Goal: Task Accomplishment & Management: Use online tool/utility

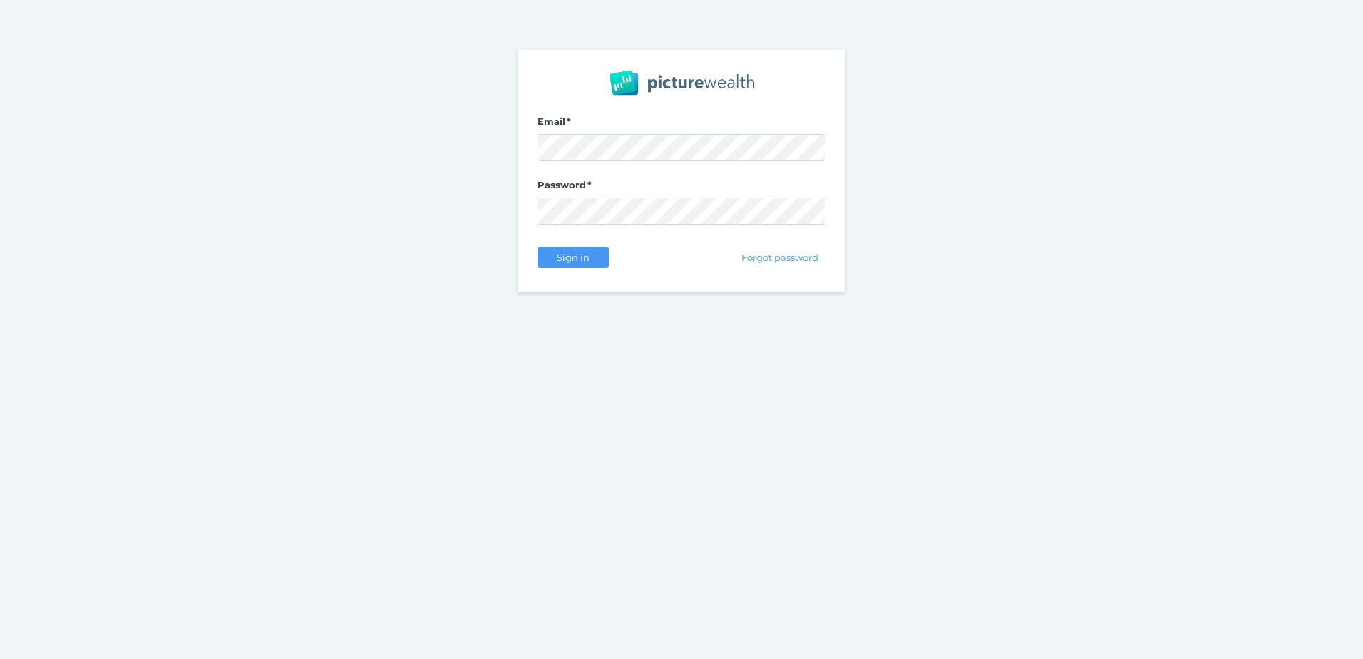
select select "25"
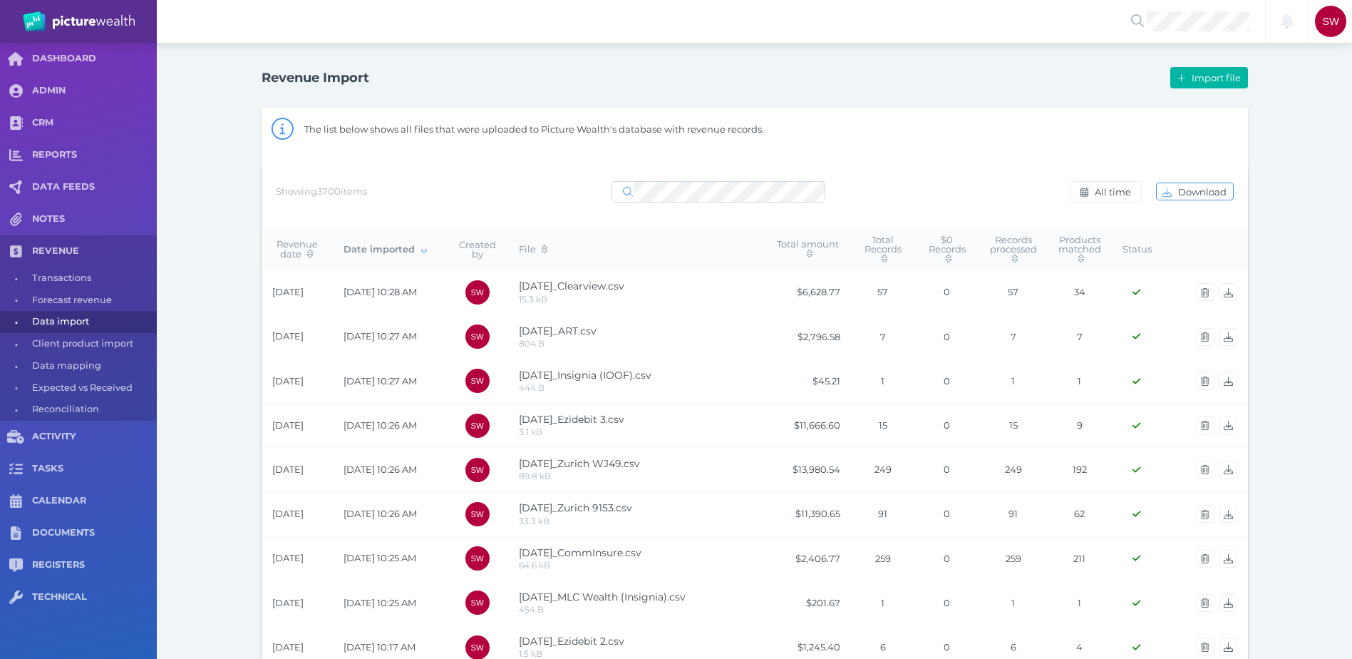
click at [885, 183] on div "Showing 3700 items All time Download" at bounding box center [755, 192] width 958 height 30
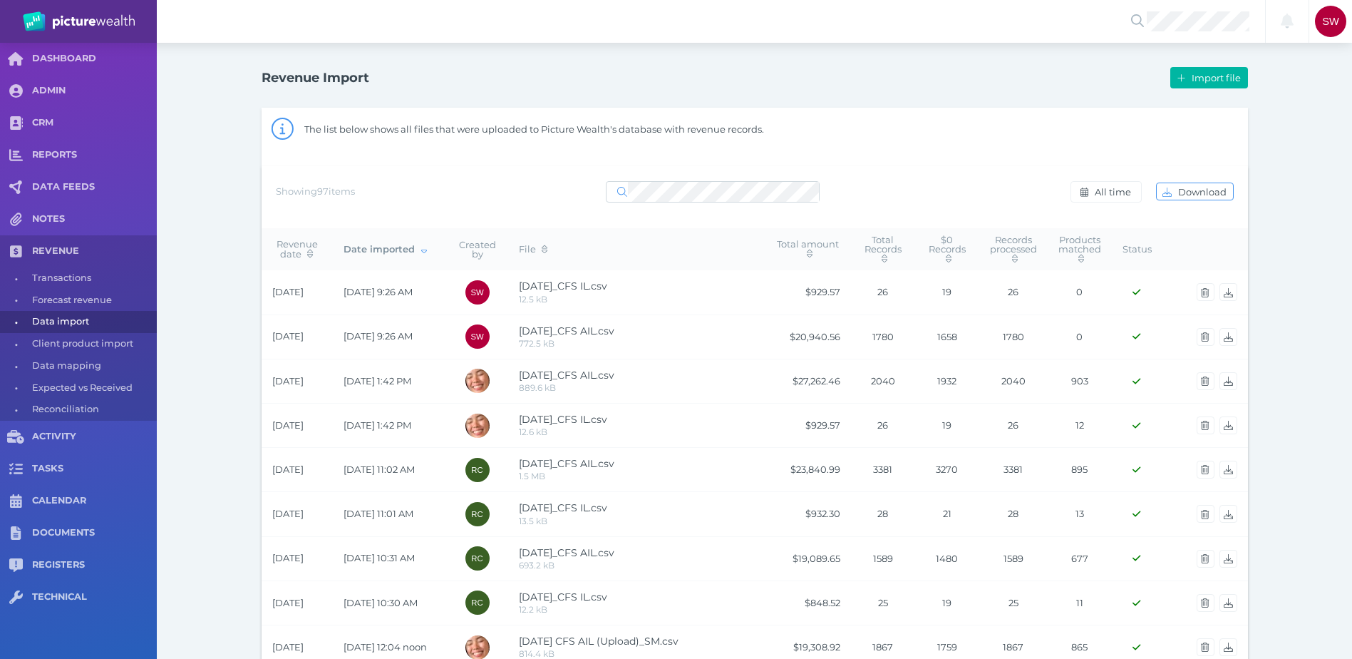
click at [866, 177] on div "Showing 97 items All time Download" at bounding box center [755, 192] width 958 height 30
click at [428, 170] on div "Showing 97 items All time Download" at bounding box center [755, 197] width 987 height 62
drag, startPoint x: 272, startPoint y: 292, endPoint x: 343, endPoint y: 290, distance: 70.6
click at [343, 290] on tr "[DATE] [DATE] 4:09 PM SW [DATE]_Hub24.csv 286.3 kB $1,164,652.66 2178 0 2178 10…" at bounding box center [755, 292] width 987 height 44
click at [1193, 76] on span "Import file" at bounding box center [1218, 77] width 58 height 11
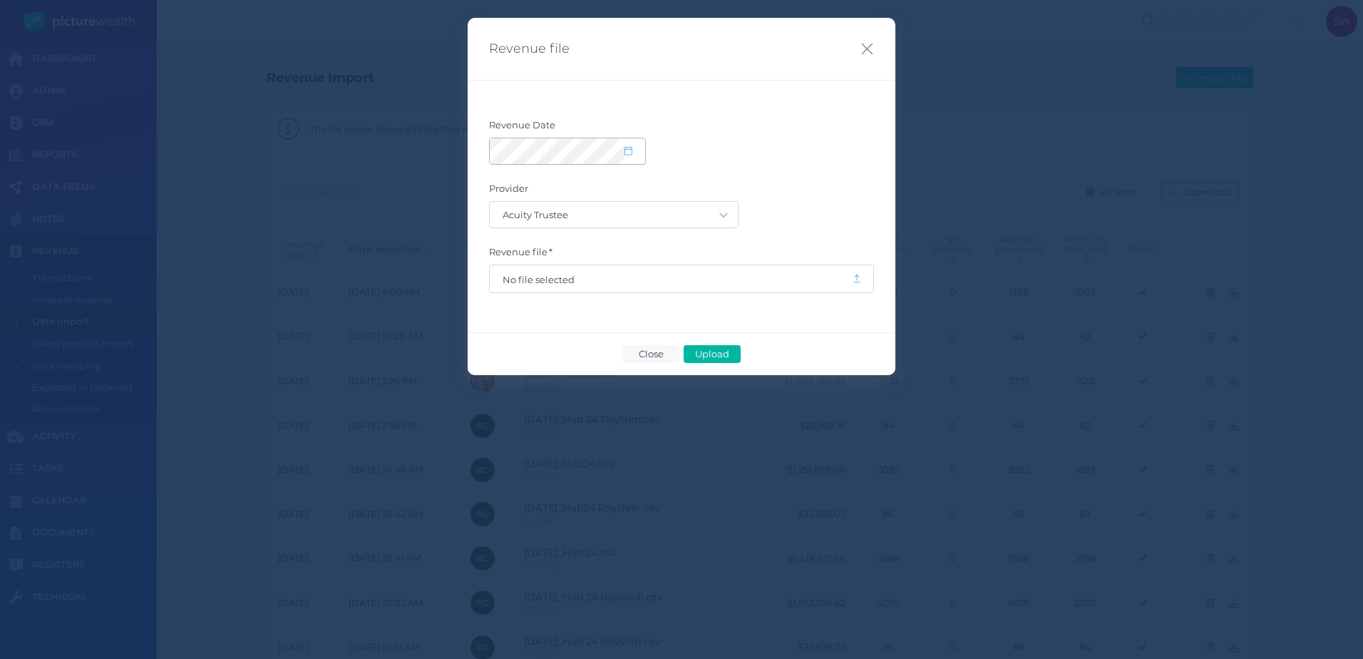
click at [640, 149] on span at bounding box center [635, 151] width 21 height 12
select select "8"
select select "2025"
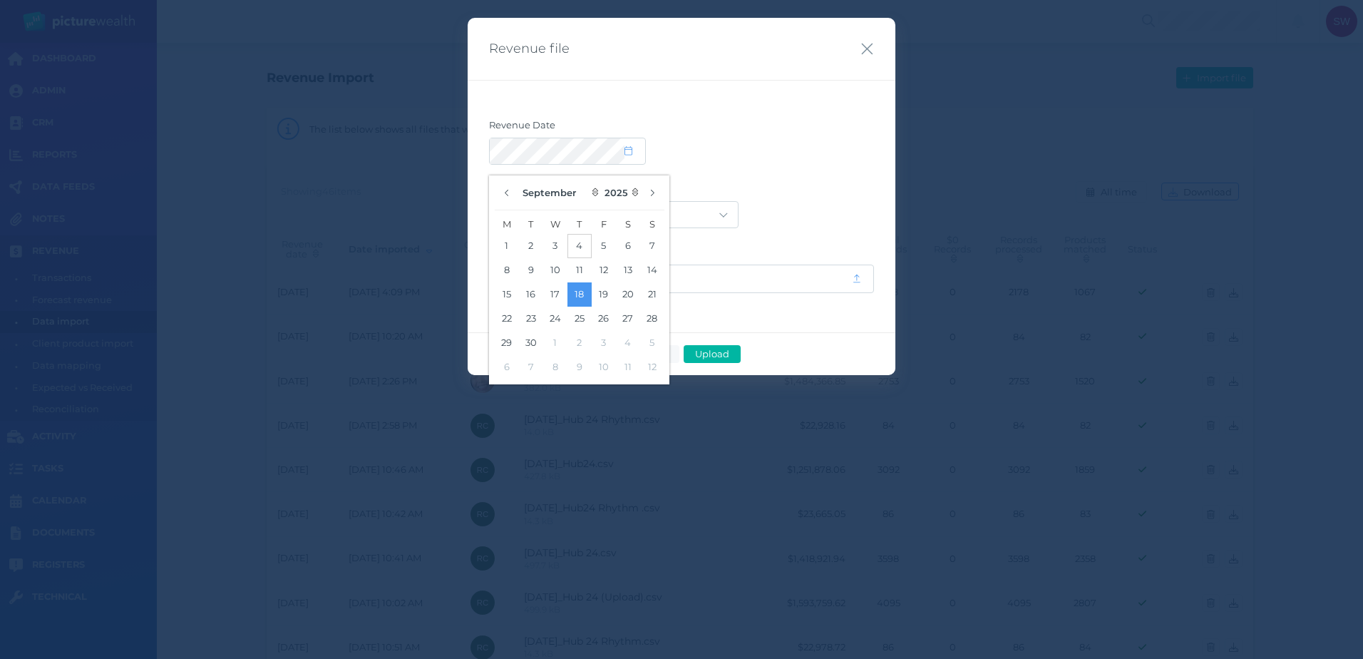
click at [572, 250] on button "4" at bounding box center [579, 246] width 24 height 24
drag, startPoint x: 802, startPoint y: 147, endPoint x: 795, endPoint y: 150, distance: 7.7
click at [799, 148] on div at bounding box center [681, 151] width 385 height 27
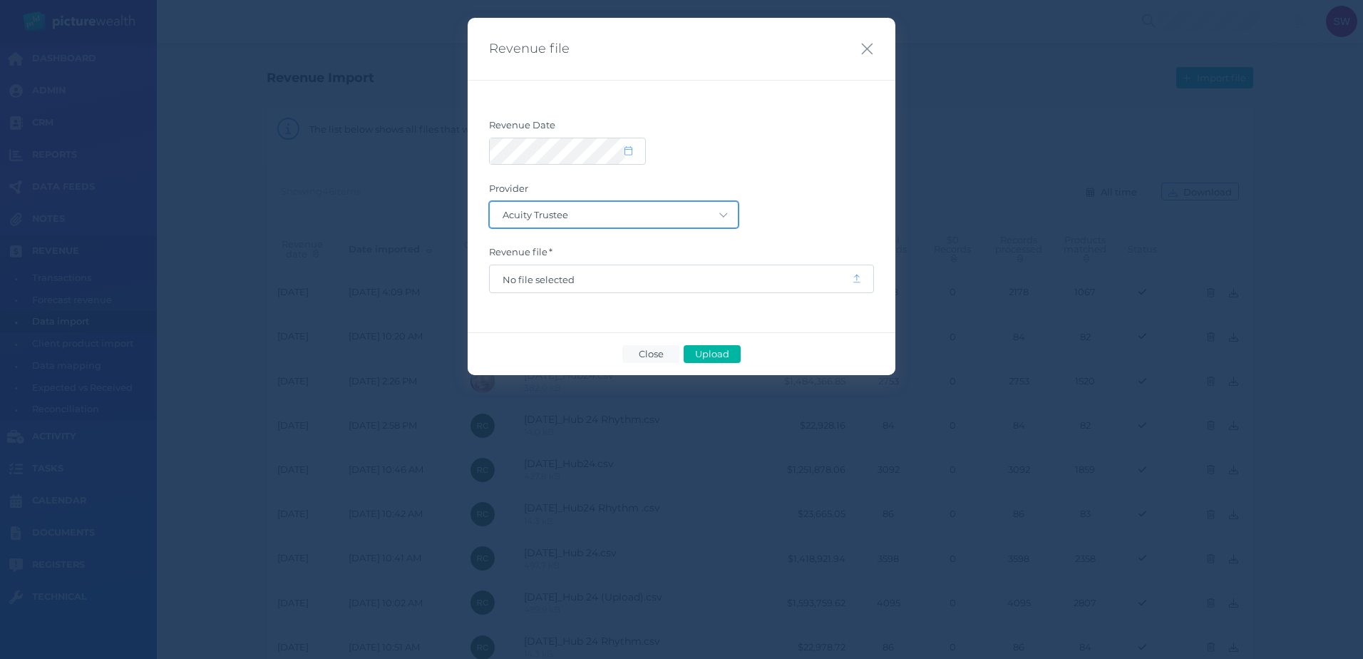
click at [712, 219] on select "Acuity Trustee AIA Australia AMG Super AMP ASGARD Asteron Life Australian Retir…" at bounding box center [614, 215] width 248 height 26
select select "70"
click at [490, 202] on select "Acuity Trustee AIA Australia AMG Super AMP ASGARD Asteron Life Australian Retir…" at bounding box center [614, 215] width 248 height 26
click at [567, 283] on span "No file selected" at bounding box center [671, 279] width 336 height 11
click at [714, 349] on span "Upload" at bounding box center [712, 353] width 46 height 11
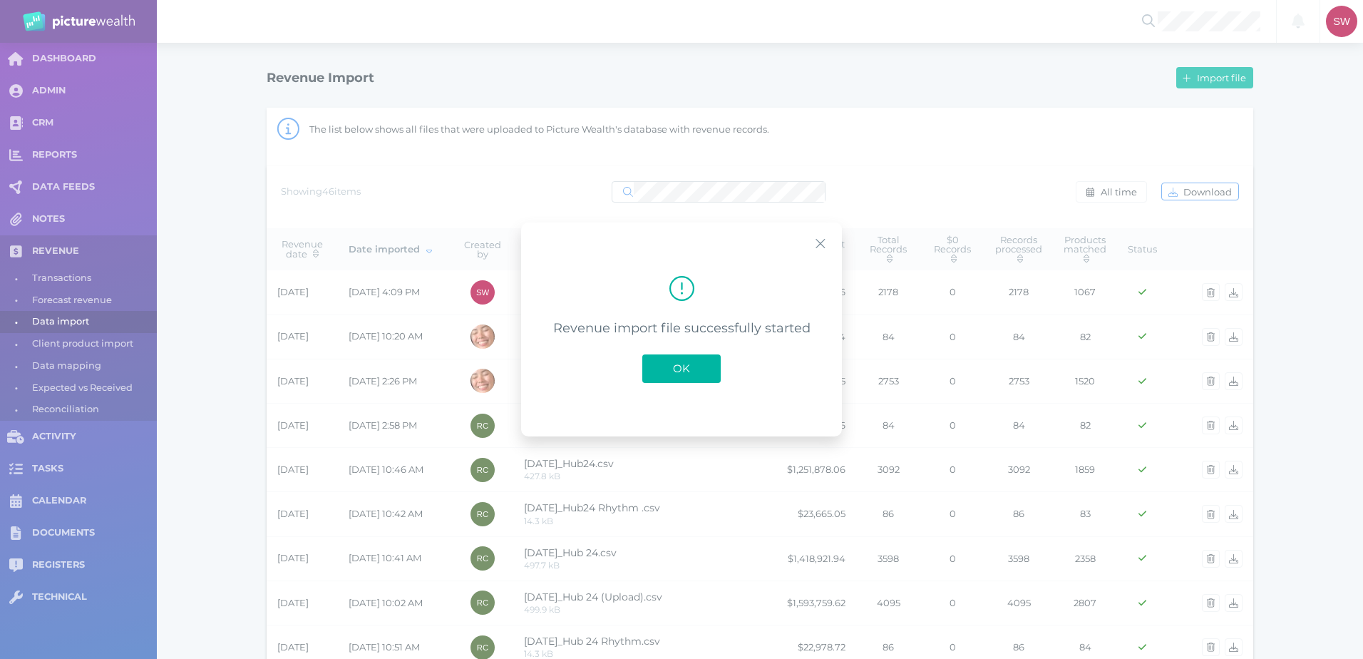
click at [682, 374] on span "OK" at bounding box center [681, 368] width 31 height 14
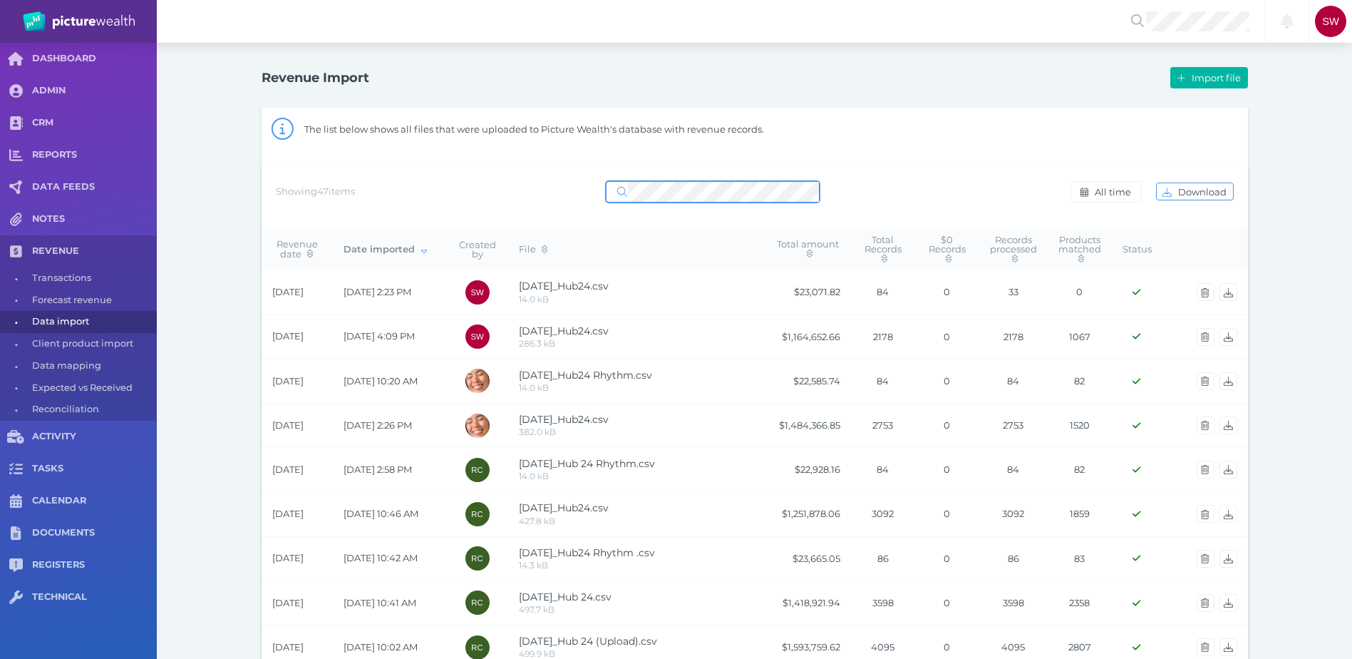
click at [371, 168] on div "Showing 47 items All time Download" at bounding box center [755, 197] width 987 height 62
click at [944, 166] on div "Showing 47 items All time Download" at bounding box center [755, 197] width 987 height 62
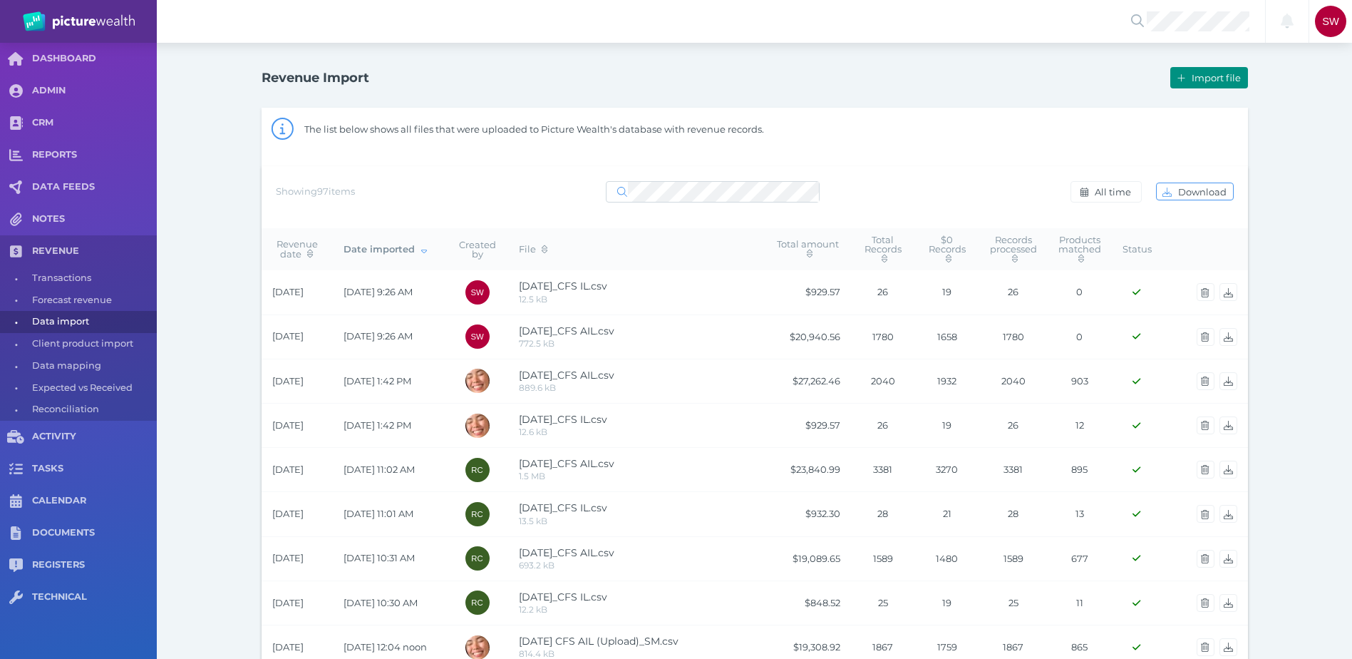
click at [1201, 80] on span "Import file" at bounding box center [1218, 77] width 58 height 11
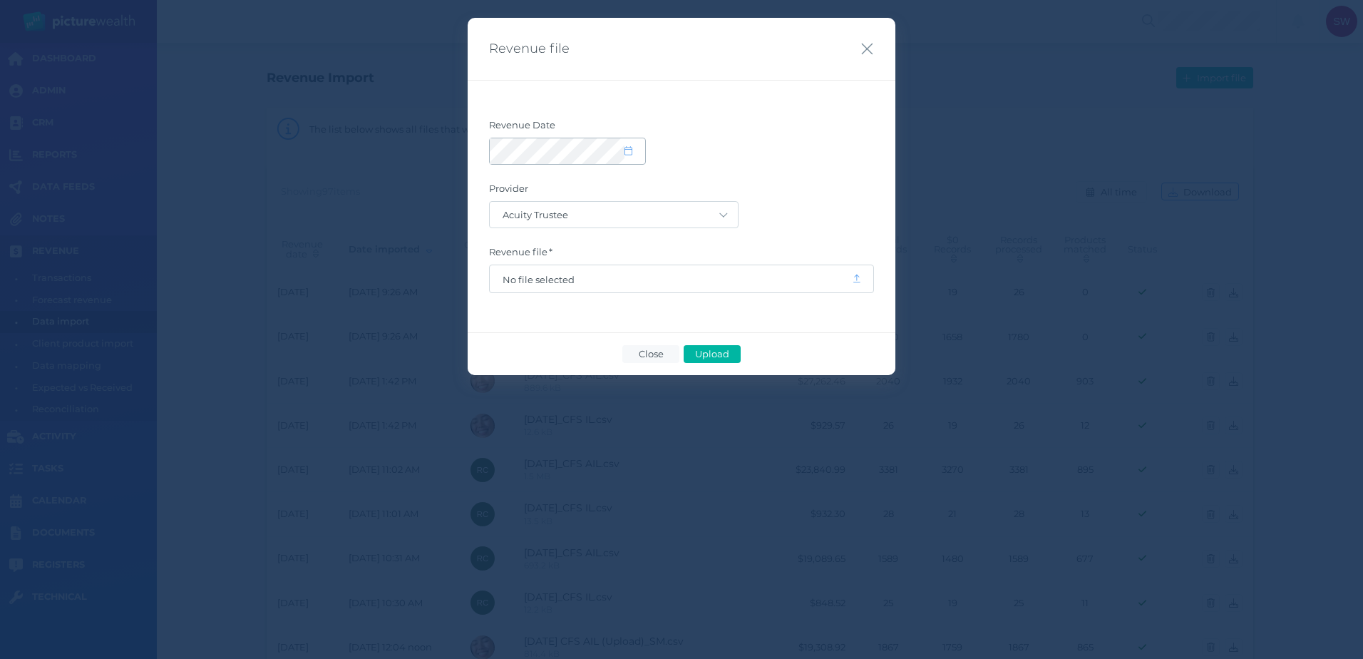
click at [633, 149] on span at bounding box center [635, 151] width 21 height 12
select select "8"
select select "2025"
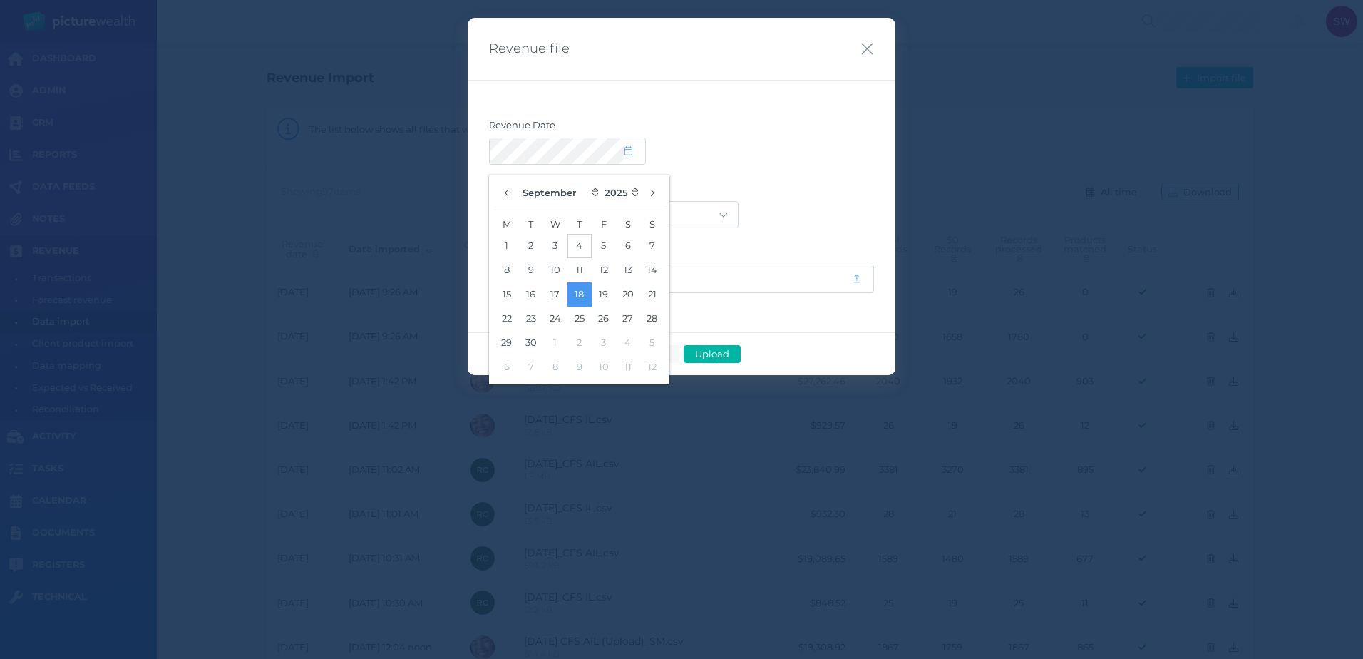
click at [581, 241] on button "4" at bounding box center [579, 246] width 24 height 24
click at [535, 240] on button "2" at bounding box center [531, 246] width 24 height 24
click at [823, 134] on label "Revenue Date" at bounding box center [681, 128] width 385 height 19
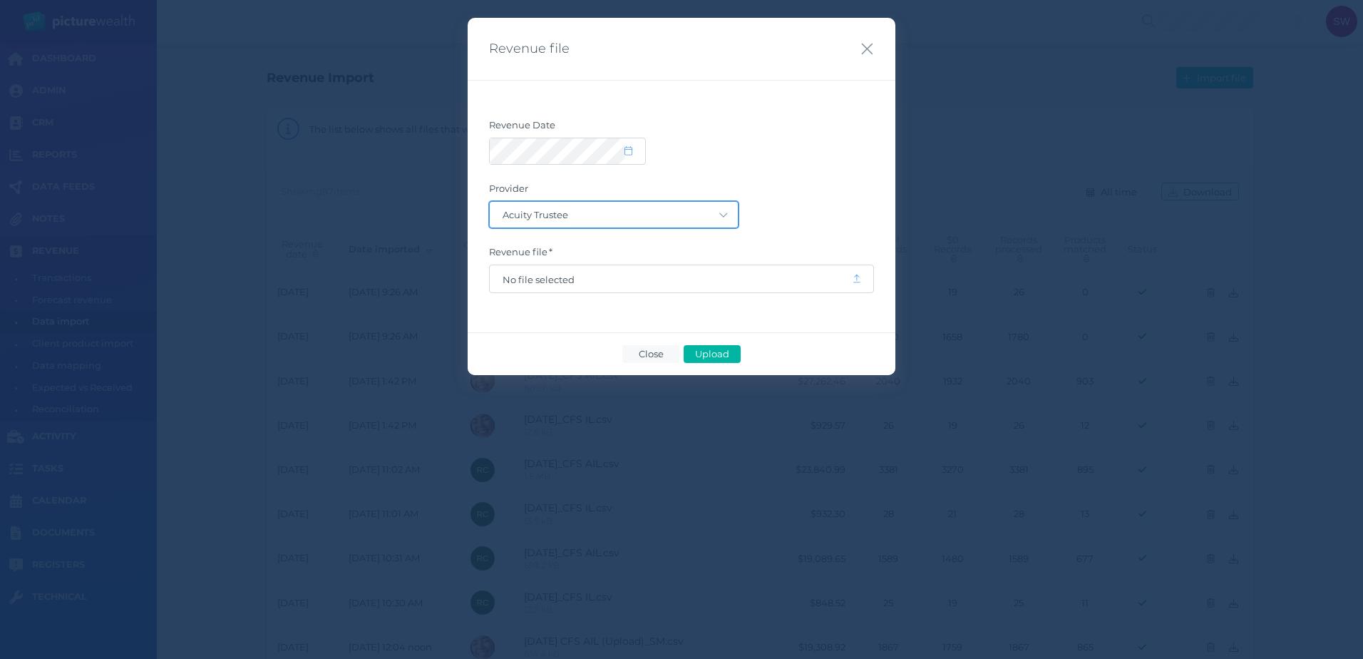
click at [713, 214] on select "Acuity Trustee AIA Australia AMG Super AMP ASGARD Asteron Life Australian Retir…" at bounding box center [614, 215] width 248 height 26
select select "3"
click at [490, 202] on select "Acuity Trustee AIA Australia AMG Super AMP ASGARD Asteron Life Australian Retir…" at bounding box center [614, 215] width 248 height 26
click at [607, 279] on span "No file selected" at bounding box center [671, 279] width 336 height 11
click at [717, 353] on span "Upload" at bounding box center [712, 353] width 46 height 11
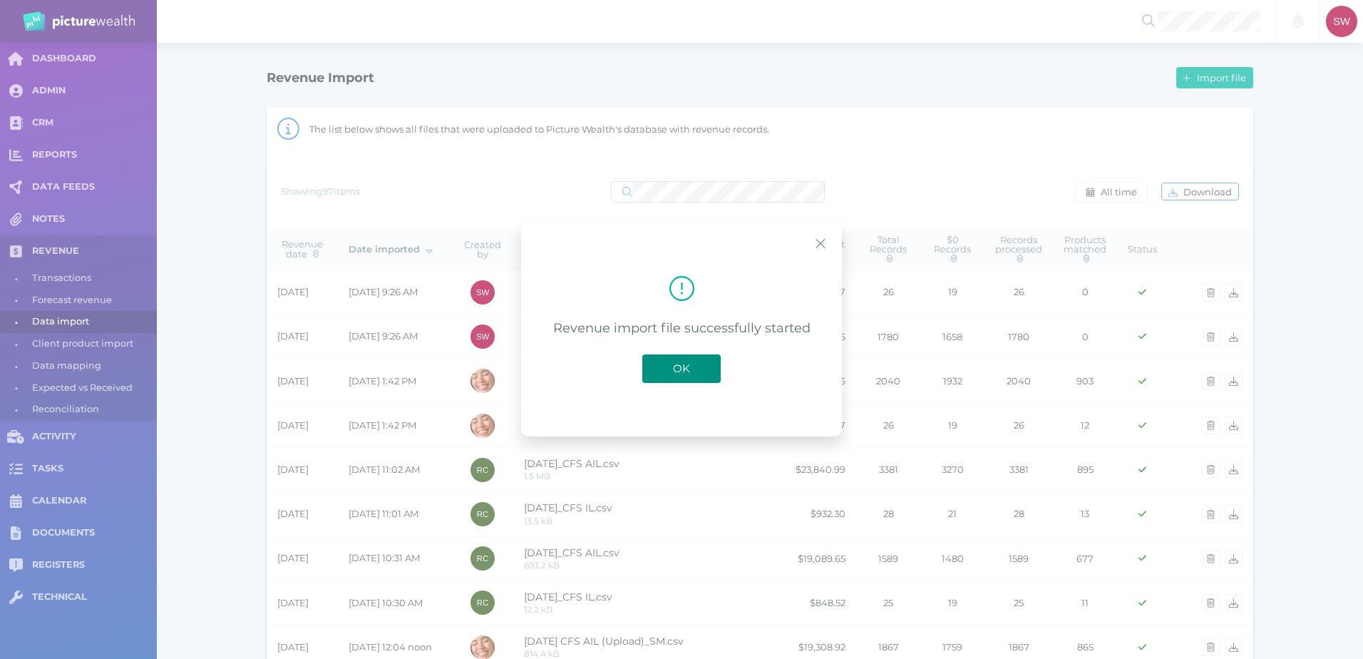
click at [687, 372] on span "OK" at bounding box center [681, 368] width 31 height 14
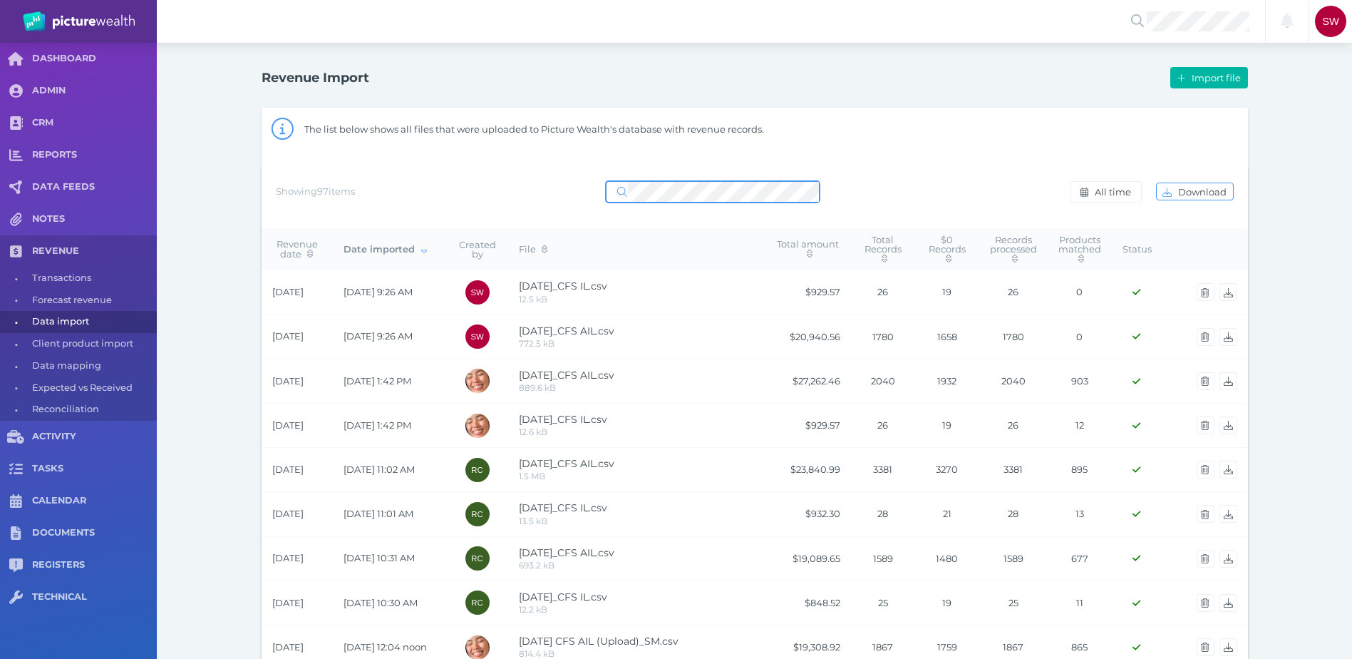
click at [876, 178] on div "Showing 97 items All time Download" at bounding box center [755, 192] width 958 height 30
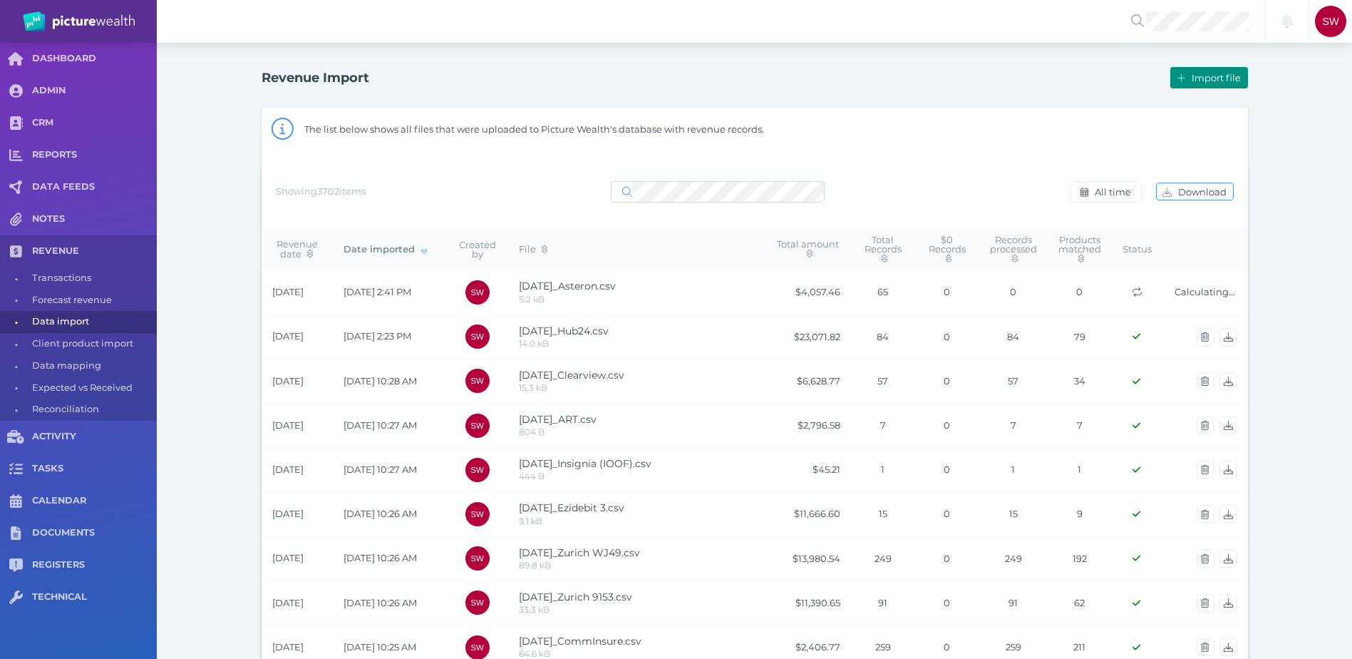
click at [1230, 78] on span "Import file" at bounding box center [1218, 77] width 58 height 11
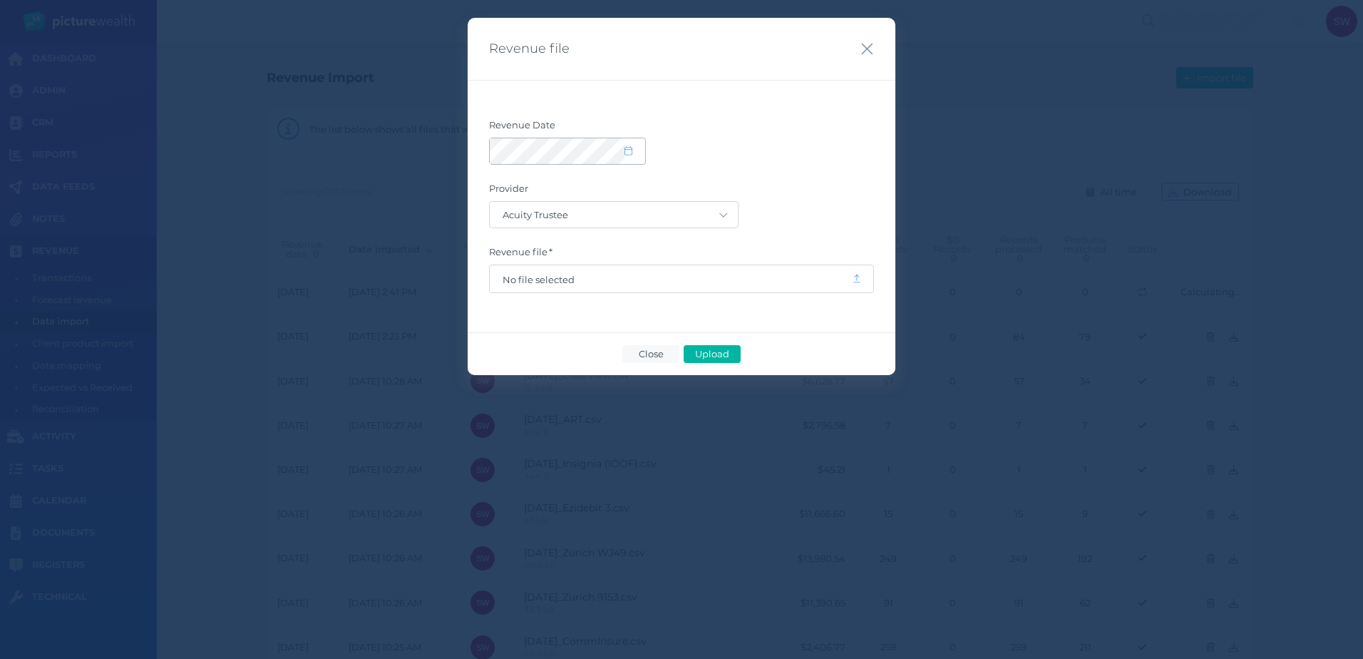
click at [634, 145] on span at bounding box center [635, 151] width 21 height 12
select select "8"
select select "2025"
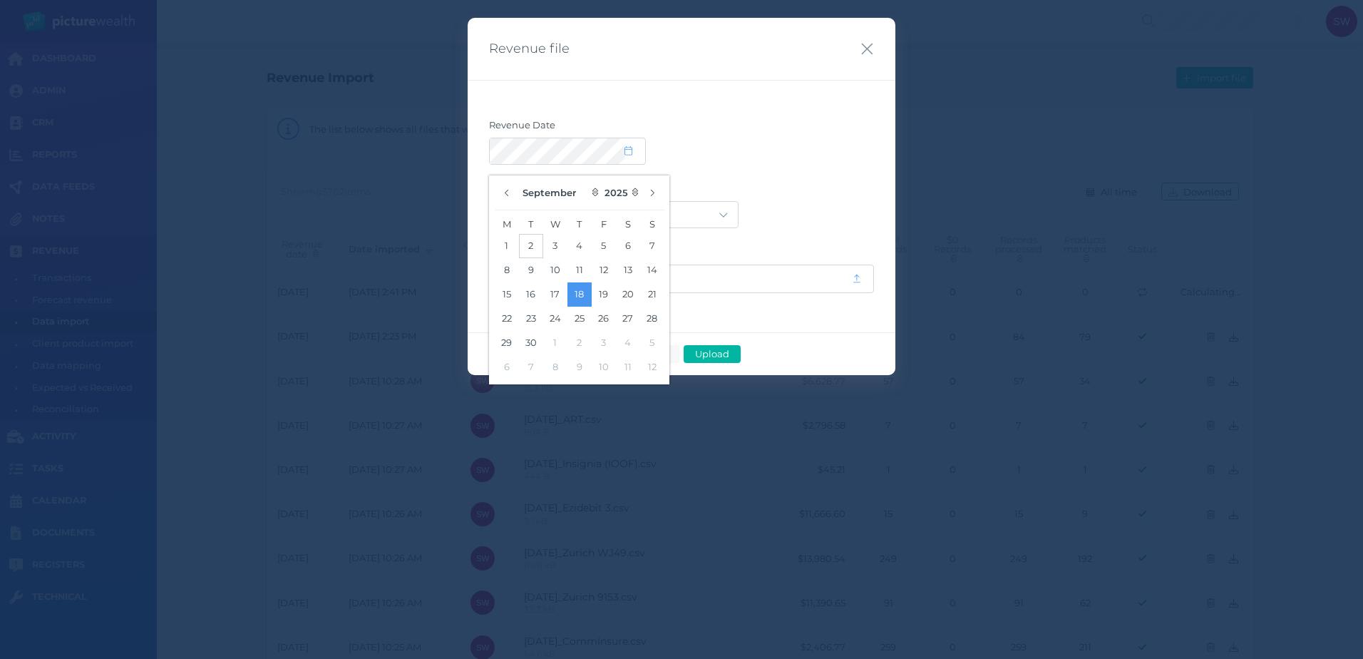
click at [530, 249] on button "2" at bounding box center [531, 246] width 24 height 24
drag, startPoint x: 775, startPoint y: 160, endPoint x: 758, endPoint y: 170, distance: 19.8
click at [769, 163] on div at bounding box center [681, 151] width 385 height 27
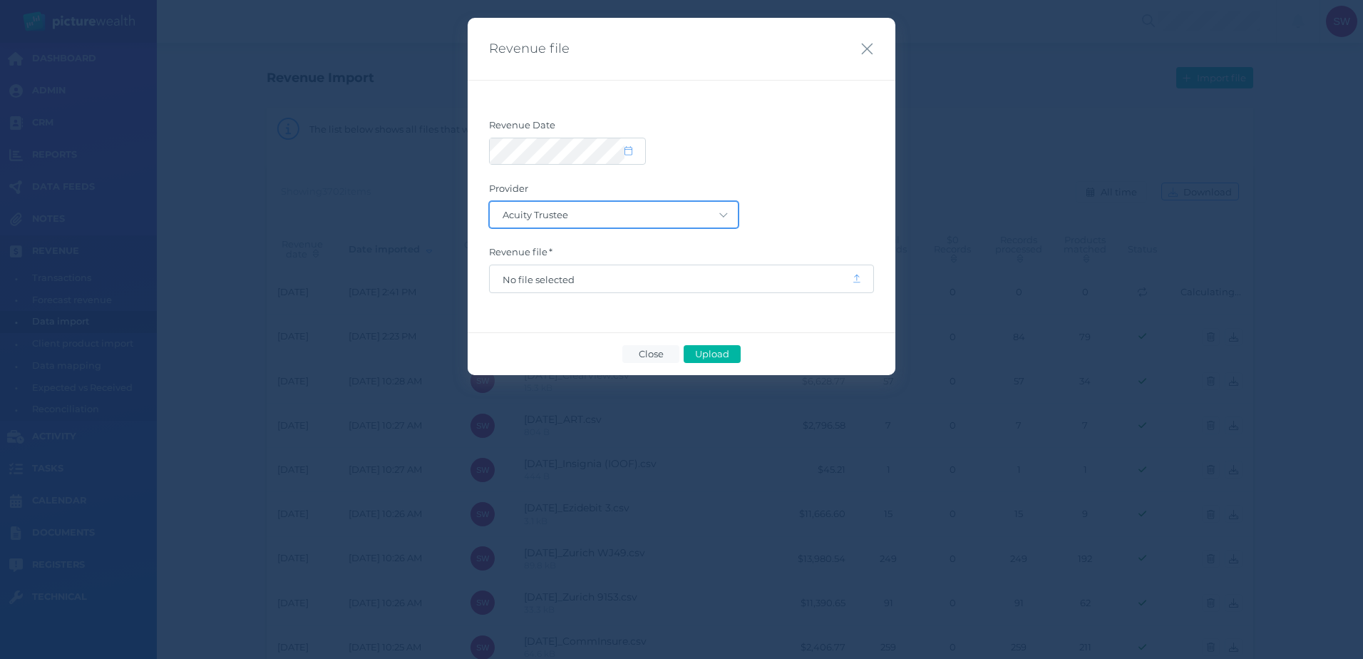
click at [692, 211] on select "Acuity Trustee AIA Australia AMG Super AMP ASGARD Asteron Life Australian Retir…" at bounding box center [614, 215] width 248 height 26
select select "4"
click at [490, 202] on select "Acuity Trustee AIA Australia AMG Super AMP ASGARD Asteron Life Australian Retir…" at bounding box center [614, 215] width 248 height 26
click at [559, 278] on span "No file selected" at bounding box center [671, 279] width 336 height 11
click at [708, 356] on span "Upload" at bounding box center [712, 353] width 46 height 11
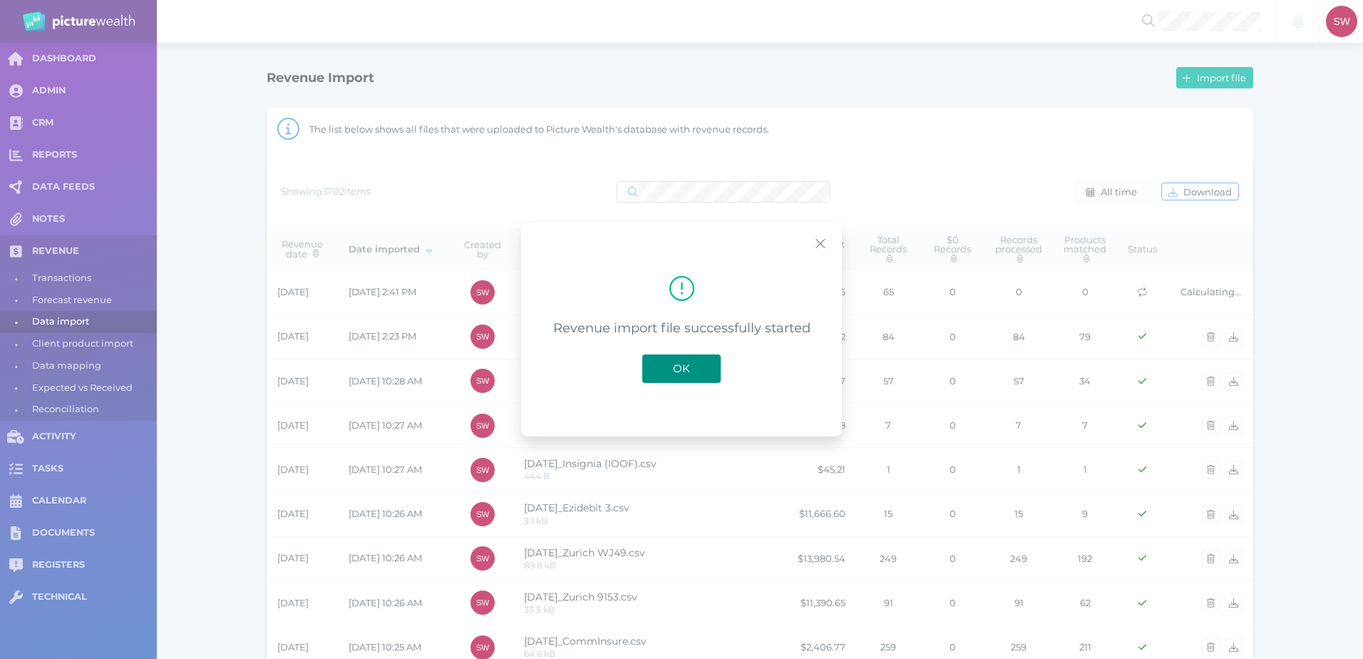
click at [704, 362] on button "OK" at bounding box center [681, 368] width 78 height 29
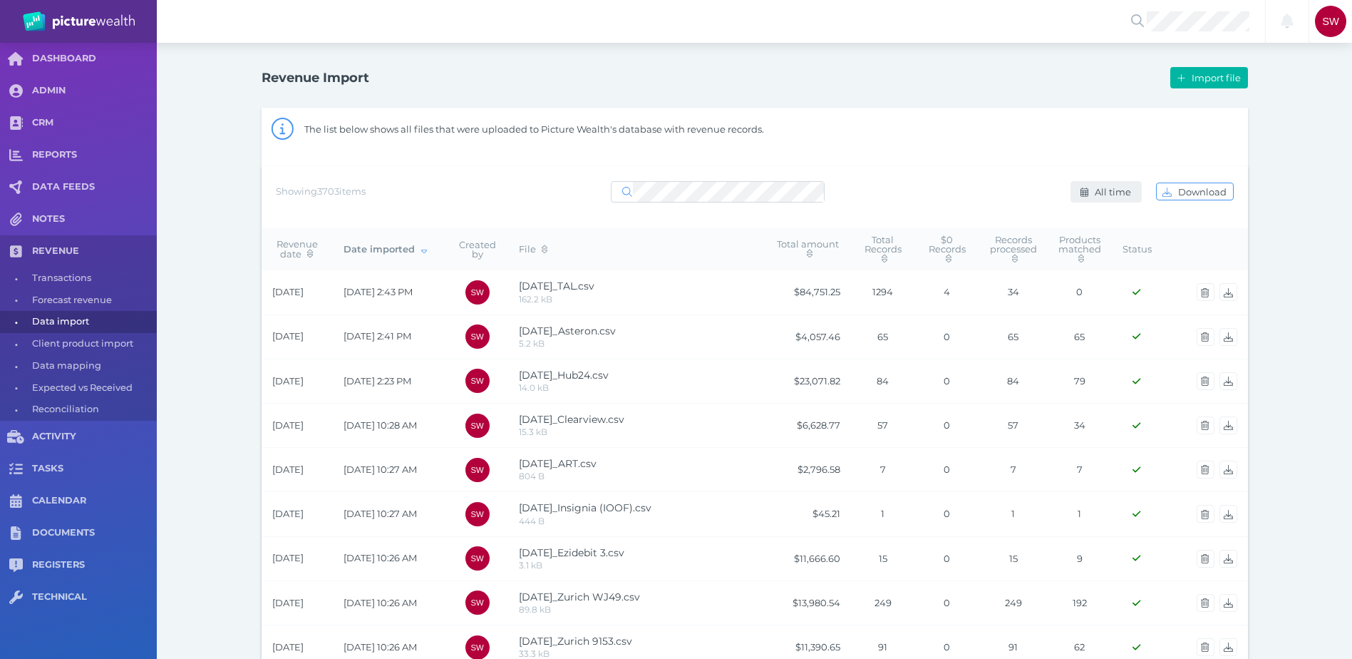
click at [1099, 193] on span "All time" at bounding box center [1115, 191] width 46 height 11
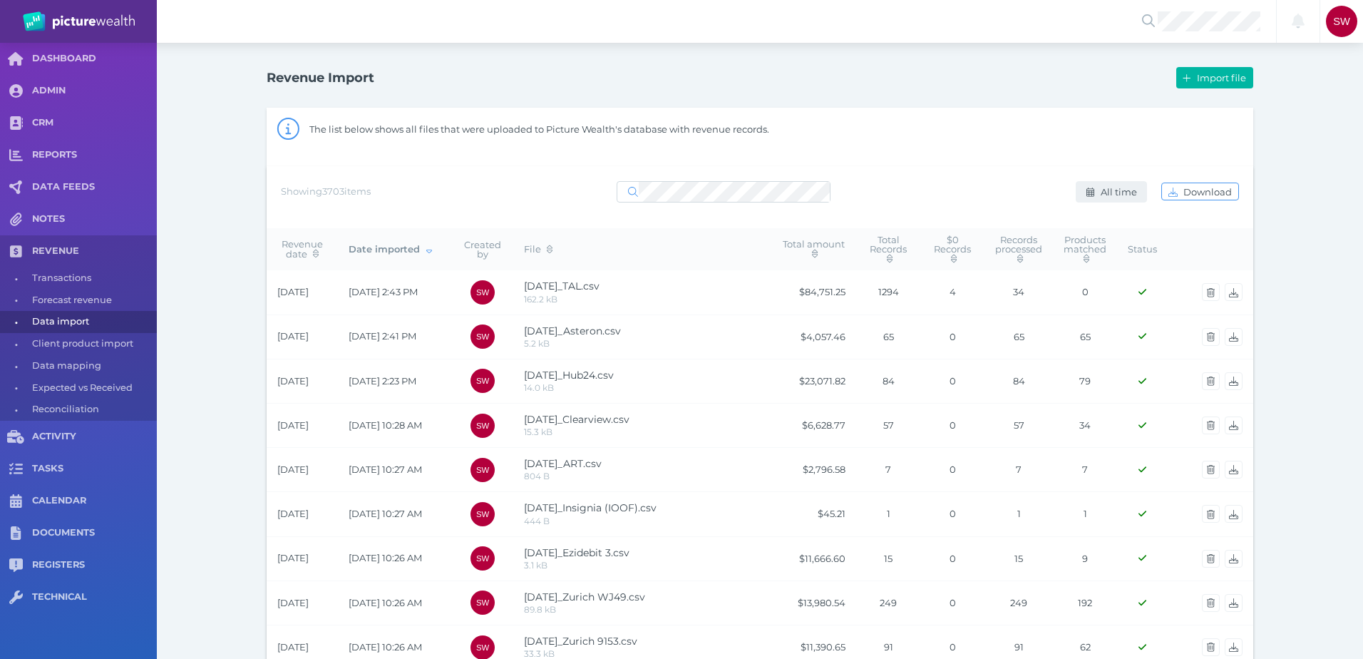
select select "ALL_TIME"
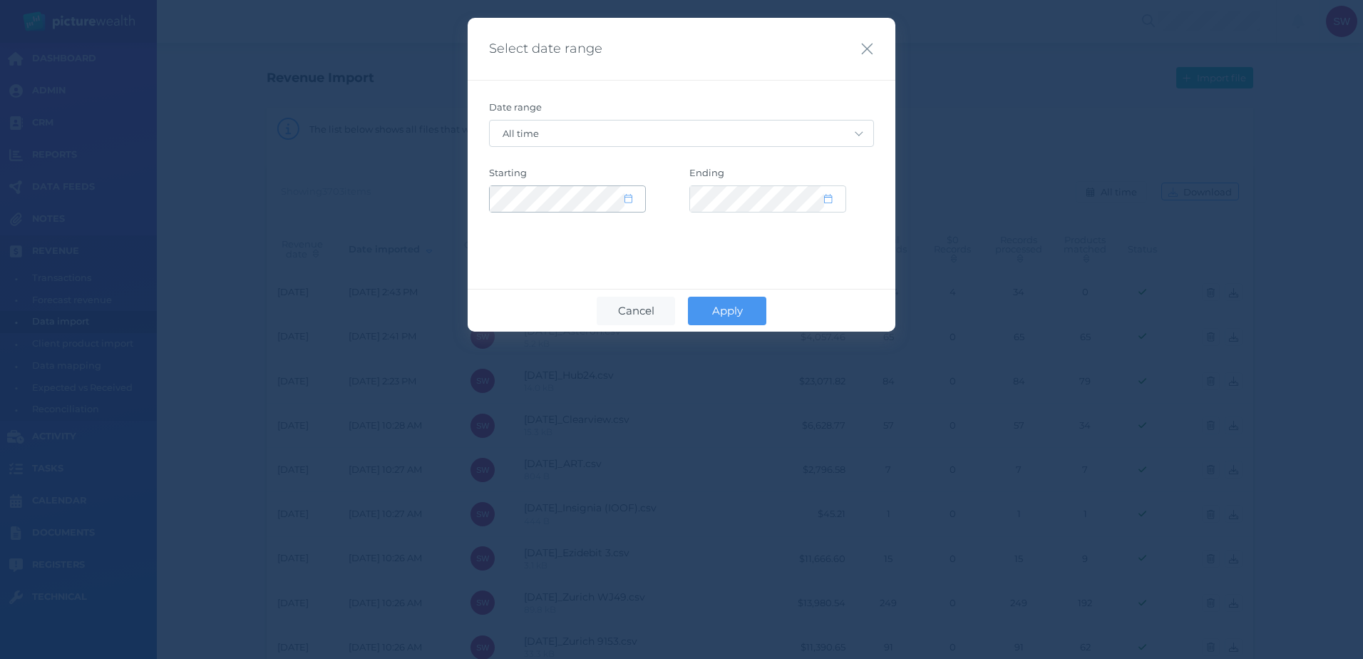
click at [629, 202] on icon at bounding box center [629, 198] width 8 height 9
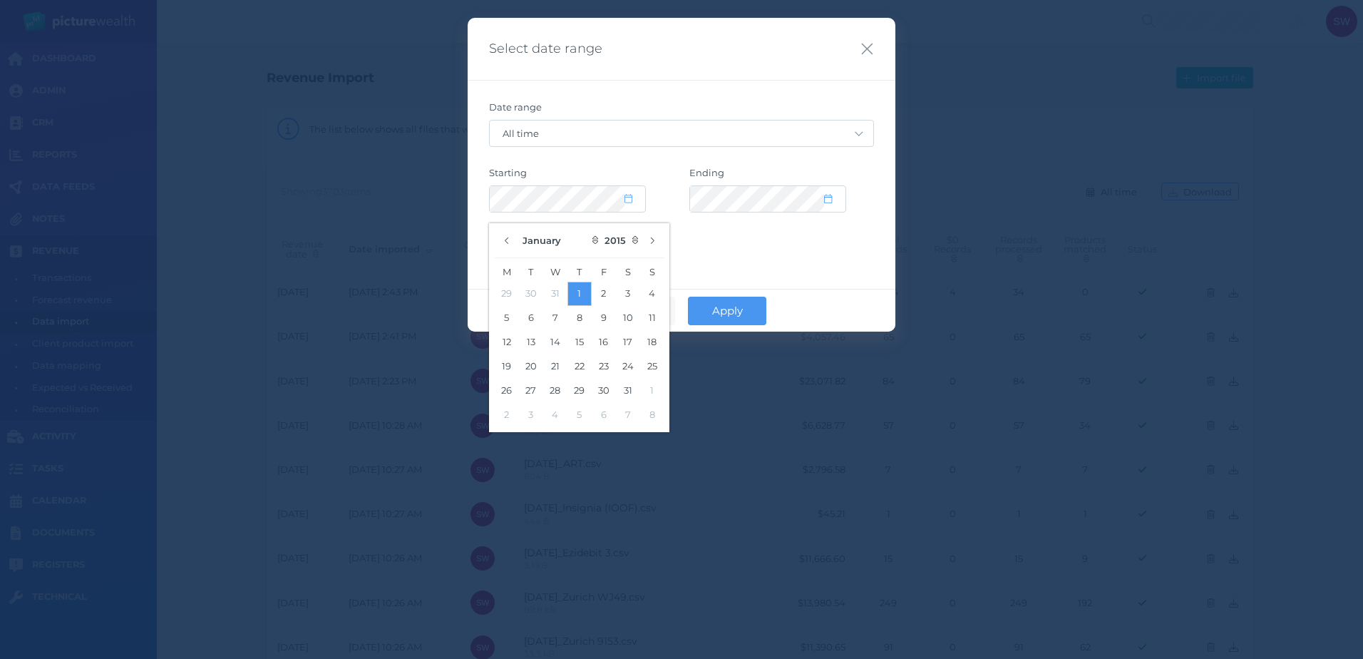
click at [577, 294] on button "1" at bounding box center [579, 294] width 24 height 24
click at [617, 247] on select "2035 2034 2033 2032 2031 2030 2029 2028 2027 2026 2025 2024 2023 2022 2021 2020…" at bounding box center [620, 241] width 40 height 24
select select "2025"
click at [601, 229] on select "2035 2034 2033 2032 2031 2030 2029 2028 2027 2026 2025 2024 2023 2022 2021 2020…" at bounding box center [620, 241] width 40 height 24
select select "CUSTOM"
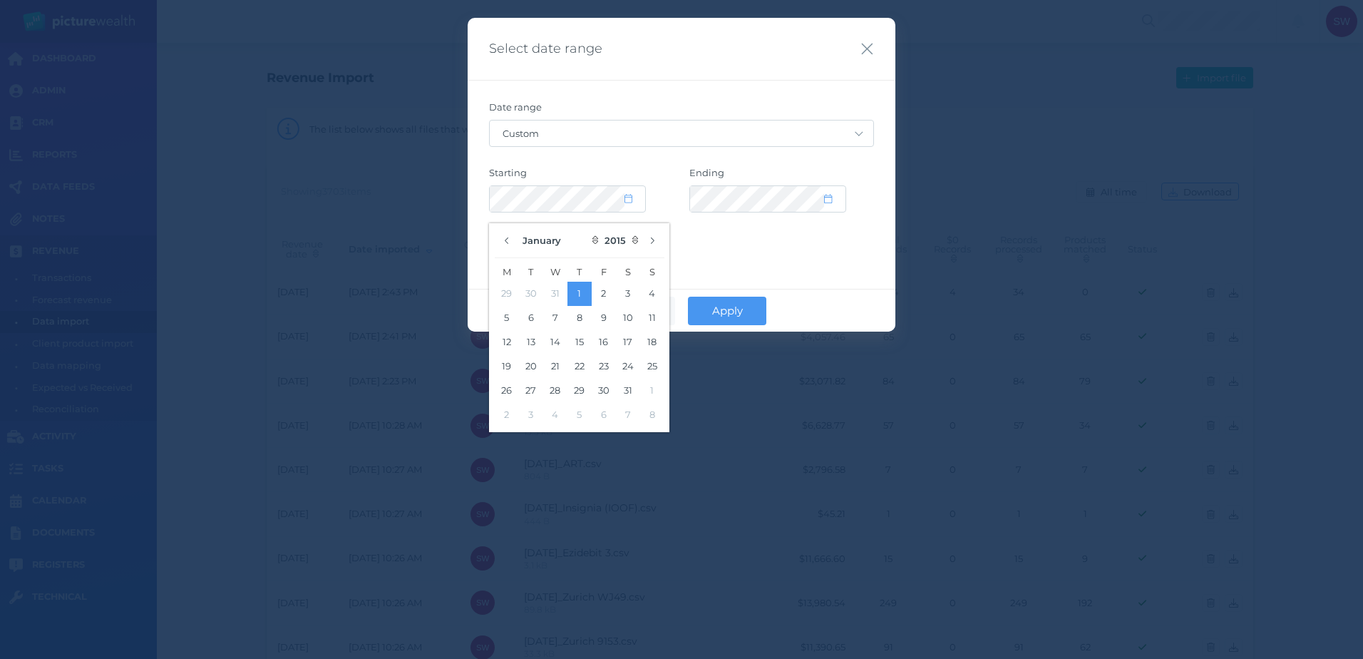
select select "2025"
click at [556, 244] on select "January February March April May June July August September October November De…" at bounding box center [559, 241] width 81 height 24
click at [519, 229] on select "January February March April May June July August September October November De…" at bounding box center [559, 241] width 81 height 24
select select "8"
click at [502, 292] on button "1" at bounding box center [507, 294] width 24 height 24
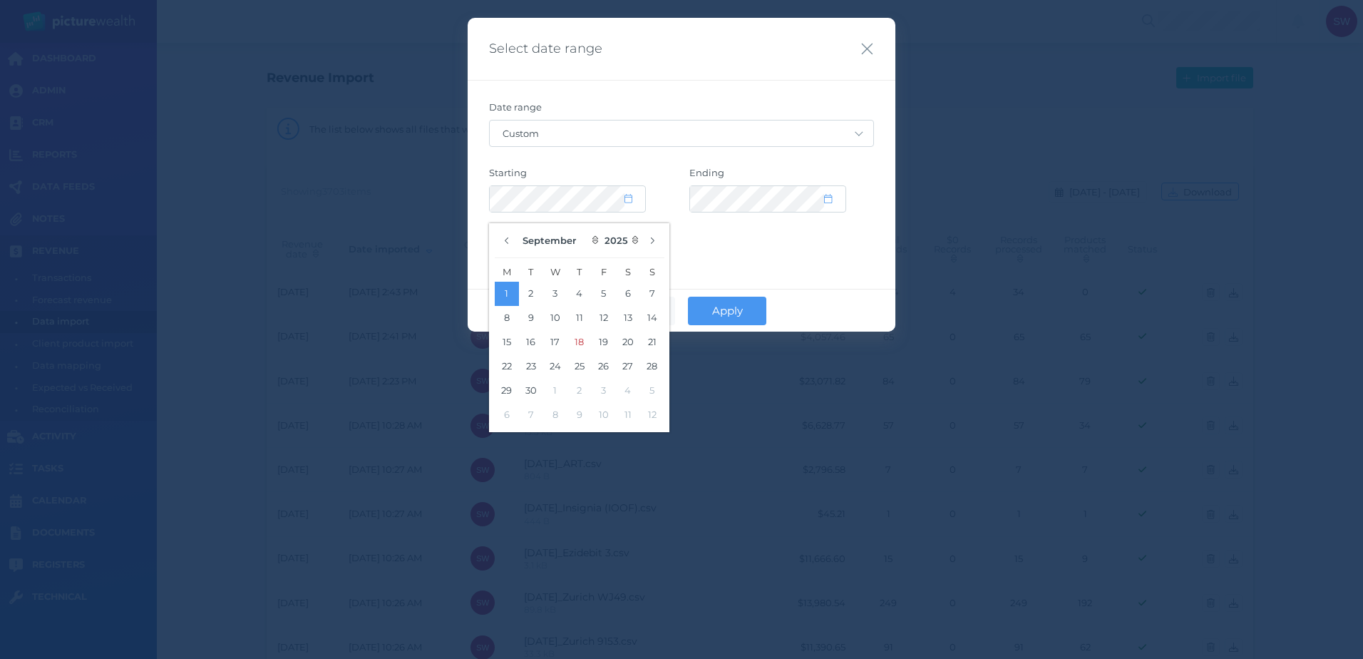
click at [651, 160] on div "Date range Custom [DATE] [DATE] Last 7 days Last 30 days Last 30 days + [DATE] …" at bounding box center [682, 167] width 428 height 174
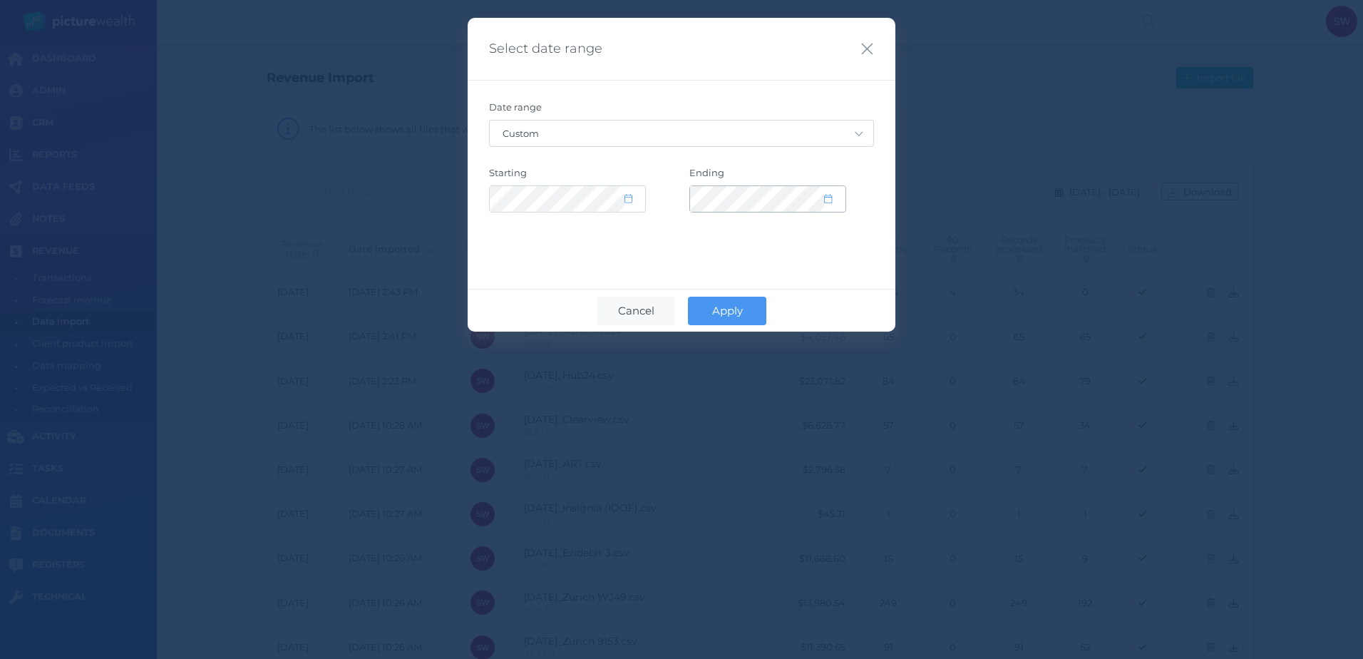
click at [828, 197] on icon at bounding box center [828, 198] width 8 height 9
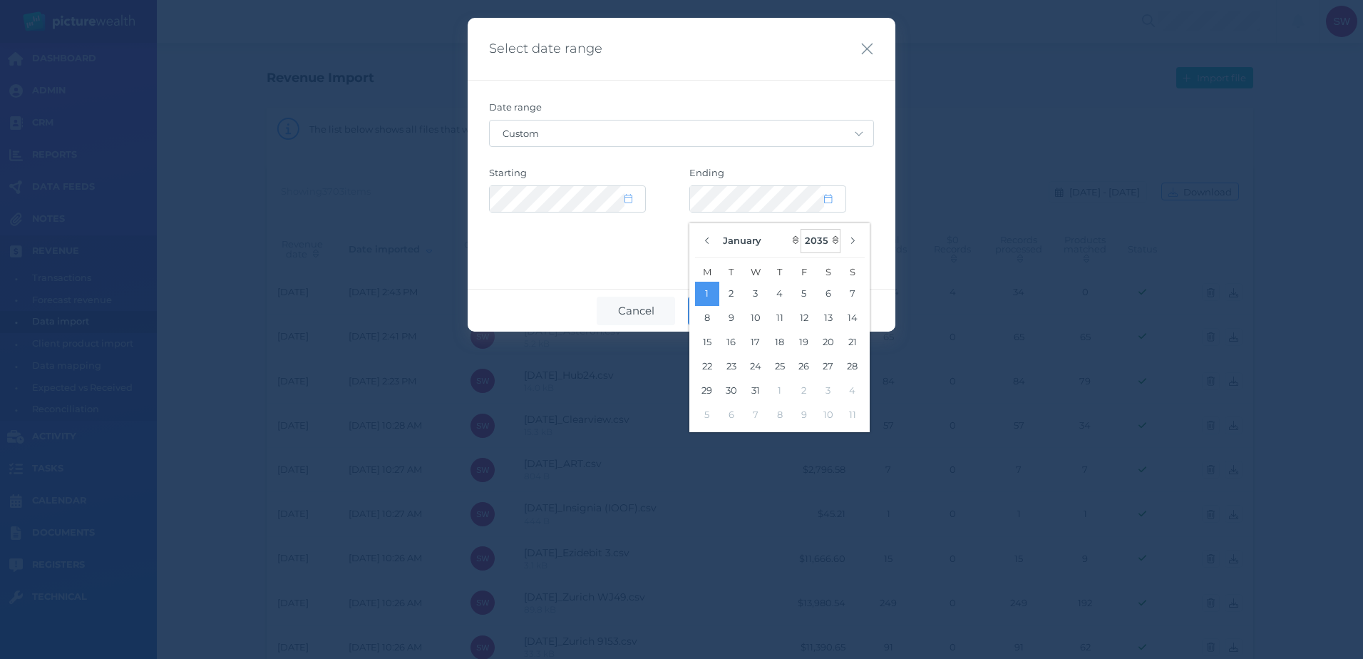
click at [828, 242] on select "2125 2124 2123 2122 2121 2120 2119 2118 2117 2116 2115 2114 2113 2112 2111 2110…" at bounding box center [821, 241] width 40 height 24
click at [801, 229] on select "2125 2124 2123 2122 2121 2120 2119 2118 2117 2116 2115 2114 2113 2112 2111 2110…" at bounding box center [821, 241] width 40 height 24
select select "2035"
click at [753, 240] on select "January February March April May June July August September October November De…" at bounding box center [759, 241] width 81 height 24
click at [719, 229] on select "January February March April May June July August September October November De…" at bounding box center [759, 241] width 81 height 24
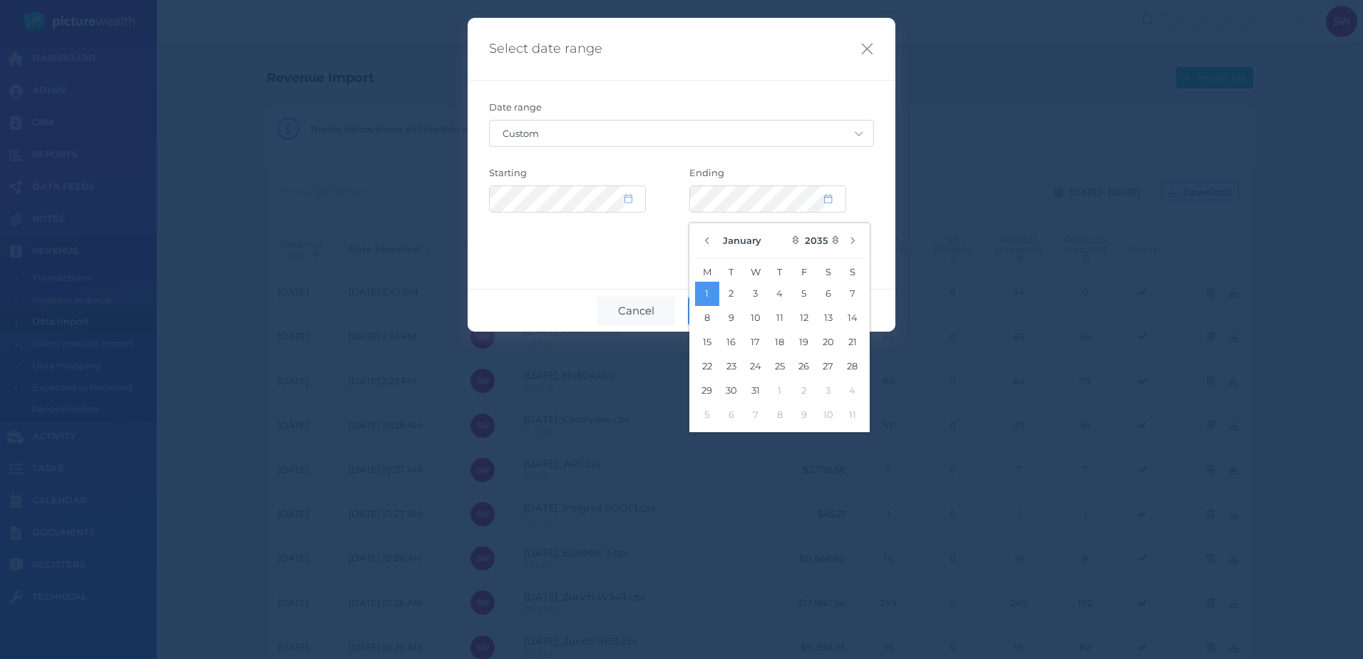
select select "8"
click at [779, 344] on button "13" at bounding box center [780, 342] width 24 height 24
click at [818, 239] on select "2125 2124 2123 2122 2121 2120 2119 2118 2117 2116 2115 2114 2113 2112 2111 2110…" at bounding box center [821, 241] width 40 height 24
click at [801, 229] on select "2125 2124 2123 2122 2121 2120 2119 2118 2117 2116 2115 2114 2113 2112 2111 2110…" at bounding box center [821, 241] width 40 height 24
select select "2025"
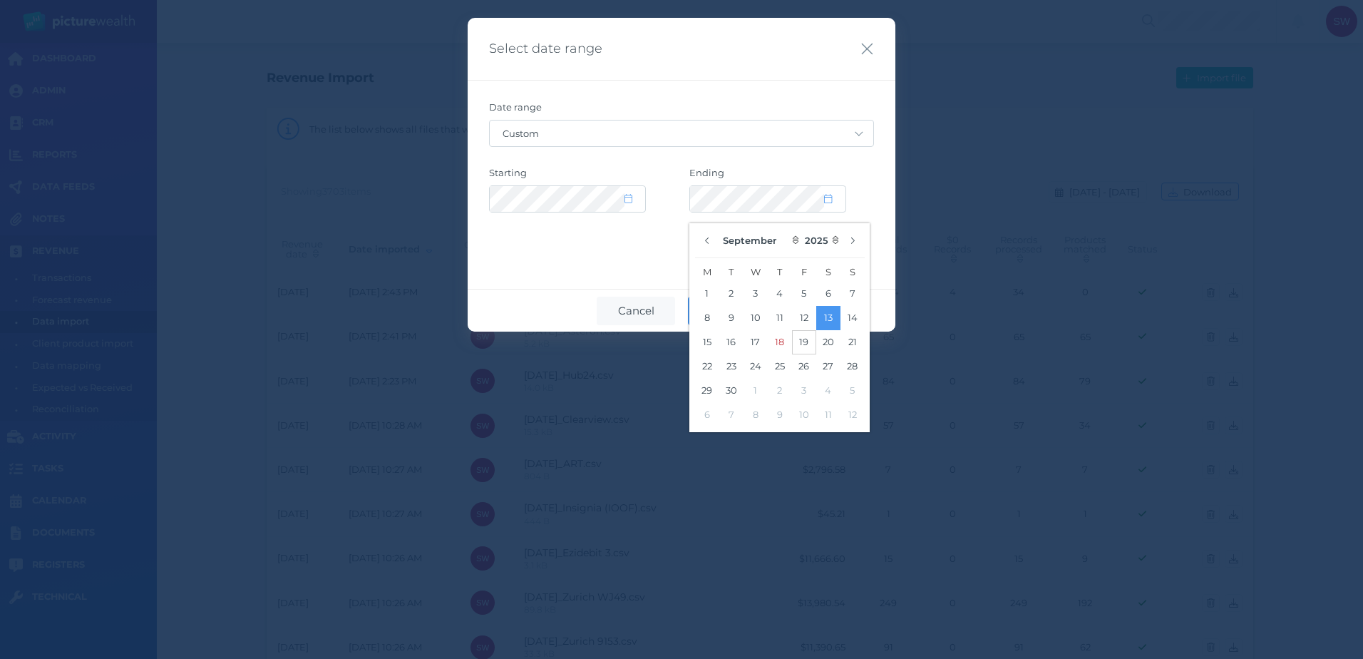
click at [809, 336] on button "19" at bounding box center [804, 342] width 24 height 24
click at [556, 268] on div "Select date range Date range Custom [DATE] [DATE] Last 7 days Last 30 days Last…" at bounding box center [682, 175] width 428 height 314
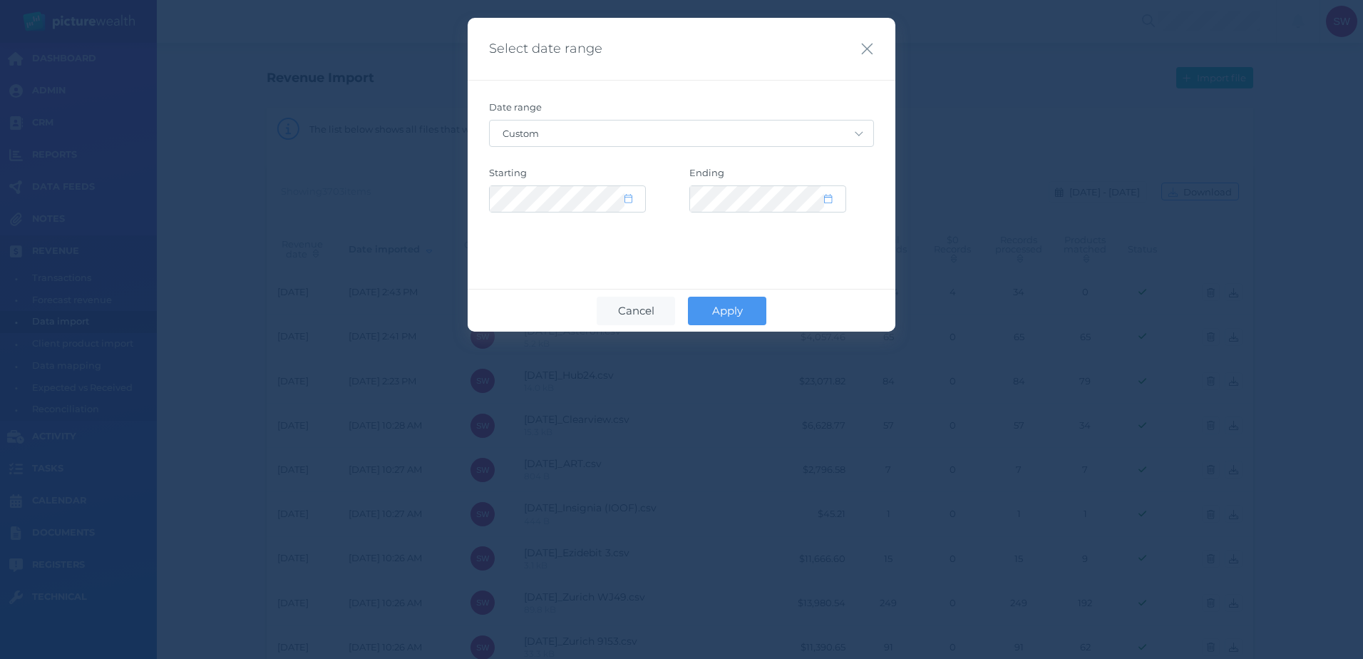
click at [740, 313] on span "Apply" at bounding box center [727, 311] width 45 height 14
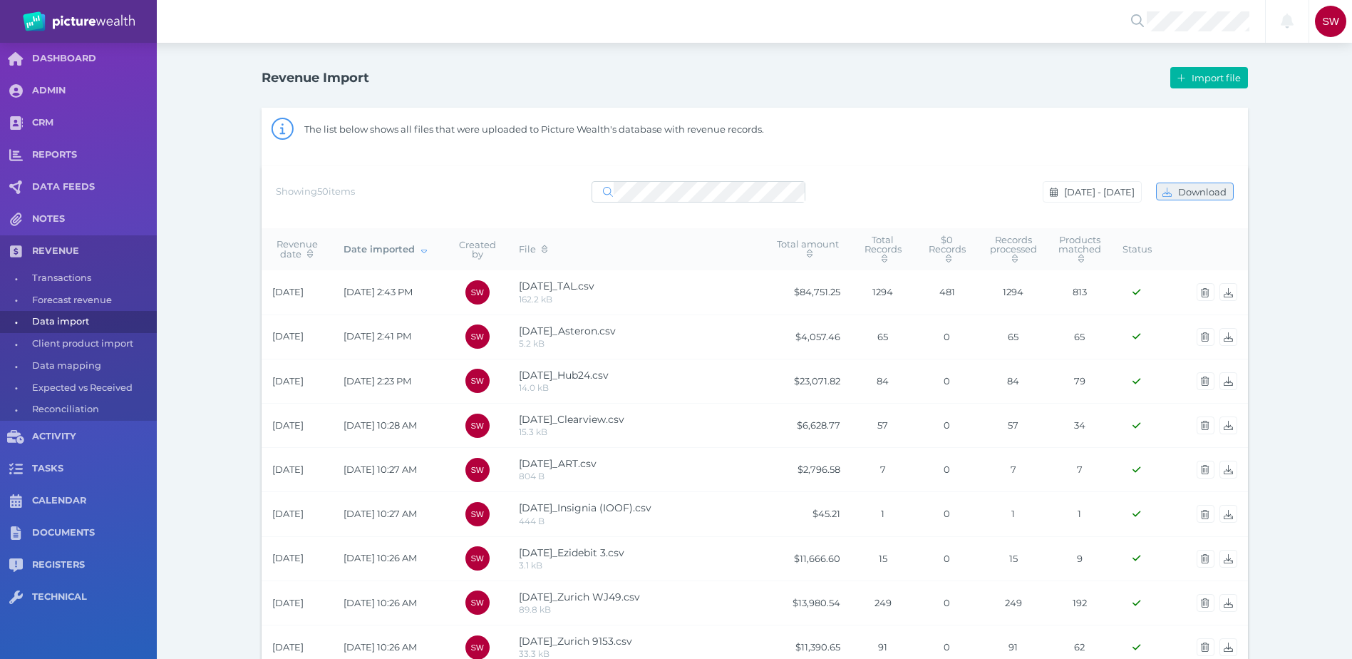
click at [1183, 196] on span "Download" at bounding box center [1205, 191] width 58 height 11
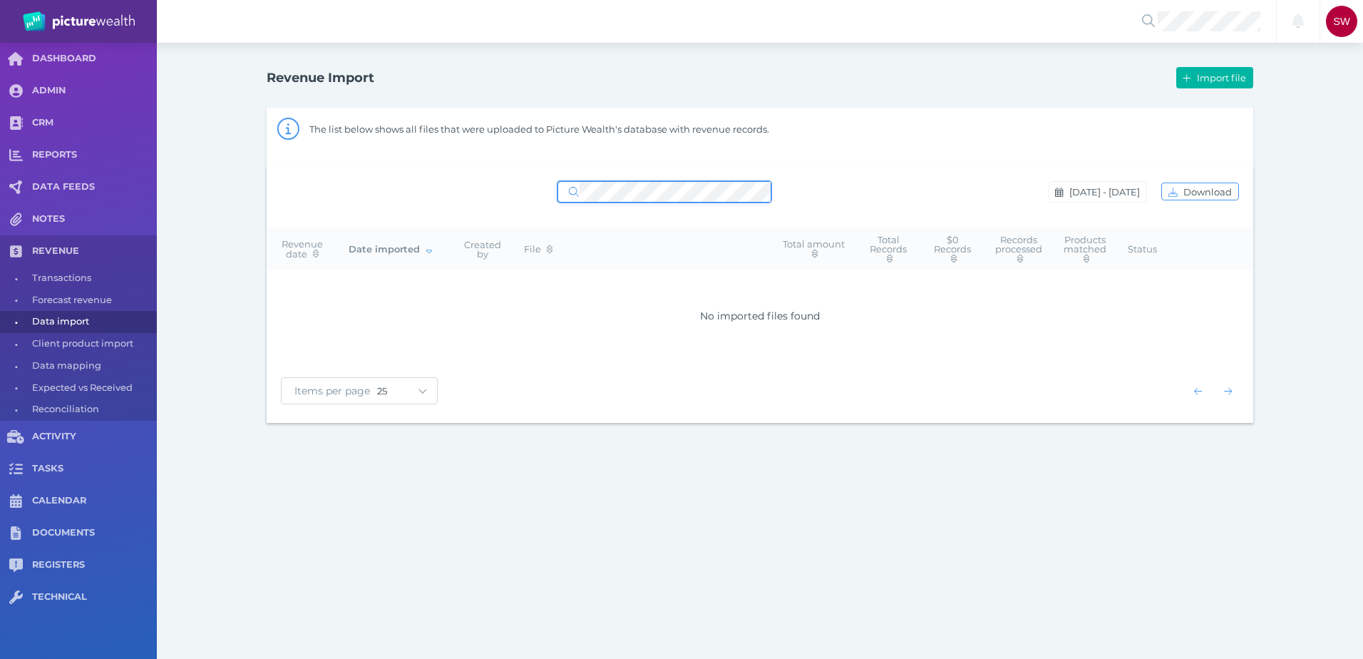
click at [287, 180] on div "[DATE] - [DATE] Download" at bounding box center [760, 192] width 958 height 30
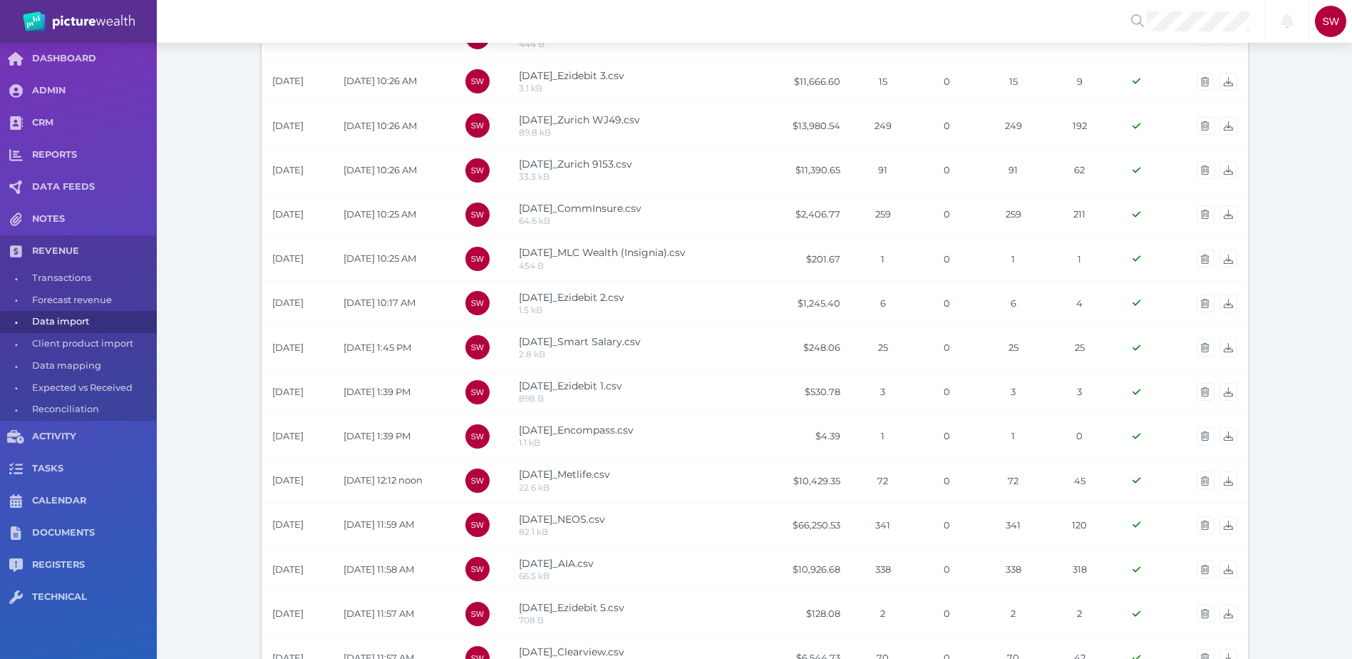
scroll to position [499, 0]
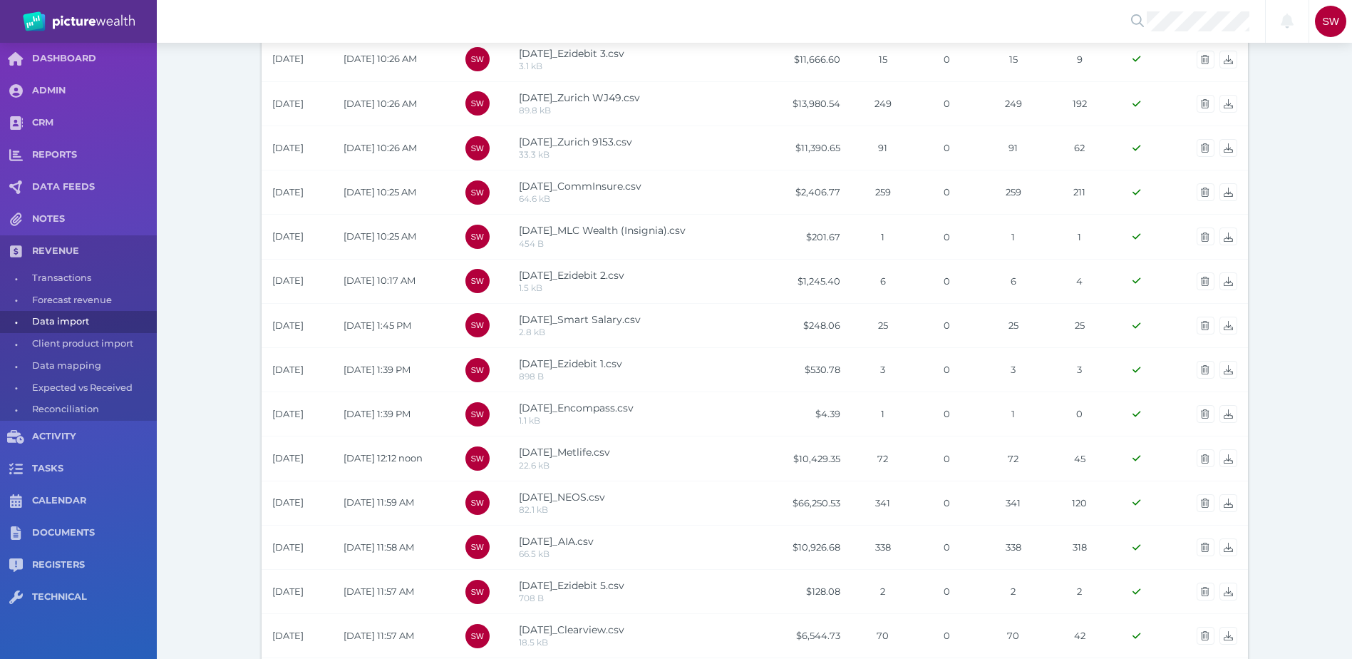
click at [224, 268] on div "Revenue Import Import file The list below shows all files that were uploaded to…" at bounding box center [755, 252] width 1196 height 1416
click at [210, 261] on div "Revenue Import Import file The list below shows all files that were uploaded to…" at bounding box center [755, 252] width 1196 height 1416
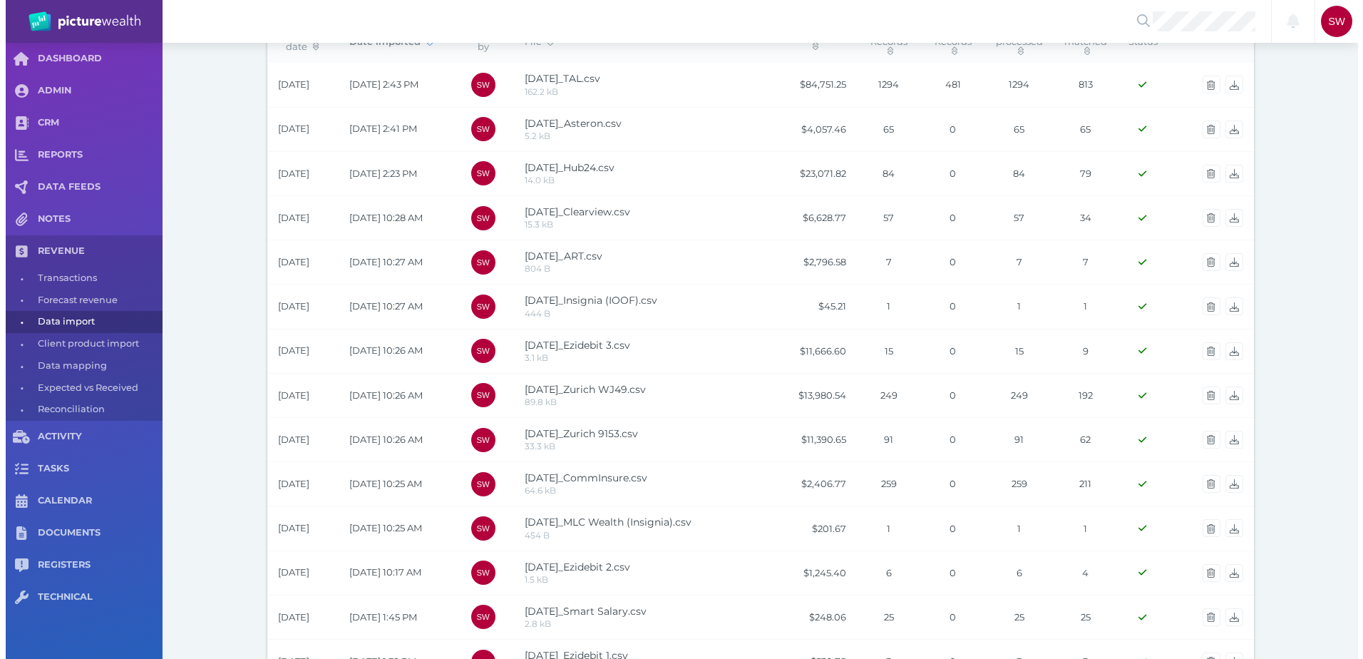
scroll to position [0, 0]
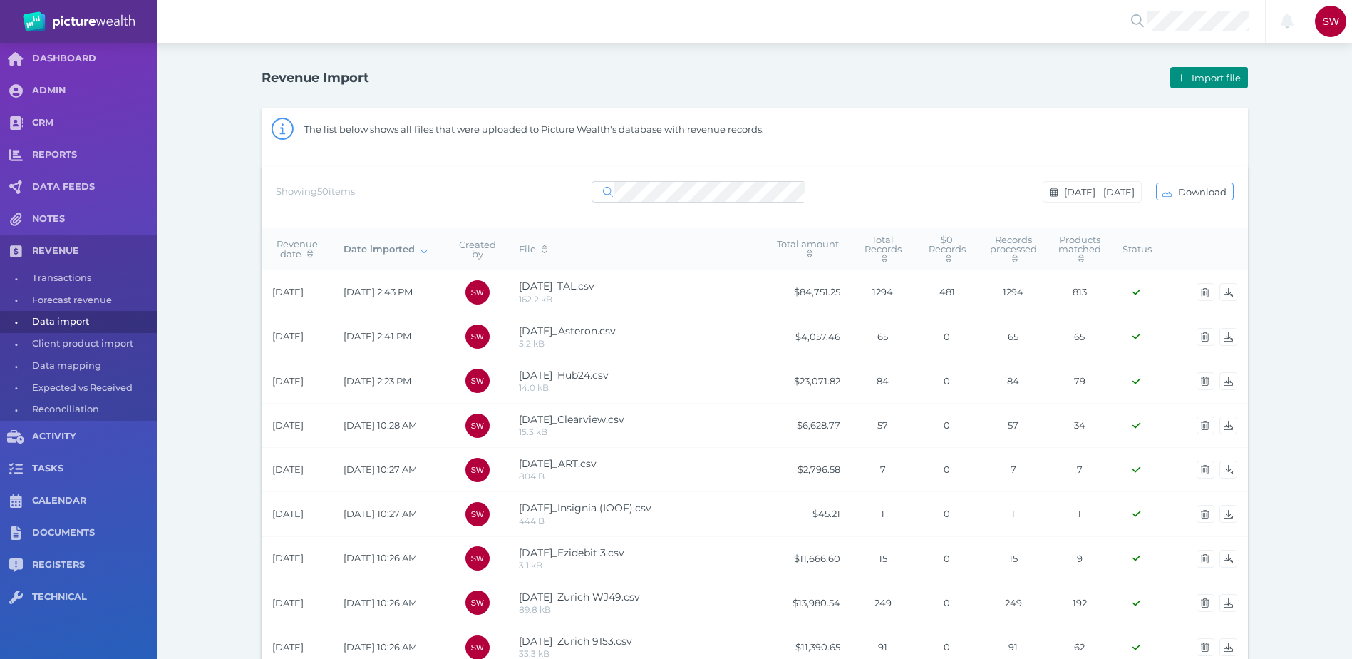
click at [1215, 80] on span "Import file" at bounding box center [1218, 77] width 58 height 11
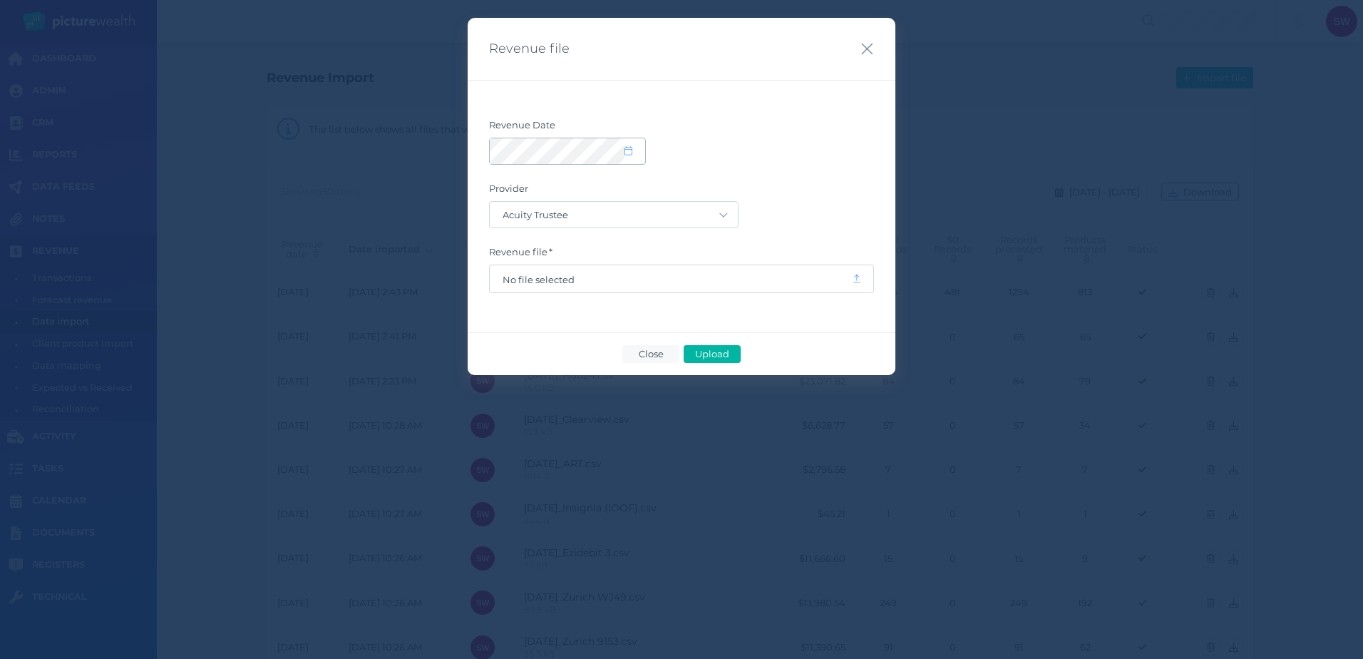
click at [631, 150] on icon at bounding box center [629, 150] width 8 height 9
select select "8"
select select "2025"
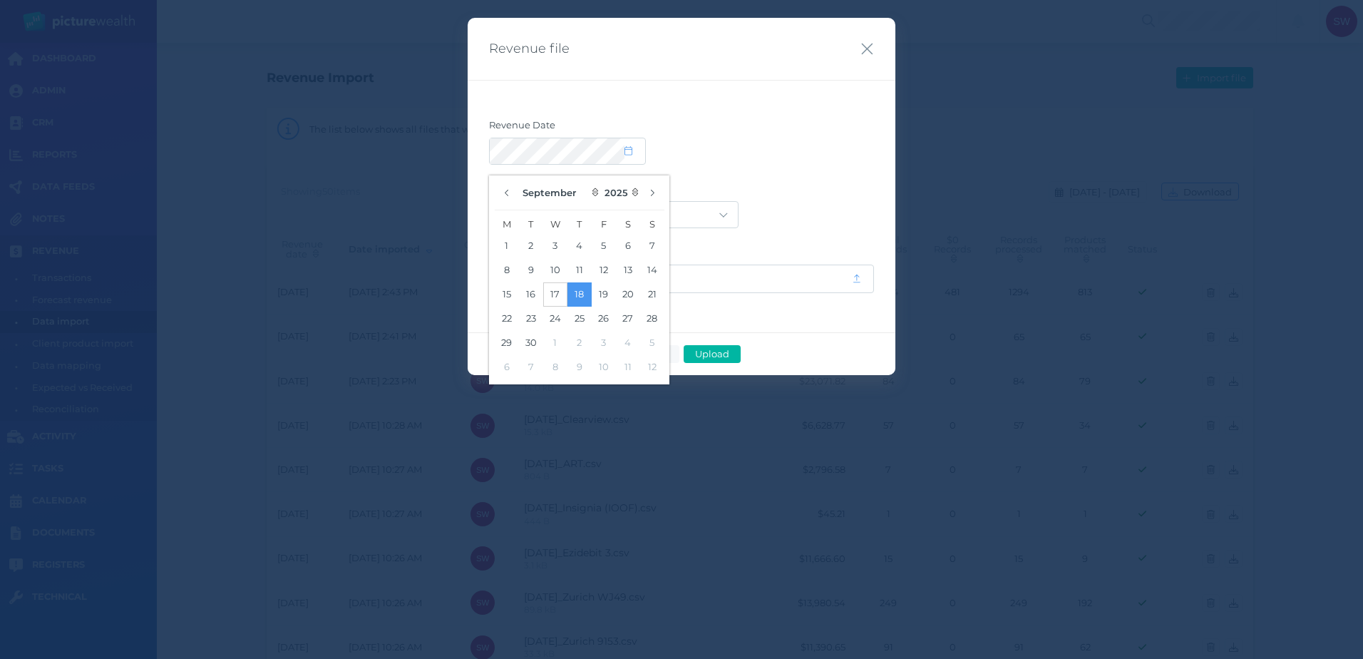
click at [554, 292] on button "17" at bounding box center [555, 294] width 24 height 24
click at [770, 166] on form "Revenue Date Provider Acuity Trustee AIA Australia AMG Super AMP ASGARD Asteron…" at bounding box center [681, 206] width 385 height 174
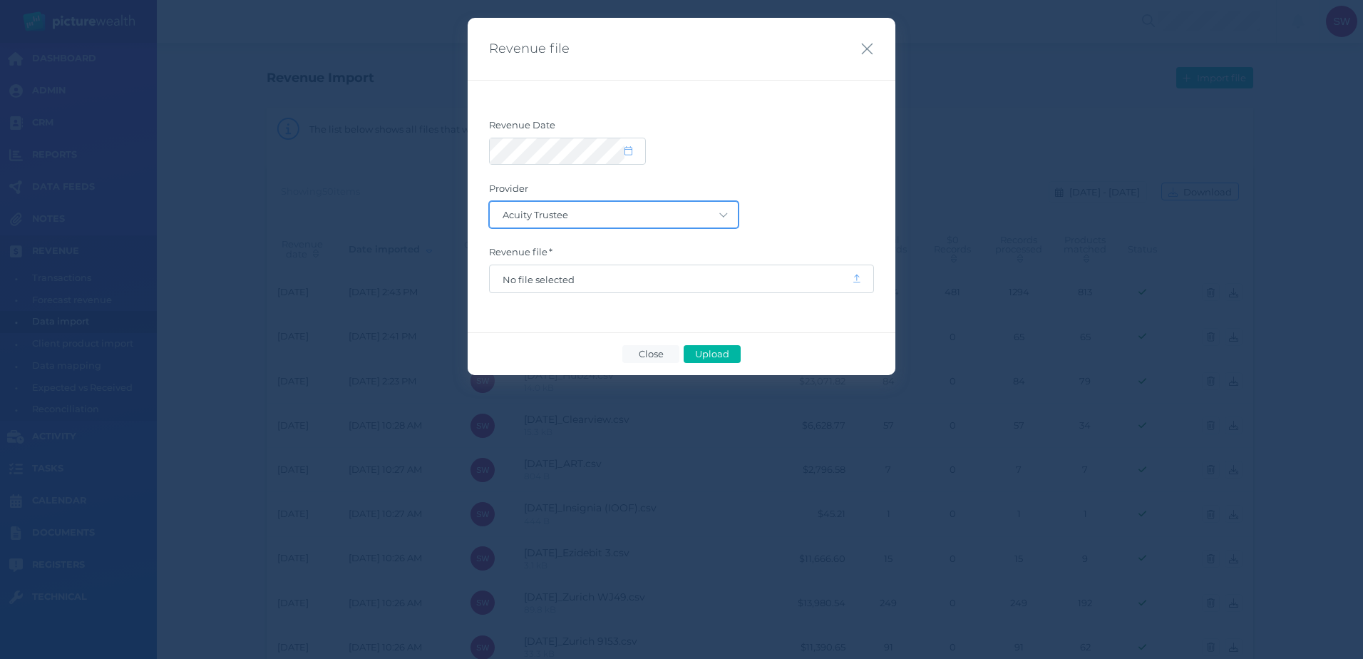
click at [694, 216] on select "Acuity Trustee AIA Australia AMG Super AMP ASGARD Asteron Life Australian Retir…" at bounding box center [614, 215] width 248 height 26
select select "3"
click at [490, 202] on select "Acuity Trustee AIA Australia AMG Super AMP ASGARD Asteron Life Australian Retir…" at bounding box center [614, 215] width 248 height 26
click at [801, 276] on span "No file selected" at bounding box center [671, 279] width 336 height 11
click at [721, 351] on span "Upload" at bounding box center [712, 353] width 46 height 11
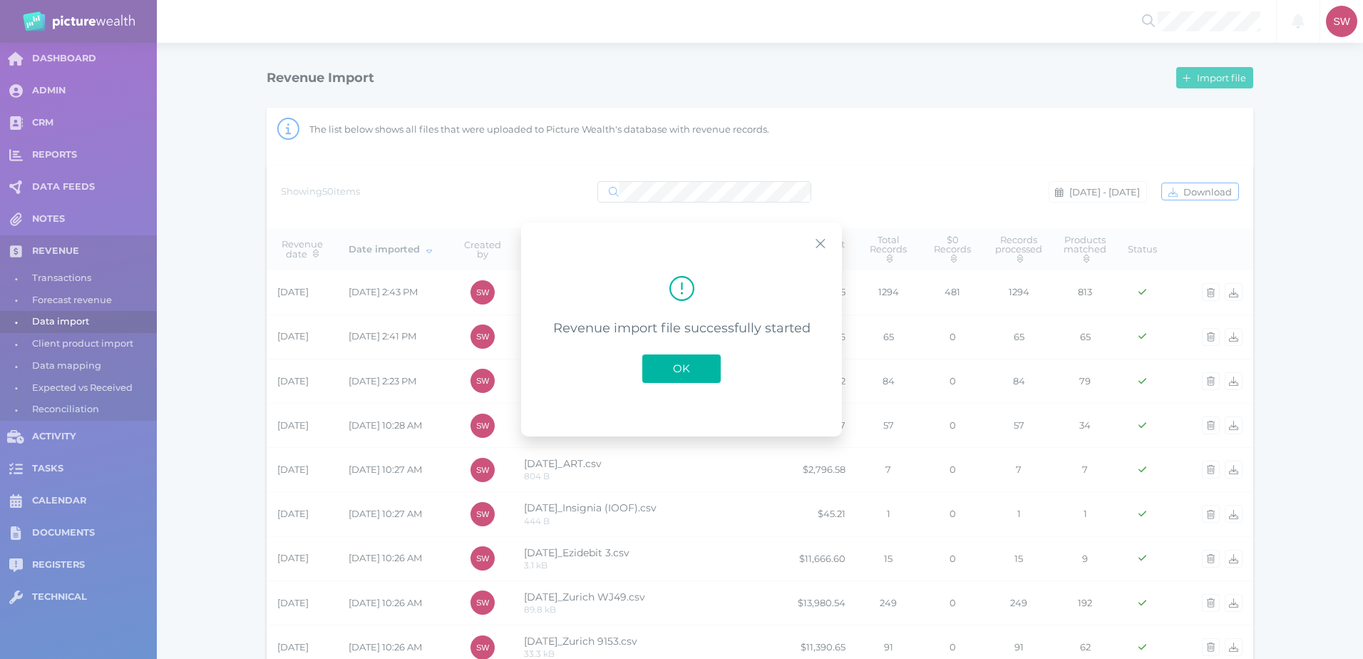
click at [708, 366] on button "OK" at bounding box center [681, 368] width 78 height 29
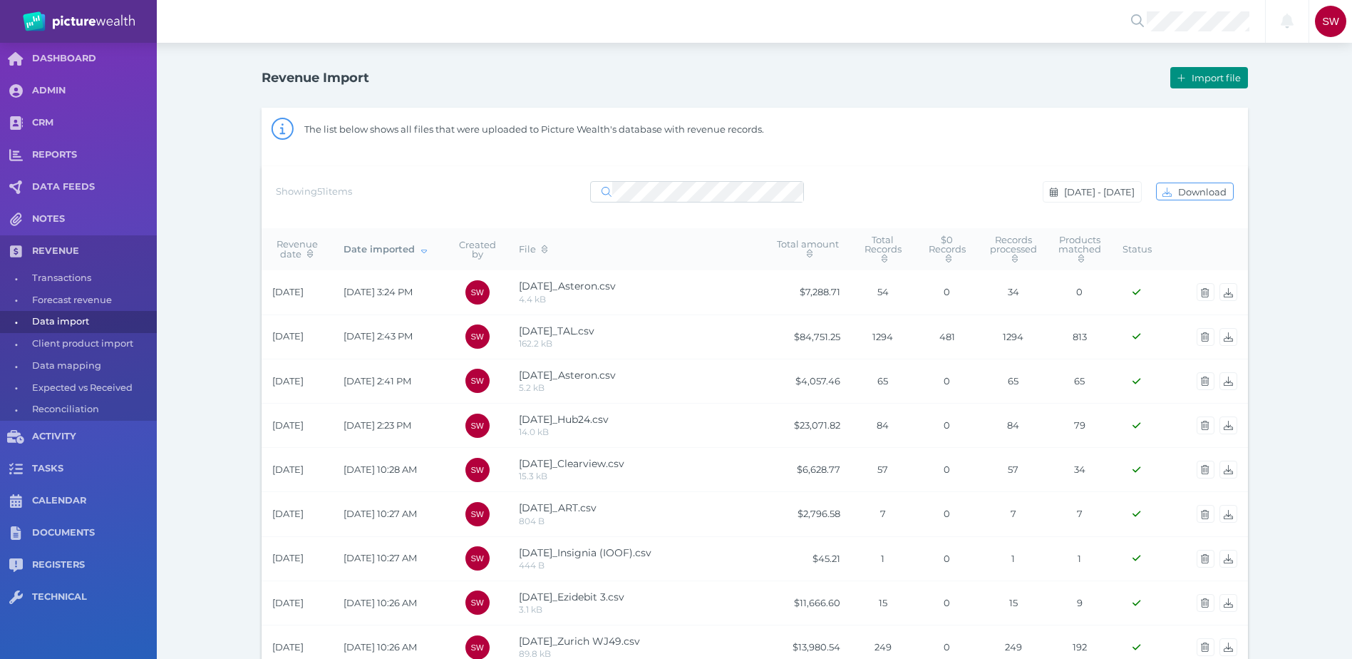
click at [1213, 80] on span "Import file" at bounding box center [1218, 77] width 58 height 11
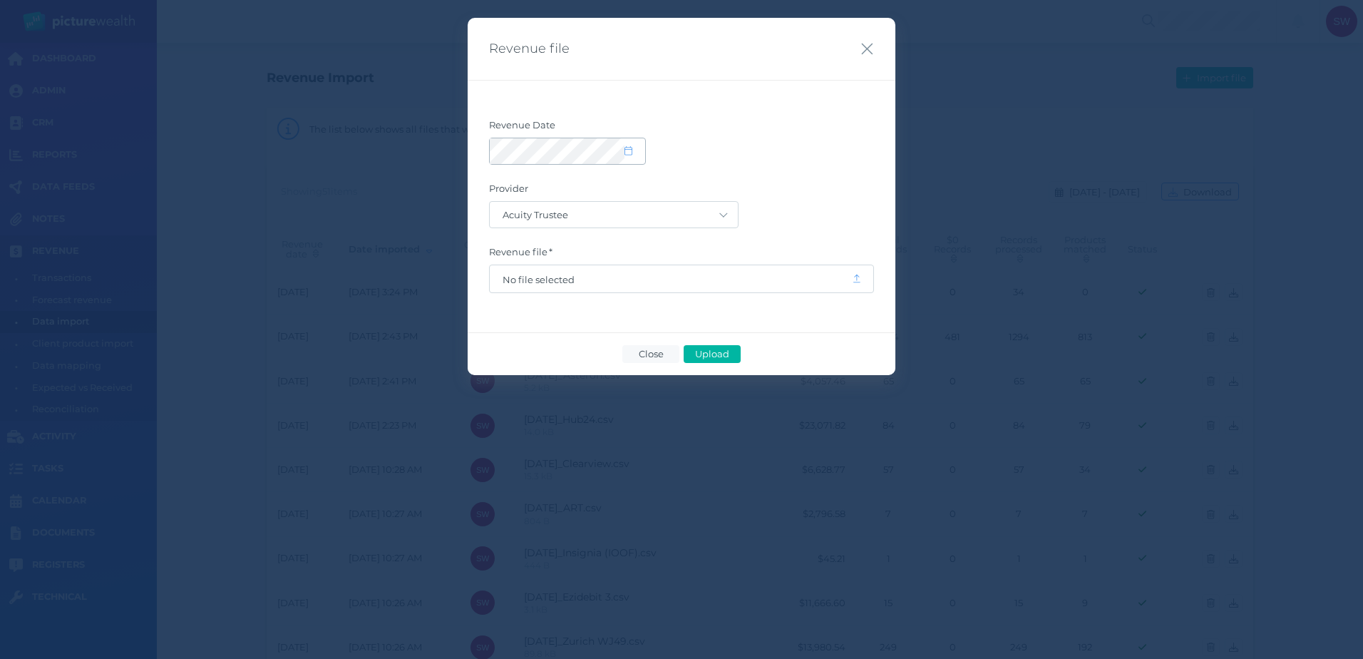
click at [637, 148] on span at bounding box center [635, 151] width 21 height 12
select select "8"
select select "2025"
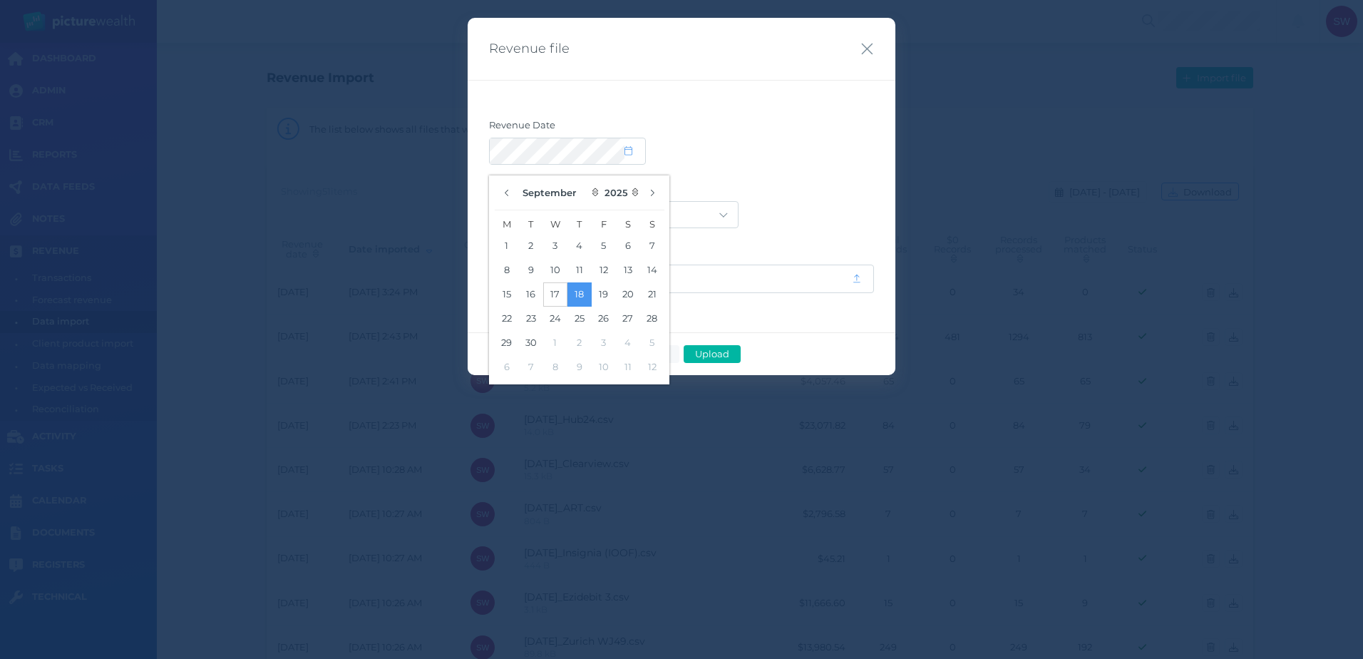
click at [558, 293] on button "17" at bounding box center [555, 294] width 24 height 24
drag, startPoint x: 775, startPoint y: 153, endPoint x: 753, endPoint y: 177, distance: 32.3
click at [774, 155] on div at bounding box center [681, 151] width 385 height 27
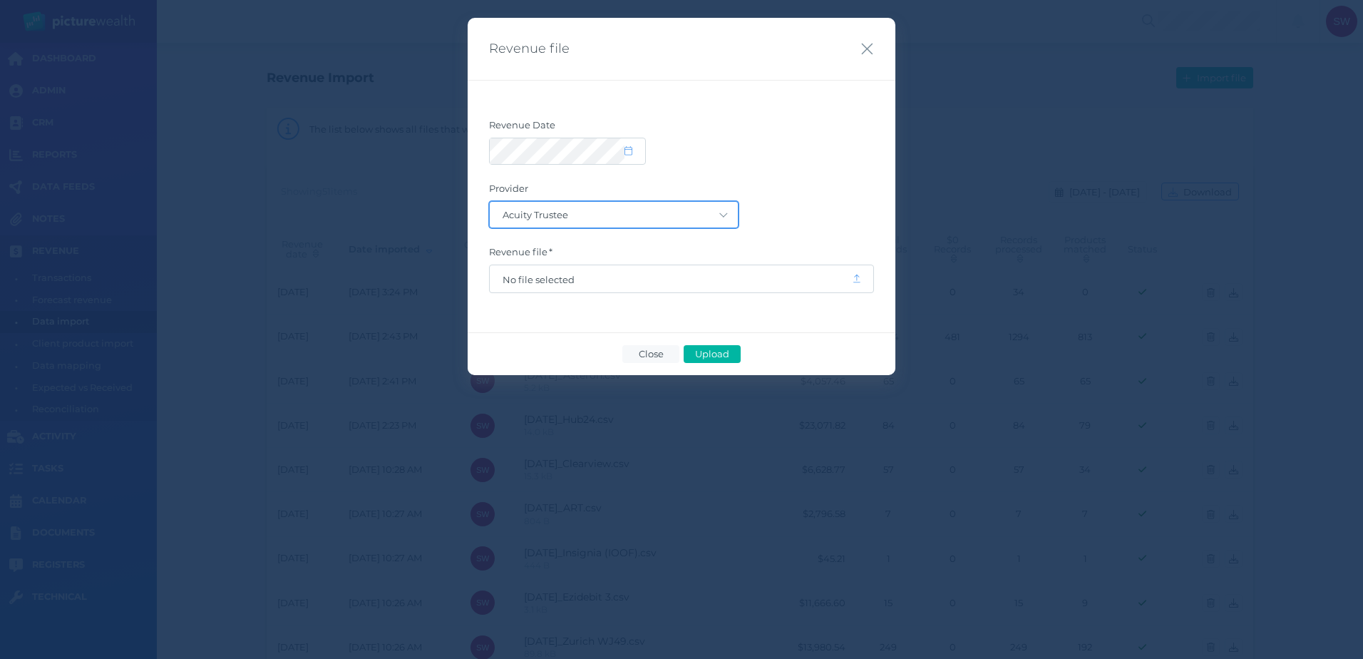
click at [723, 205] on select "Acuity Trustee AIA Australia AMG Super AMP ASGARD Asteron Life Australian Retir…" at bounding box center [614, 215] width 248 height 26
select select "4"
click at [490, 202] on select "Acuity Trustee AIA Australia AMG Super AMP ASGARD Asteron Life Australian Retir…" at bounding box center [614, 215] width 248 height 26
click at [650, 287] on span "No file selected" at bounding box center [671, 278] width 362 height 27
click at [653, 284] on span "No file selected" at bounding box center [671, 279] width 336 height 11
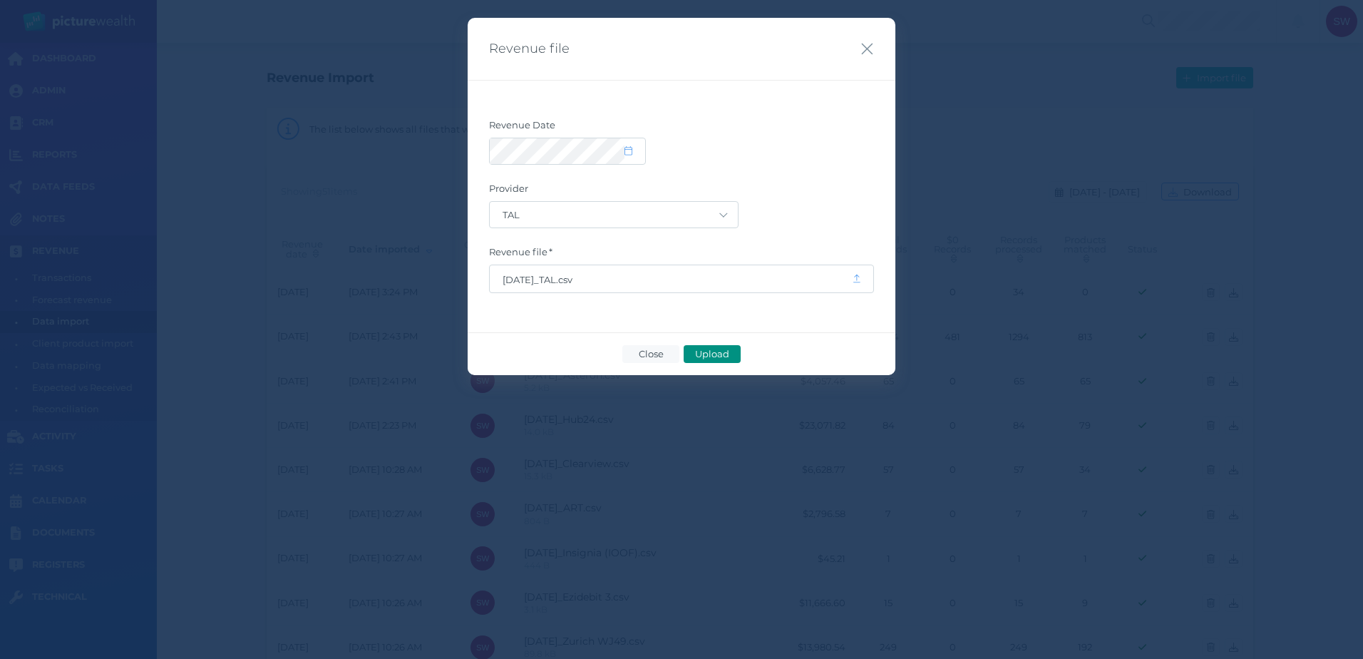
click at [719, 348] on span "Upload" at bounding box center [712, 353] width 46 height 11
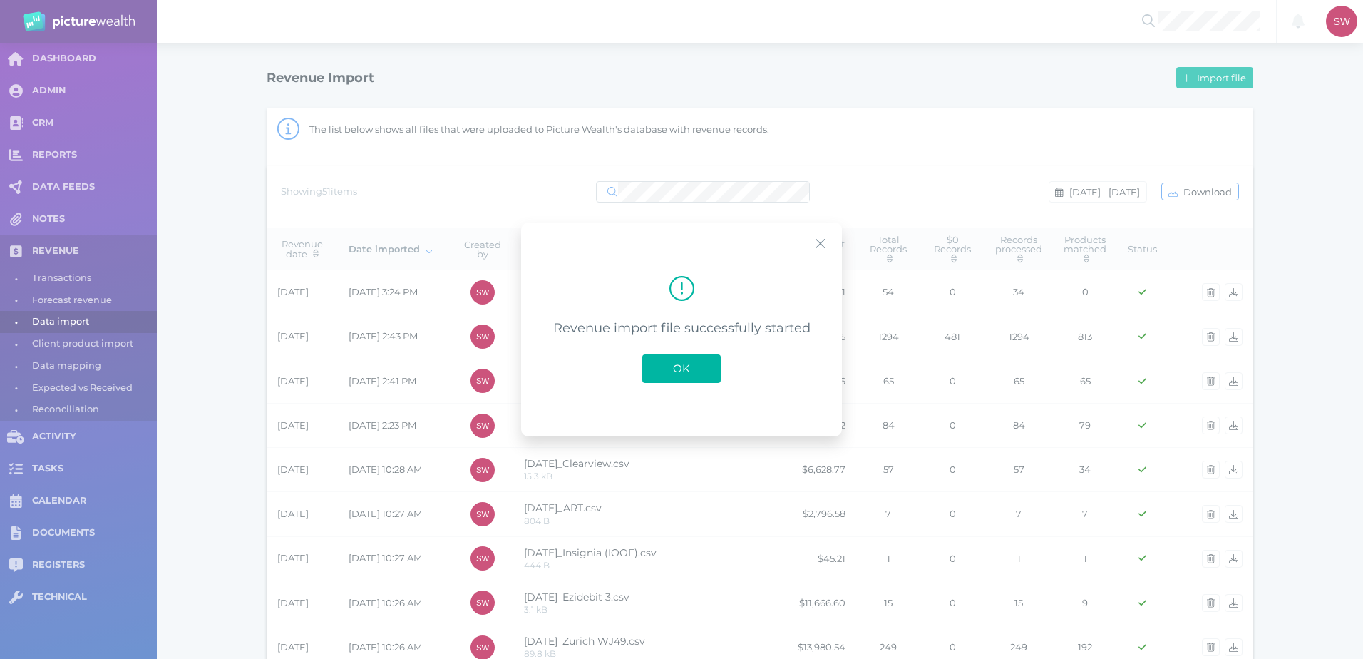
click at [668, 364] on span "OK" at bounding box center [681, 368] width 31 height 14
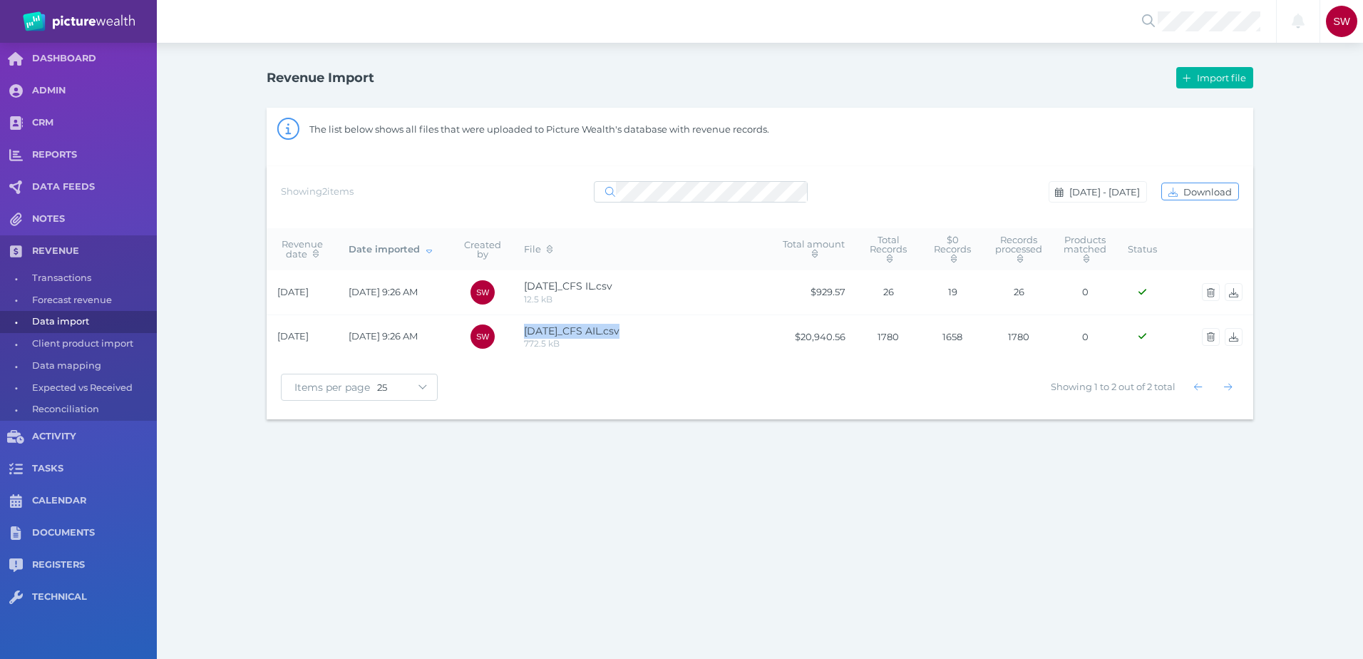
drag, startPoint x: 620, startPoint y: 329, endPoint x: 525, endPoint y: 330, distance: 94.8
click at [525, 330] on span "[DATE]_CFS AIL.csv" at bounding box center [572, 330] width 96 height 13
drag, startPoint x: 525, startPoint y: 330, endPoint x: 540, endPoint y: 332, distance: 15.1
copy span "[DATE]_CFS AIL"
drag, startPoint x: 614, startPoint y: 287, endPoint x: 526, endPoint y: 285, distance: 87.7
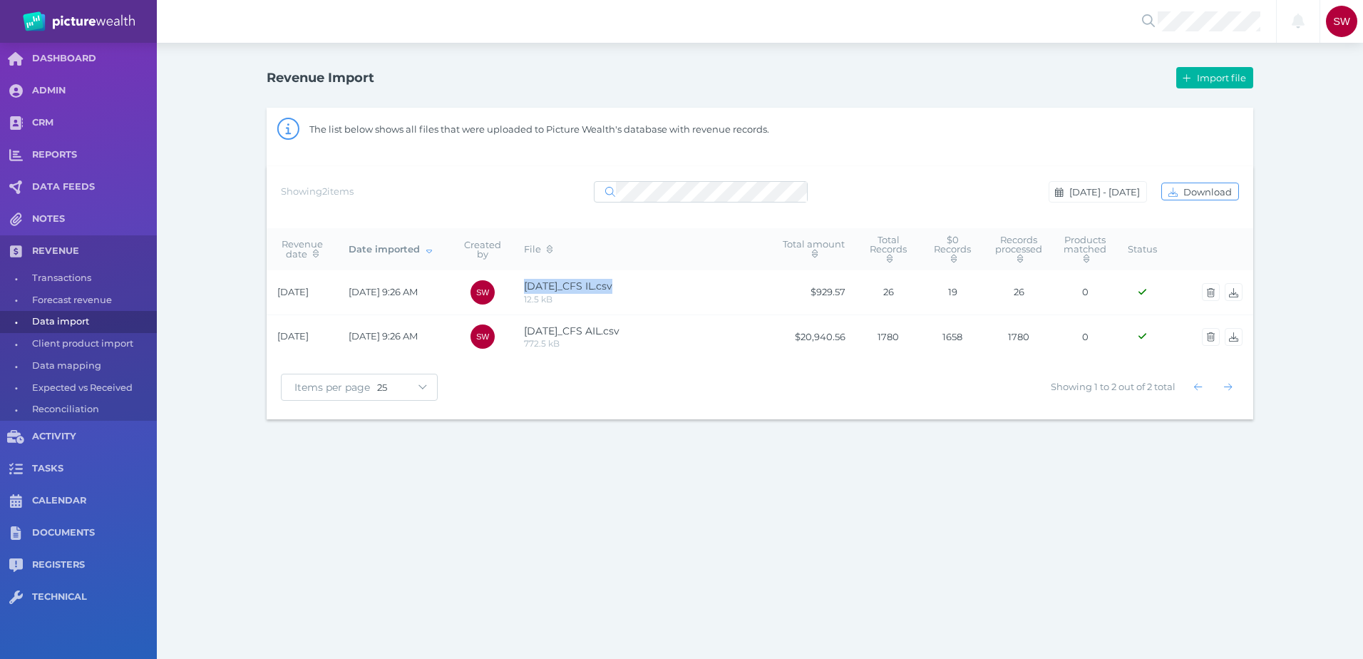
click at [526, 285] on span "[DATE]_CFS IL.csv" at bounding box center [568, 285] width 88 height 13
copy span "[DATE]_CFS IL"
click at [487, 547] on div "Notifications All clear! [PERSON_NAME] Whiting [EMAIL_ADDRESS][PERSON_NAME][DOM…" at bounding box center [681, 329] width 1363 height 659
click at [1218, 72] on span "Import file" at bounding box center [1223, 77] width 58 height 11
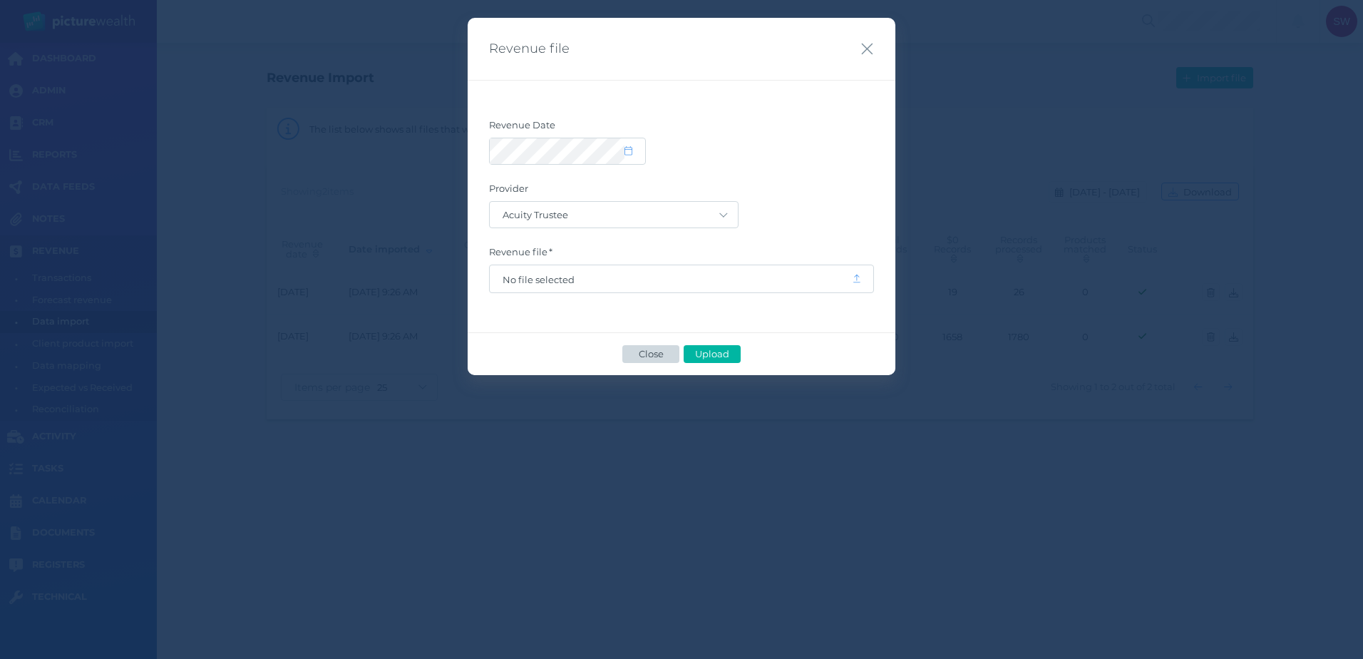
click at [653, 354] on span "Close" at bounding box center [650, 353] width 37 height 11
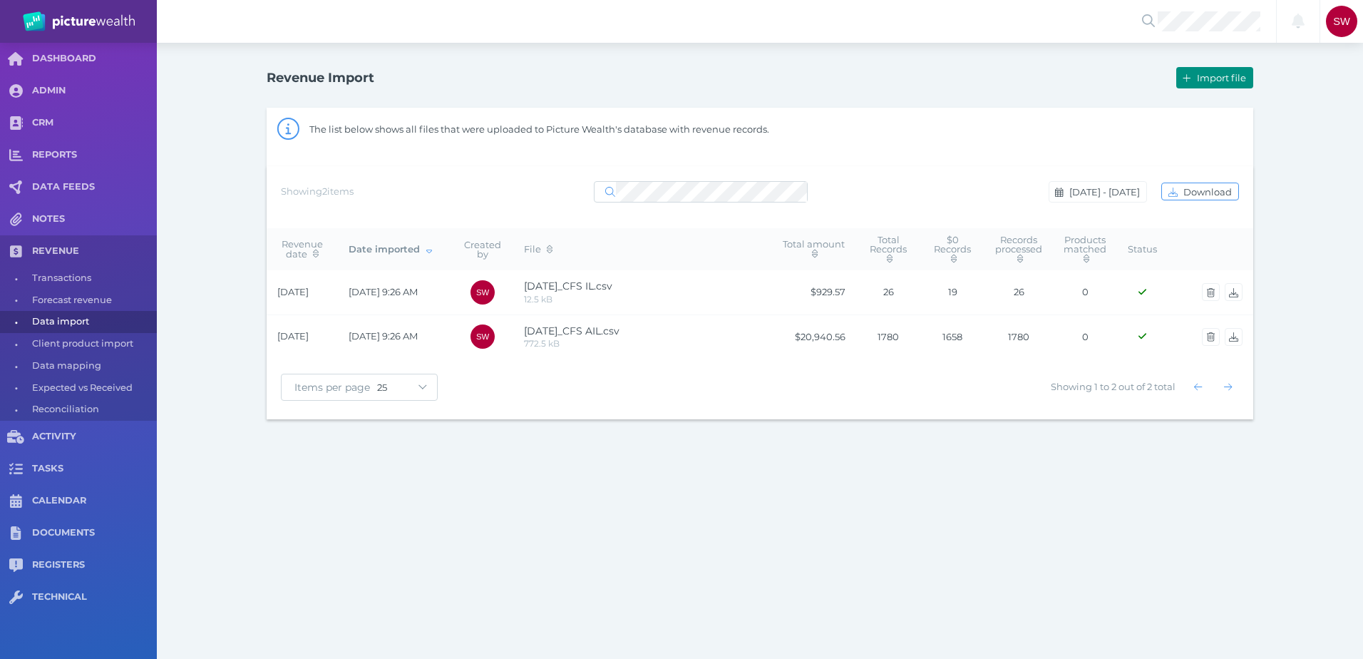
click at [1207, 76] on span "Import file" at bounding box center [1223, 77] width 58 height 11
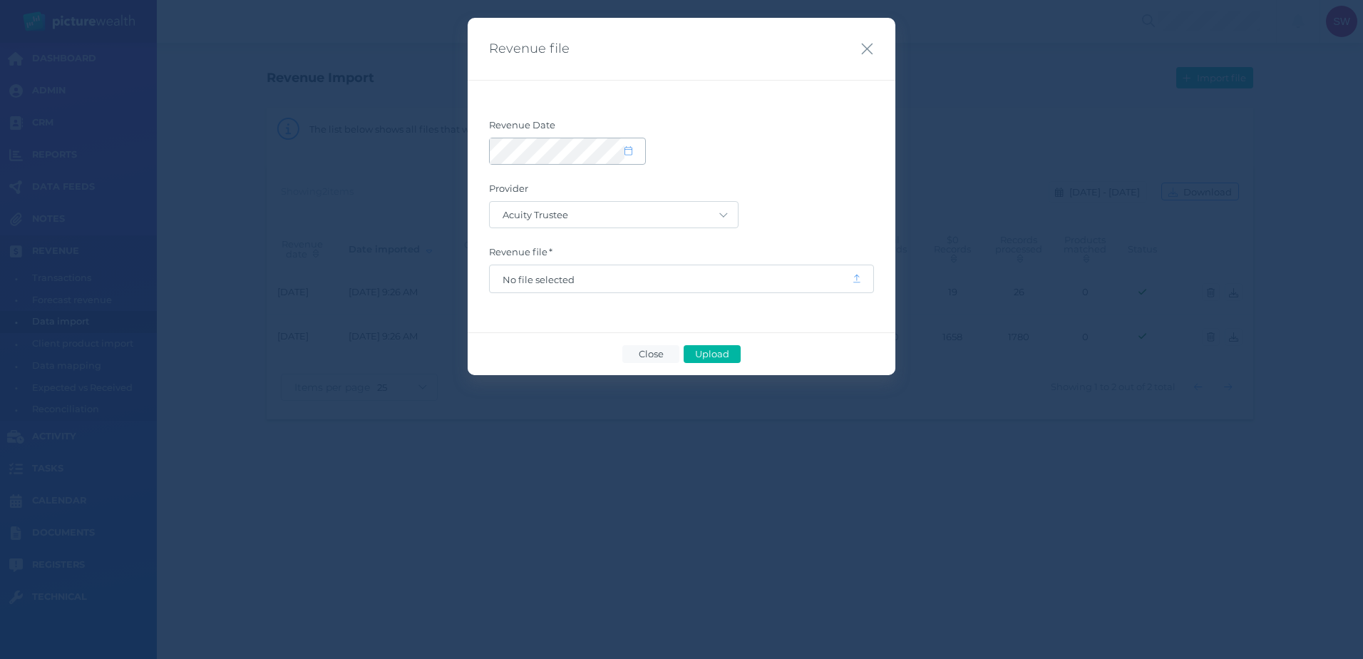
click at [629, 148] on icon at bounding box center [629, 150] width 8 height 9
select select "8"
select select "2025"
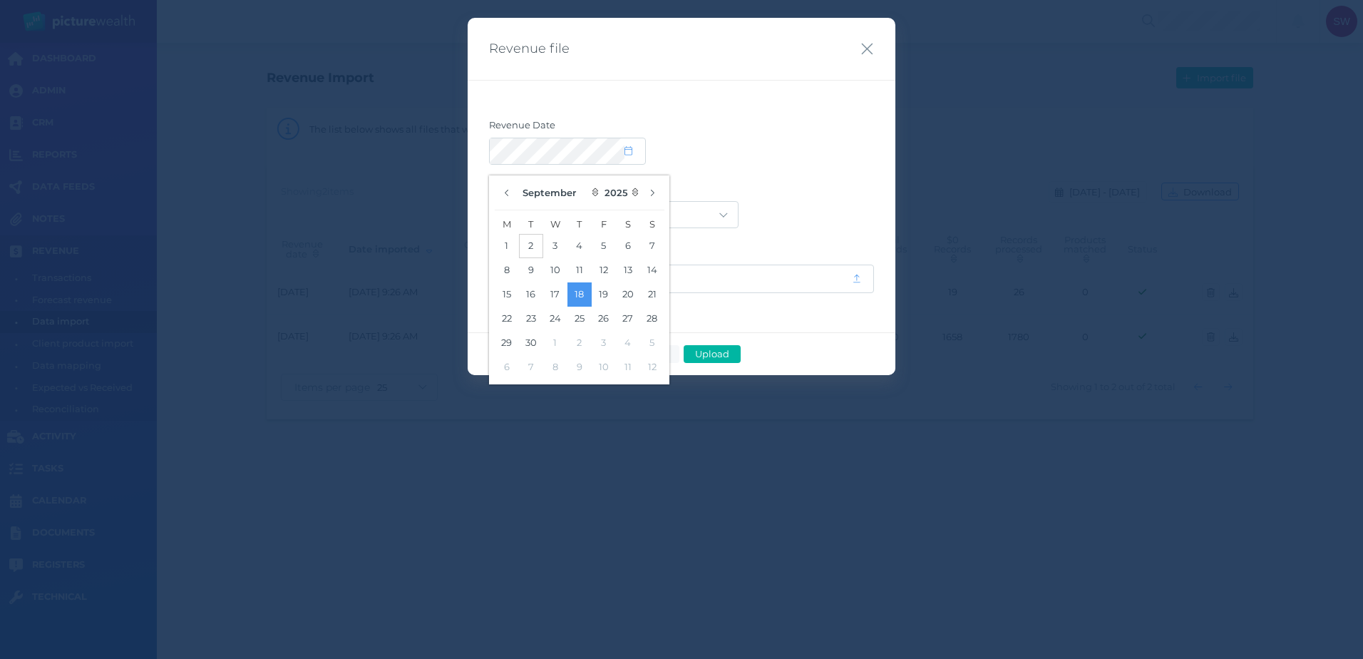
click at [535, 243] on button "2" at bounding box center [531, 246] width 24 height 24
drag, startPoint x: 816, startPoint y: 185, endPoint x: 773, endPoint y: 194, distance: 44.5
click at [813, 185] on label "Provider" at bounding box center [681, 192] width 385 height 19
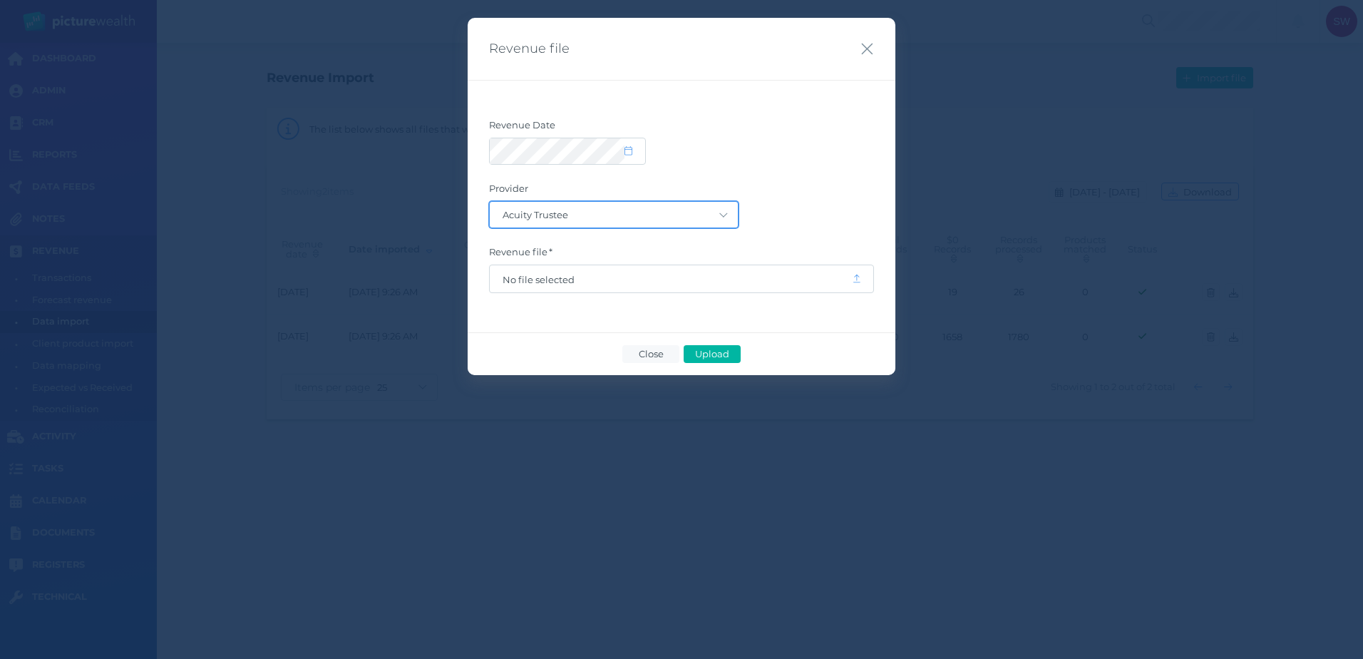
click at [726, 207] on select "Acuity Trustee AIA Australia AMG Super AMP ASGARD Asteron Life Australian Retir…" at bounding box center [614, 215] width 248 height 26
select select "19"
click at [490, 202] on select "Acuity Trustee AIA Australia AMG Super AMP ASGARD Asteron Life Australian Retir…" at bounding box center [614, 215] width 248 height 26
click at [547, 282] on span "No file selected" at bounding box center [671, 279] width 336 height 11
click at [701, 351] on span "Upload" at bounding box center [712, 353] width 46 height 11
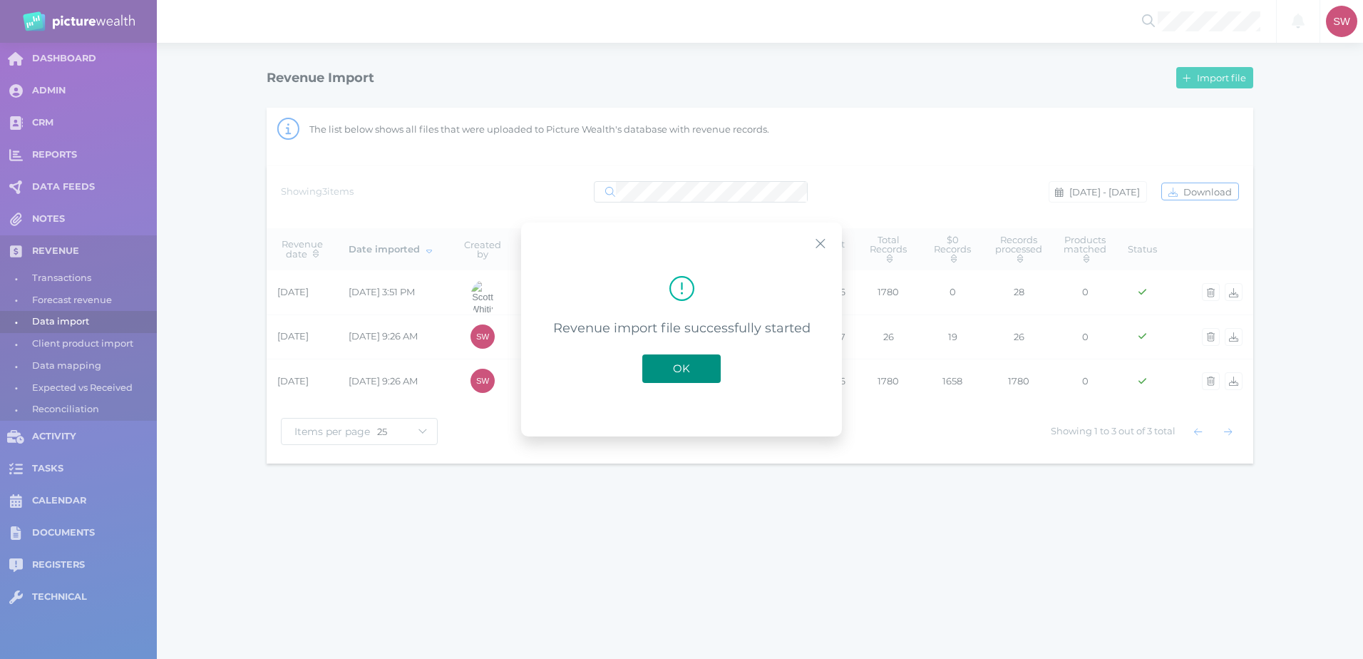
click at [695, 369] on span "OK" at bounding box center [681, 368] width 31 height 14
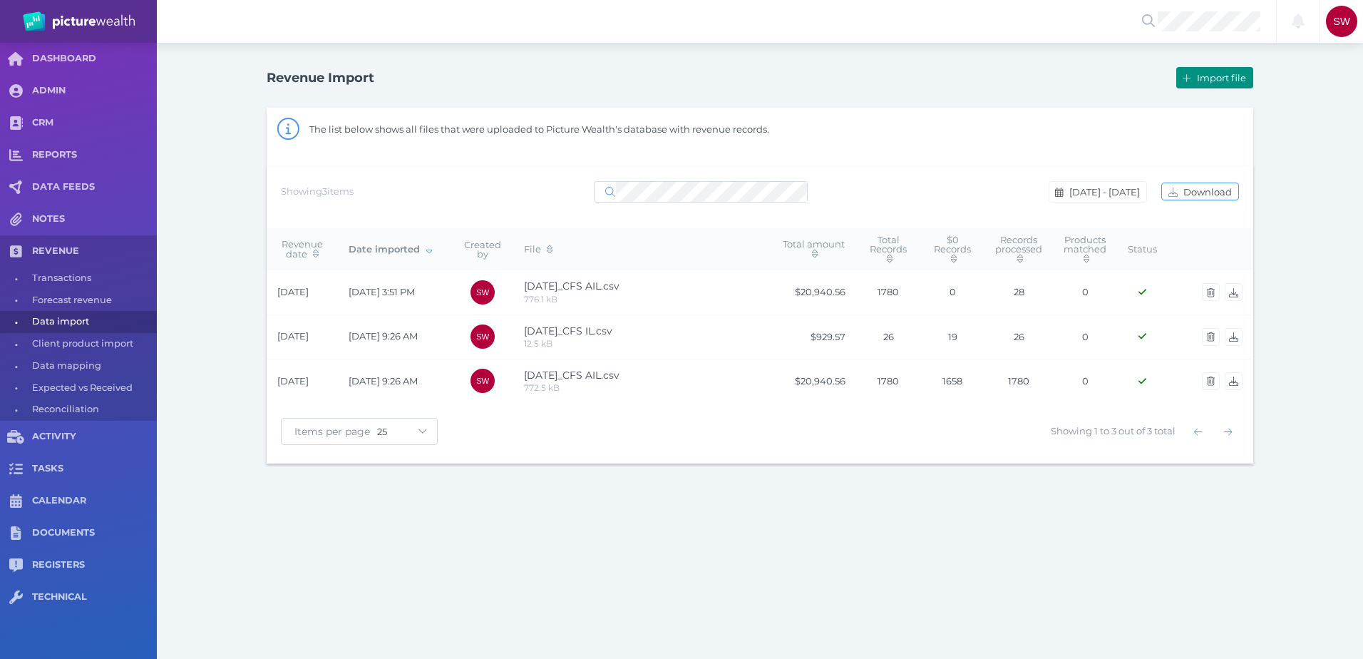
click at [1233, 76] on span "Import file" at bounding box center [1223, 77] width 58 height 11
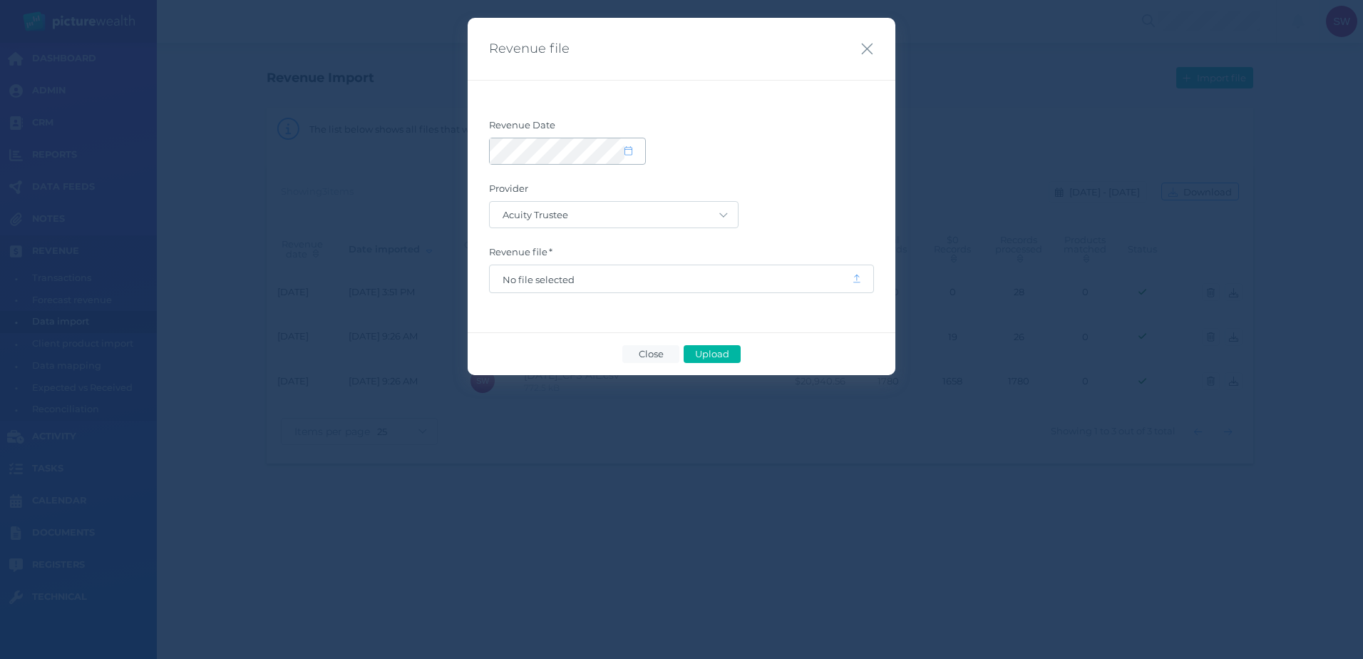
click at [632, 149] on span at bounding box center [635, 151] width 21 height 12
select select "8"
select select "2025"
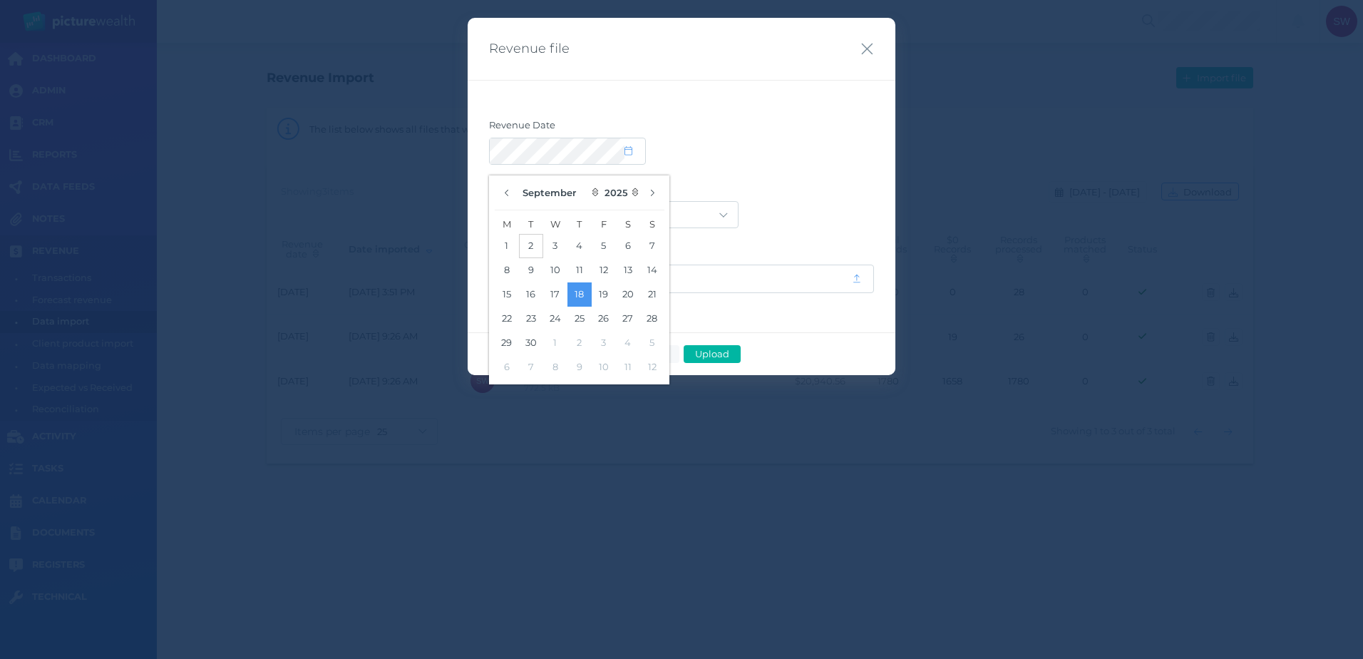
click at [530, 243] on button "2" at bounding box center [531, 246] width 24 height 24
click at [786, 126] on label "Revenue Date" at bounding box center [681, 128] width 385 height 19
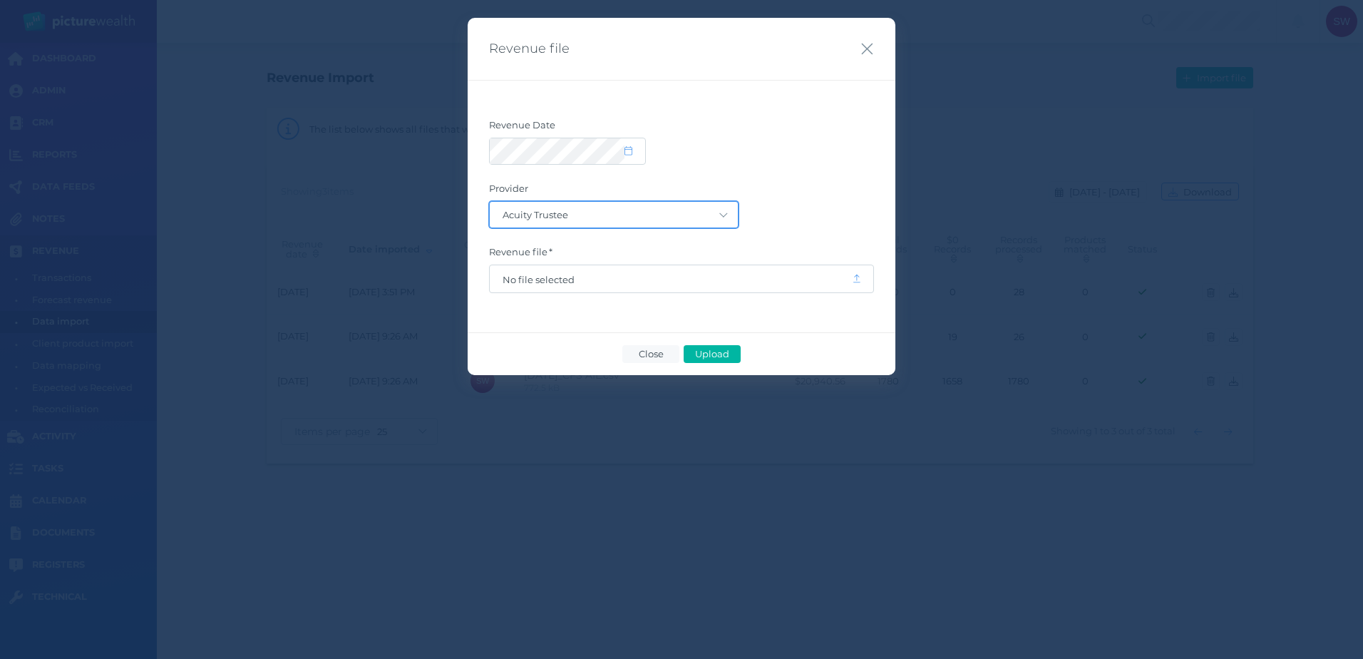
click at [701, 207] on select "Acuity Trustee AIA Australia AMG Super AMP ASGARD Asteron Life Australian Retir…" at bounding box center [614, 215] width 248 height 26
select select "19"
click at [490, 202] on select "Acuity Trustee AIA Australia AMG Super AMP ASGARD Asteron Life Australian Retir…" at bounding box center [614, 215] width 248 height 26
click at [620, 277] on span "No file selected" at bounding box center [671, 279] width 336 height 11
click at [713, 350] on span "Upload" at bounding box center [712, 353] width 46 height 11
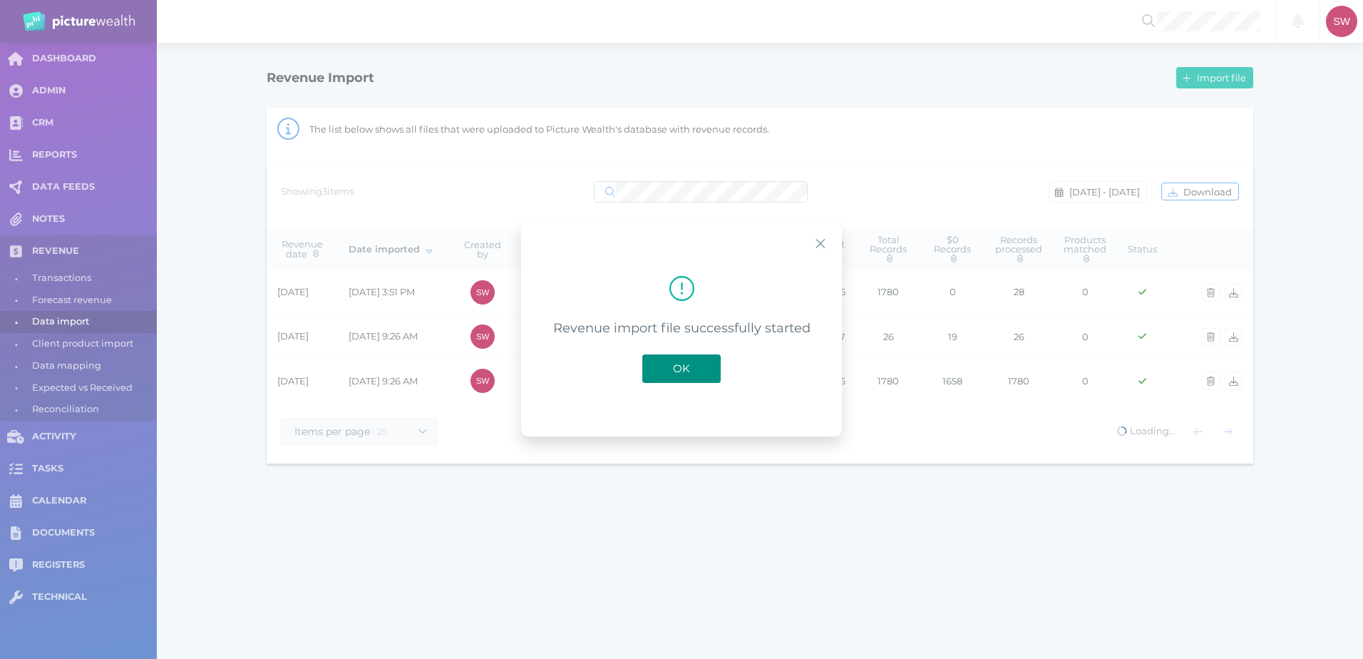
click at [687, 371] on span "OK" at bounding box center [681, 368] width 31 height 14
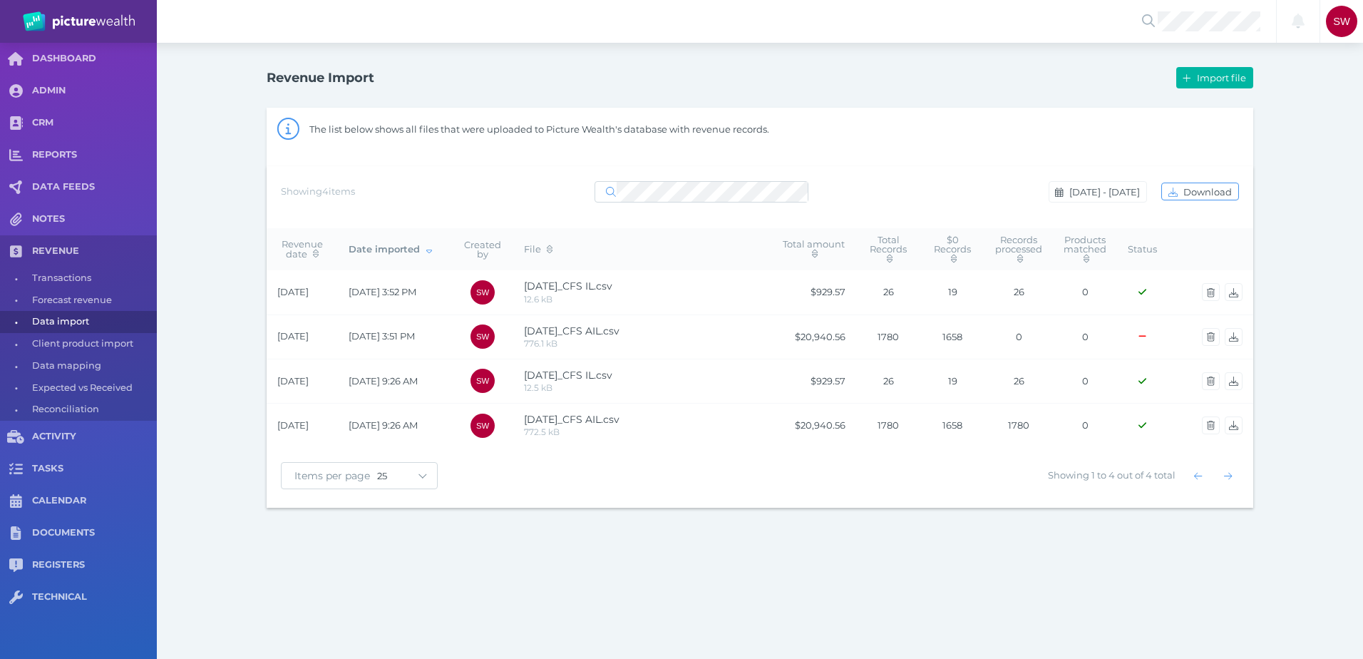
click at [1143, 334] on icon "Error" at bounding box center [1143, 336] width 8 height 9
click at [1141, 336] on icon at bounding box center [1143, 336] width 8 height 1
click at [1140, 336] on icon at bounding box center [1143, 336] width 8 height 1
click at [1212, 333] on icon "button" at bounding box center [1211, 336] width 8 height 9
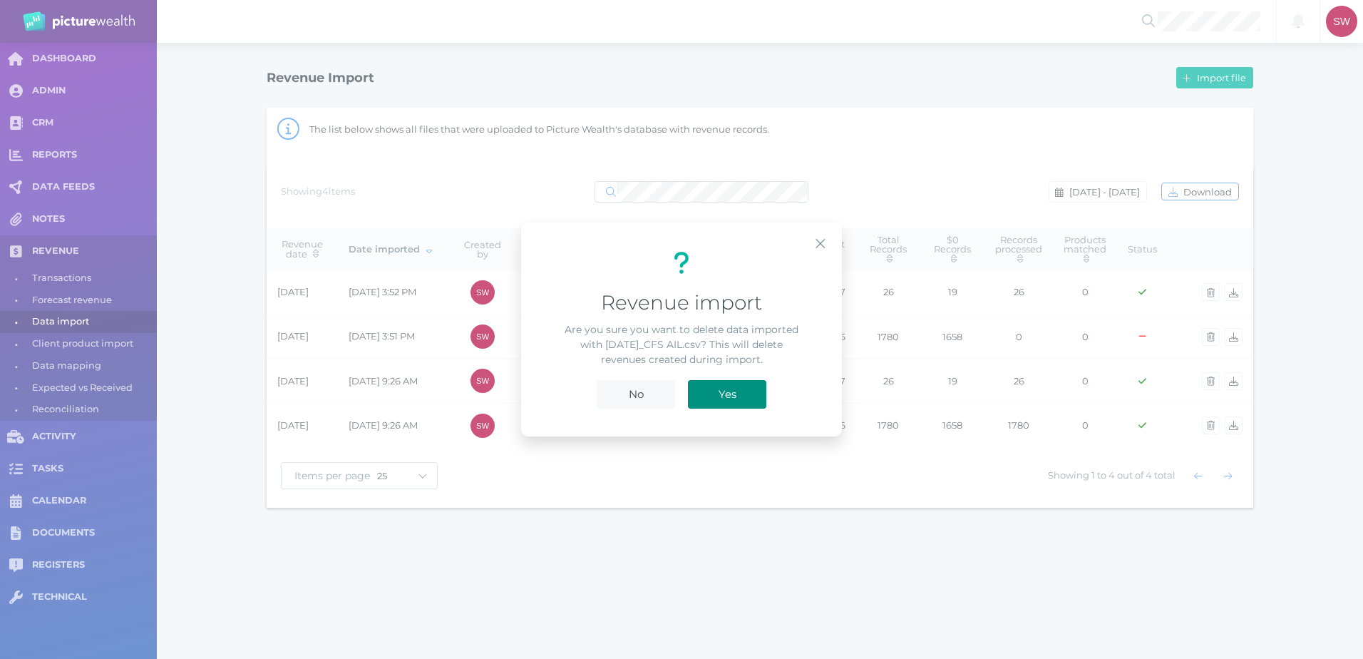
click at [731, 396] on span "Yes" at bounding box center [727, 394] width 32 height 14
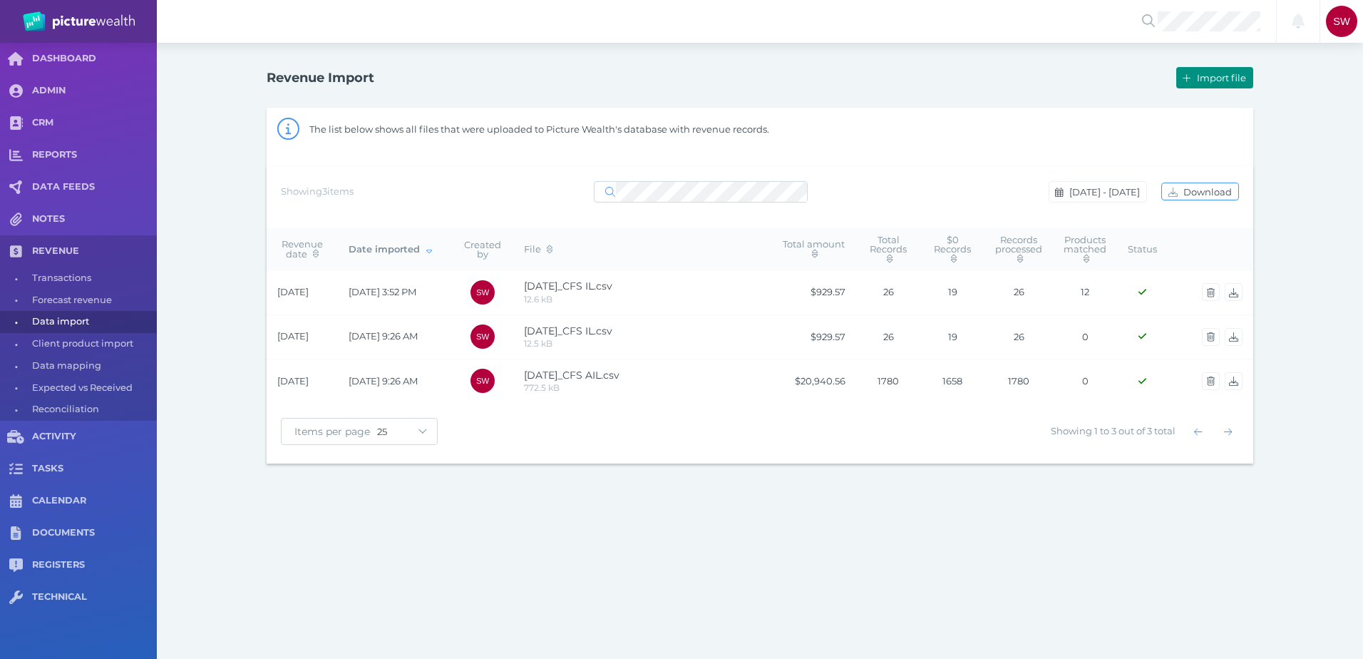
click at [1204, 74] on span "Import file" at bounding box center [1223, 77] width 58 height 11
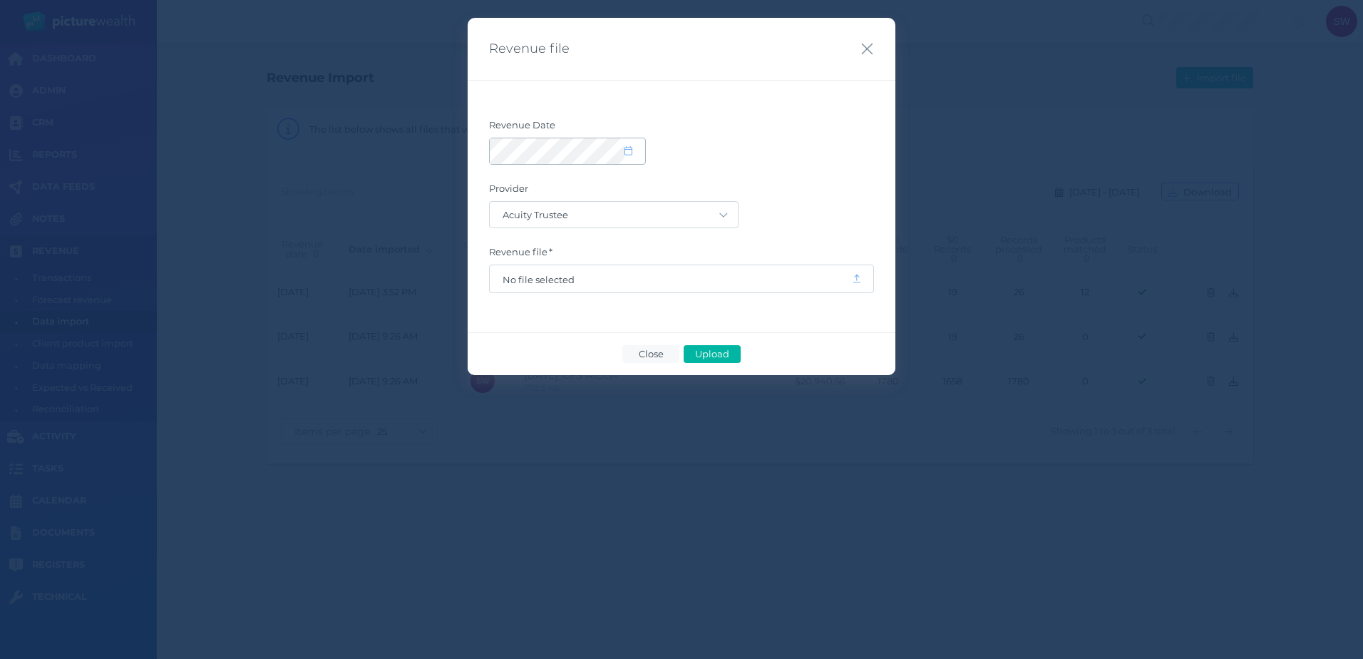
click at [639, 158] on div at bounding box center [567, 151] width 155 height 26
click at [634, 153] on span at bounding box center [635, 151] width 21 height 12
select select "8"
select select "2025"
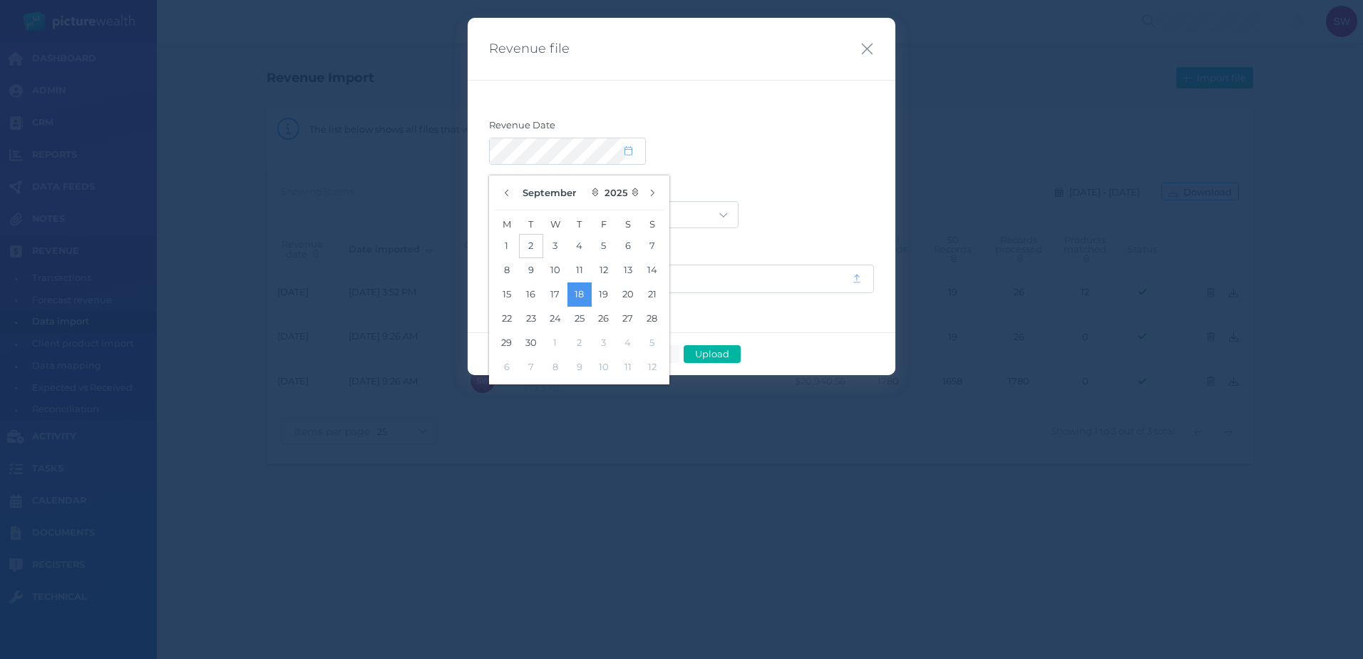
click at [535, 252] on button "2" at bounding box center [531, 246] width 24 height 24
click at [874, 150] on div "Revenue Date Provider Acuity Trustee AIA Australia AMG Super AMP ASGARD Asteron…" at bounding box center [682, 206] width 428 height 252
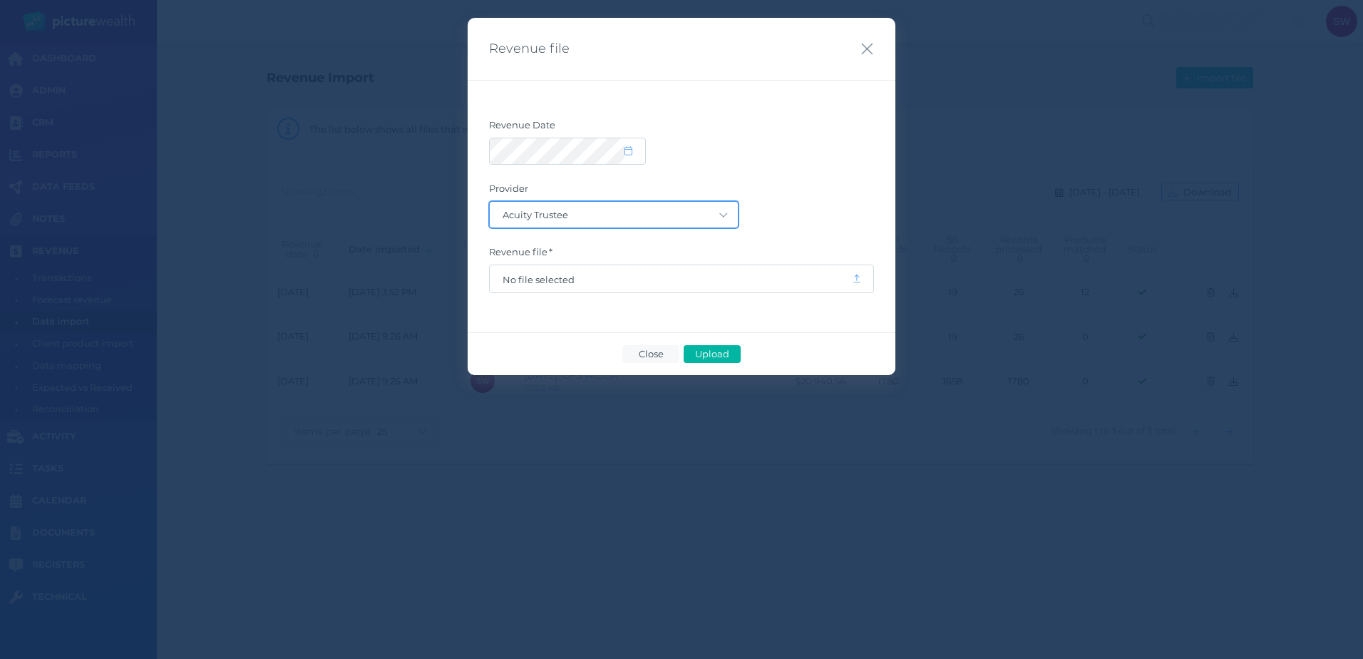
click at [714, 207] on select "Acuity Trustee AIA Australia AMG Super AMP ASGARD Asteron Life Australian Retir…" at bounding box center [614, 215] width 248 height 26
select select "19"
click at [490, 202] on select "Acuity Trustee AIA Australia AMG Super AMP ASGARD Asteron Life Australian Retir…" at bounding box center [614, 215] width 248 height 26
click at [682, 283] on span "No file selected" at bounding box center [671, 279] width 336 height 11
click at [734, 353] on span "Upload" at bounding box center [712, 353] width 46 height 11
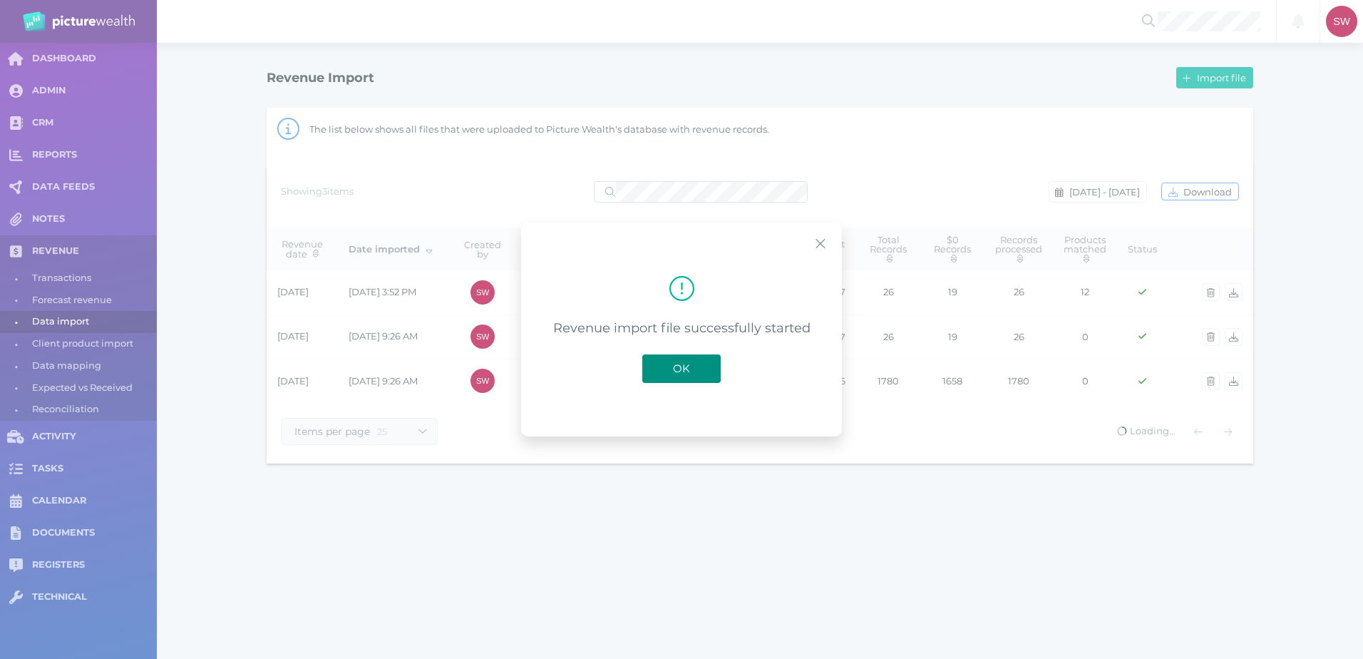
click at [682, 380] on button "OK" at bounding box center [681, 368] width 78 height 29
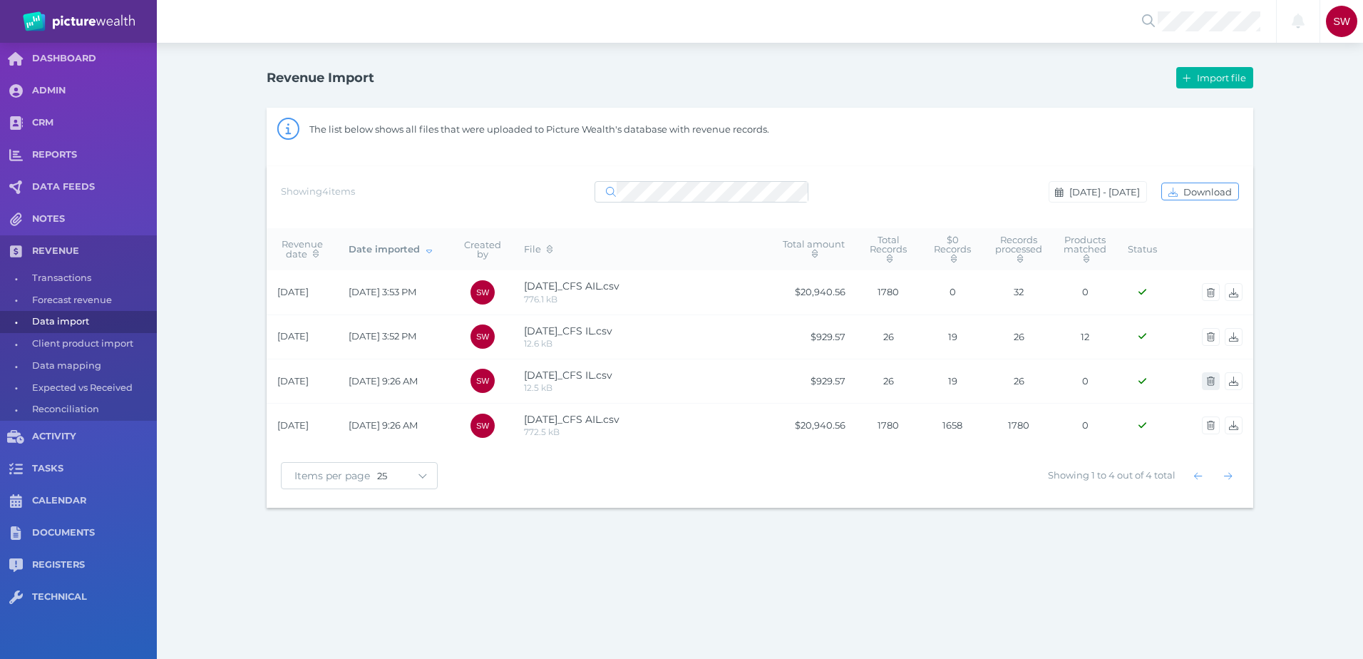
click at [1209, 384] on icon "button" at bounding box center [1211, 380] width 8 height 9
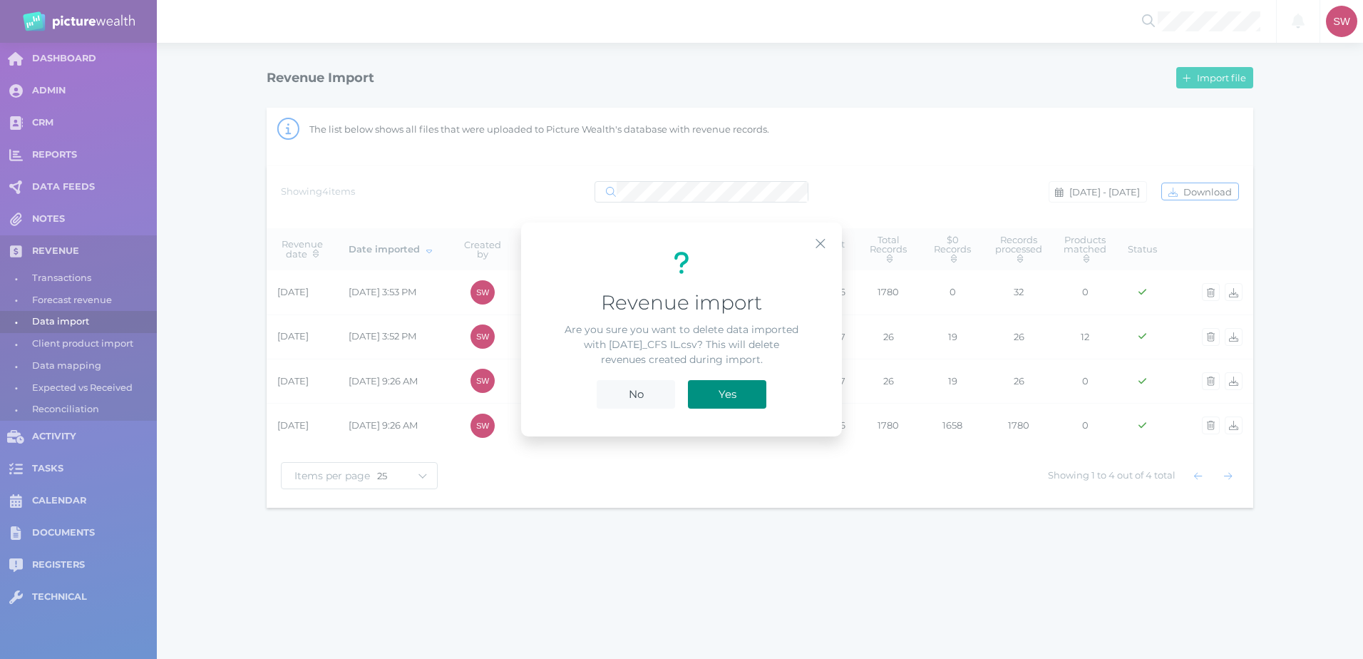
click at [753, 398] on button "Yes" at bounding box center [727, 394] width 78 height 29
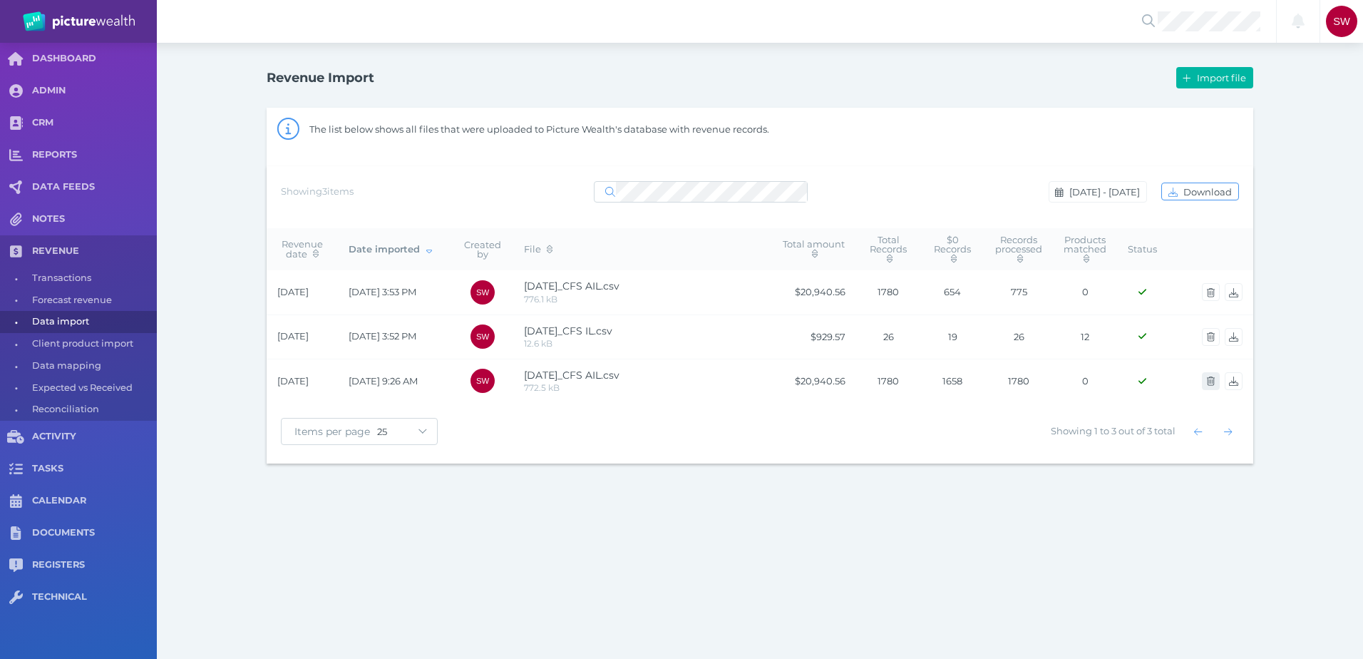
click at [1212, 385] on icon "button" at bounding box center [1211, 380] width 8 height 9
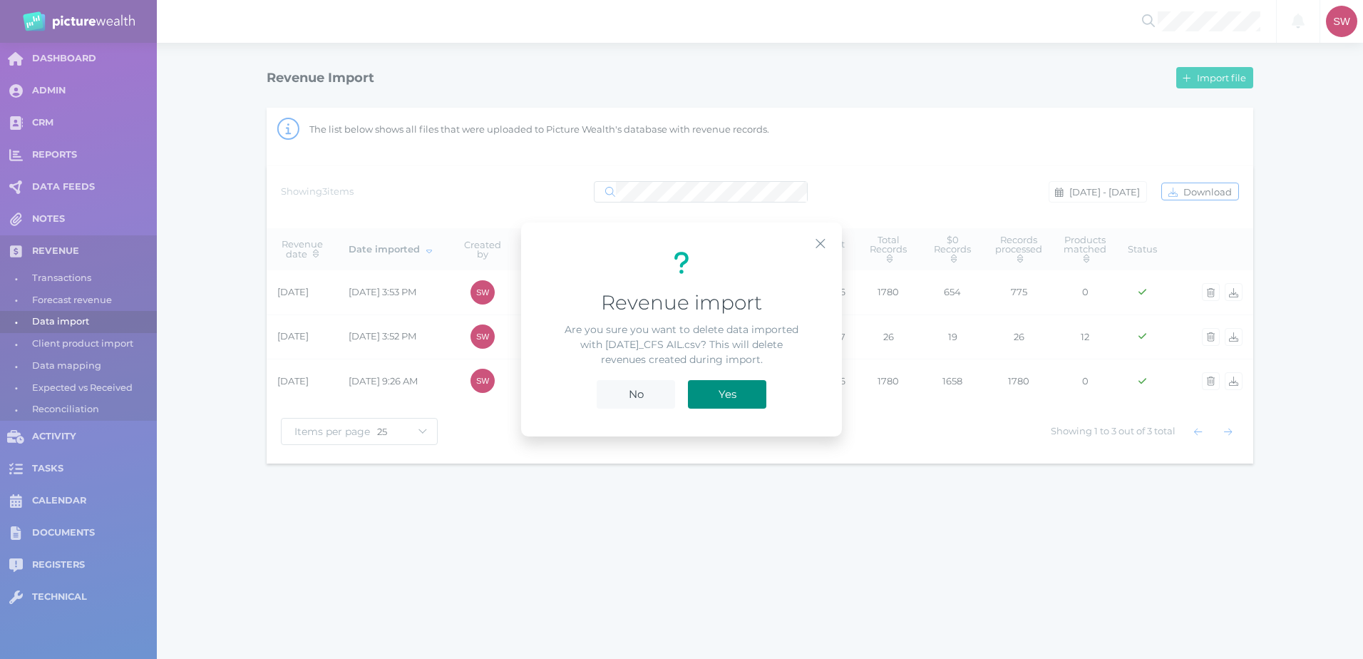
click at [704, 397] on button "Yes" at bounding box center [727, 394] width 78 height 29
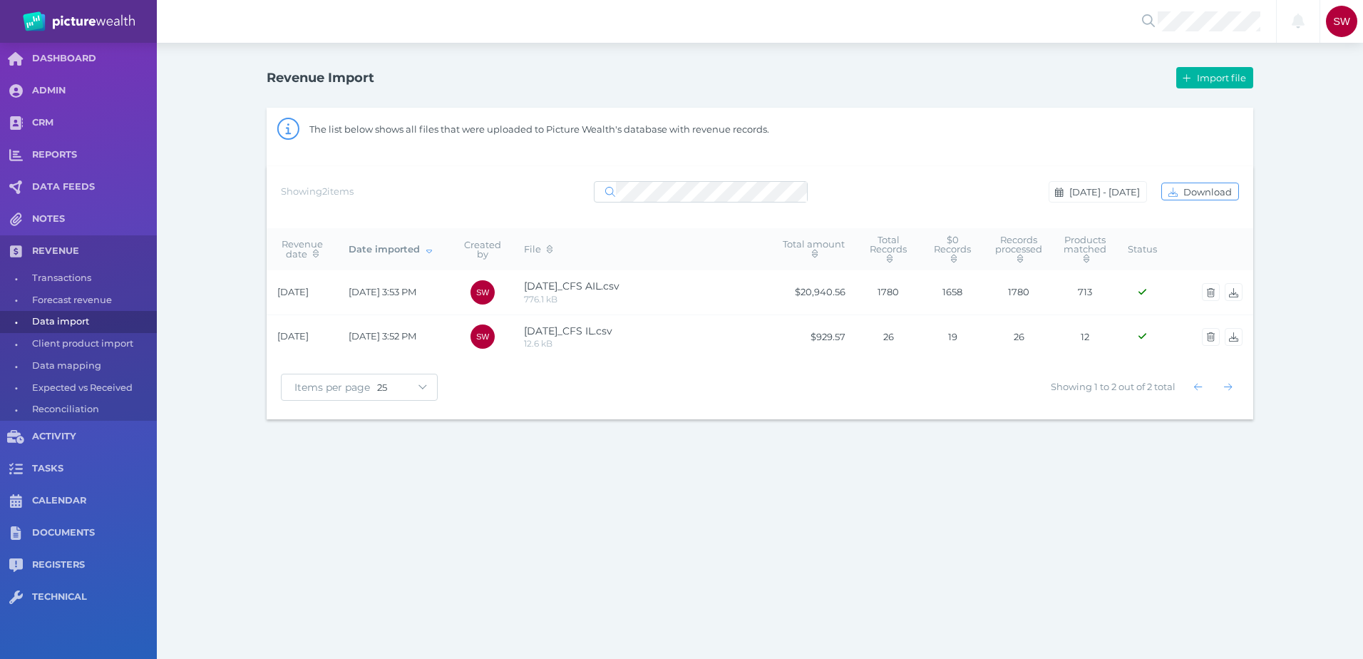
click at [947, 550] on div "Notifications All clear! [PERSON_NAME] Whiting [EMAIL_ADDRESS][PERSON_NAME][DOM…" at bounding box center [681, 329] width 1363 height 659
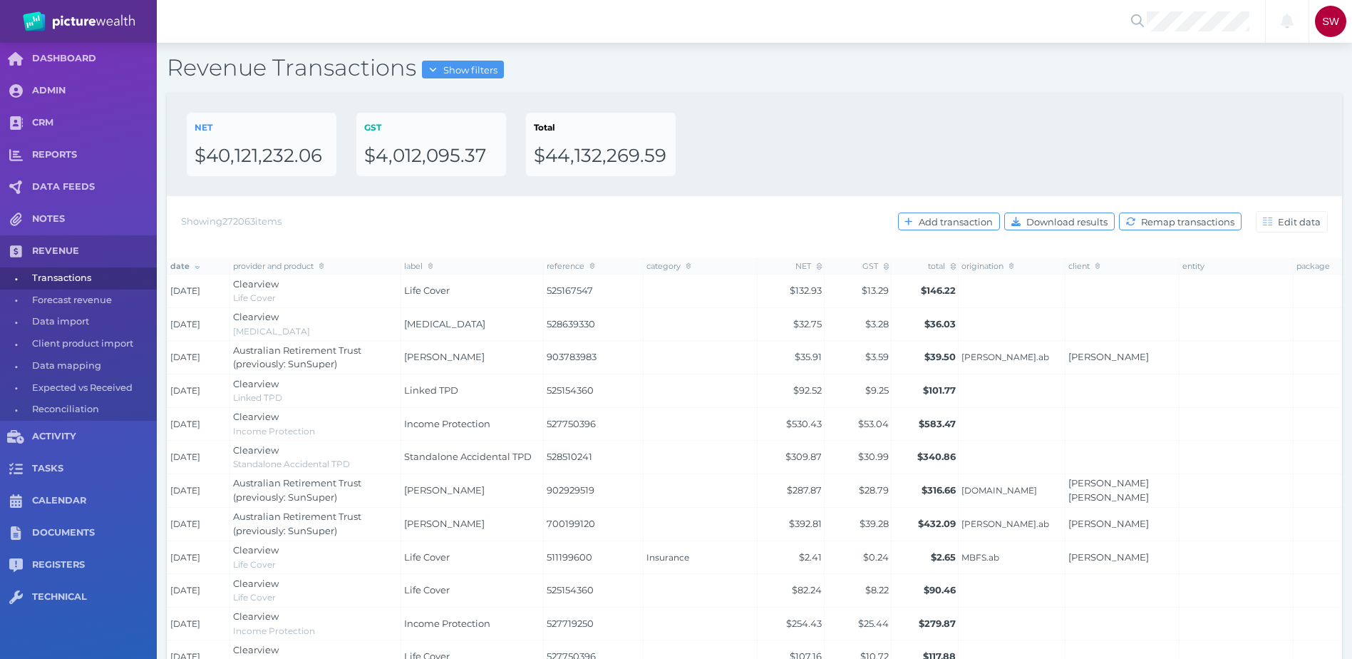
click at [600, 268] on th "reference" at bounding box center [594, 266] width 100 height 16
click at [585, 265] on span "reference" at bounding box center [572, 266] width 51 height 10
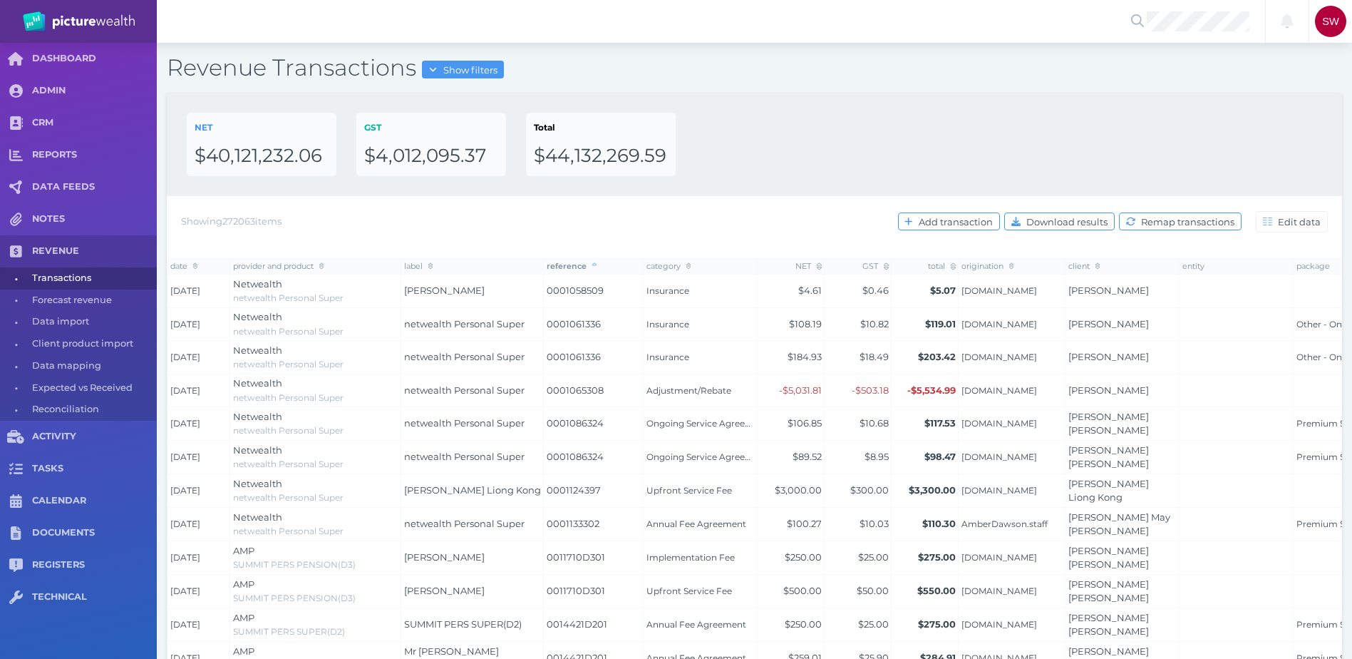
click at [588, 268] on span "reference" at bounding box center [572, 266] width 51 height 10
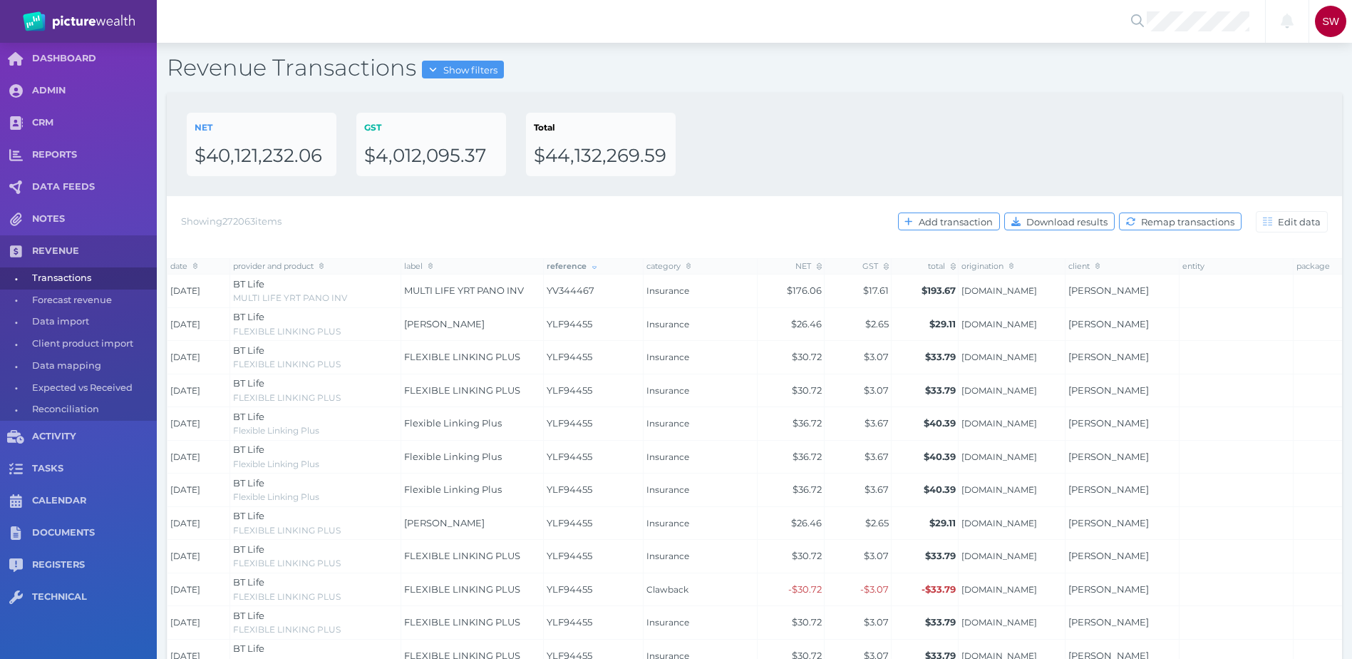
click at [1091, 271] on th "client" at bounding box center [1123, 266] width 114 height 16
click at [1097, 266] on icon at bounding box center [1099, 266] width 5 height 8
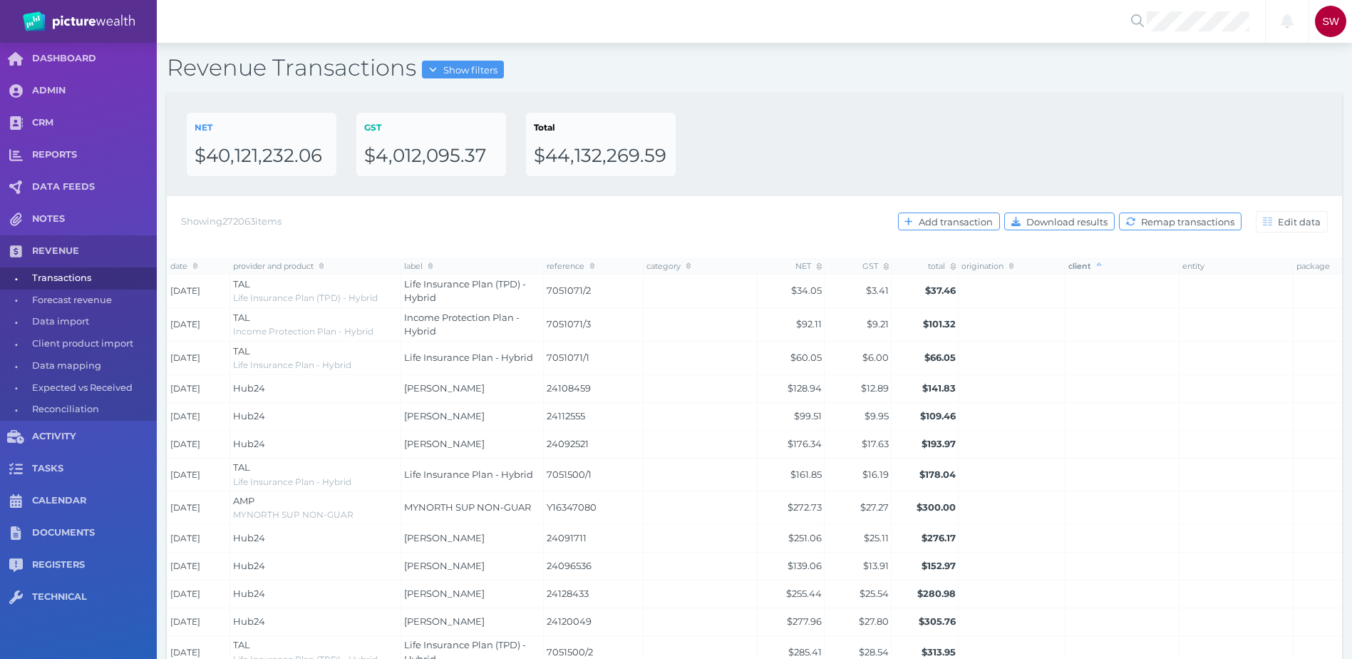
click at [1098, 263] on icon at bounding box center [1099, 266] width 5 height 8
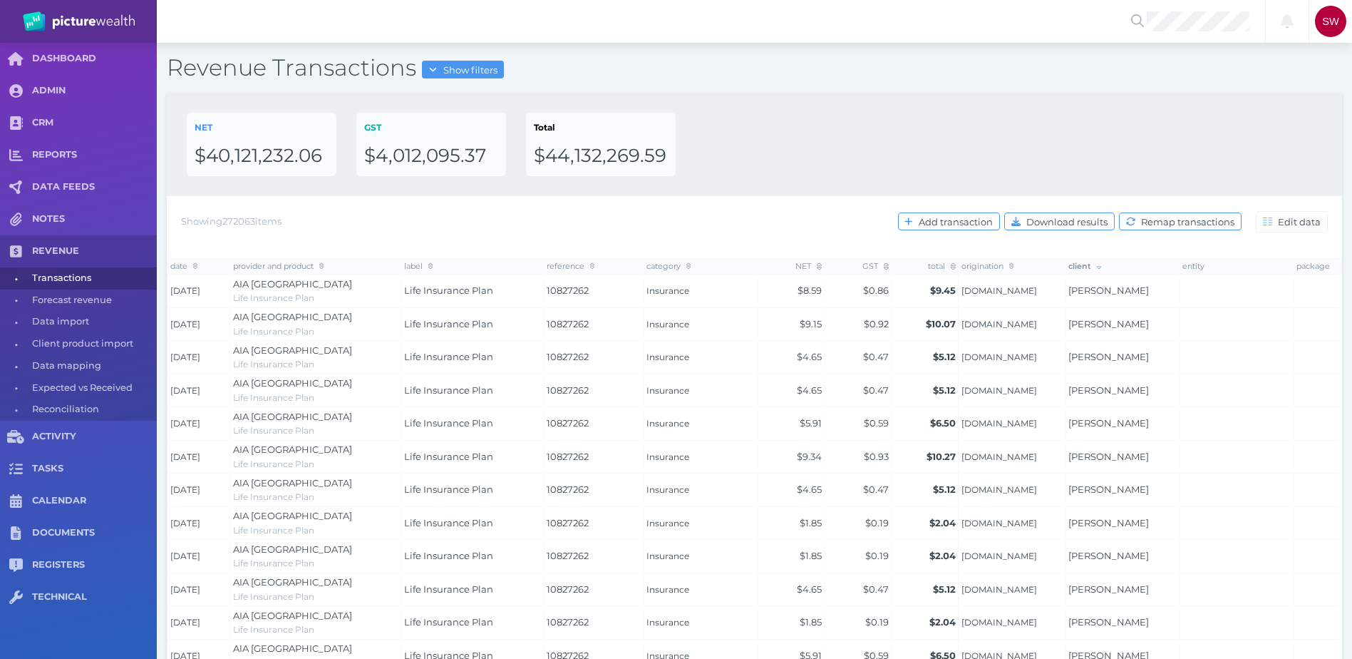
click at [390, 215] on div "Showing 272063 items Add transaction Download results Remap transactions Edit d…" at bounding box center [754, 222] width 1147 height 30
click at [327, 264] on icon at bounding box center [329, 265] width 5 height 7
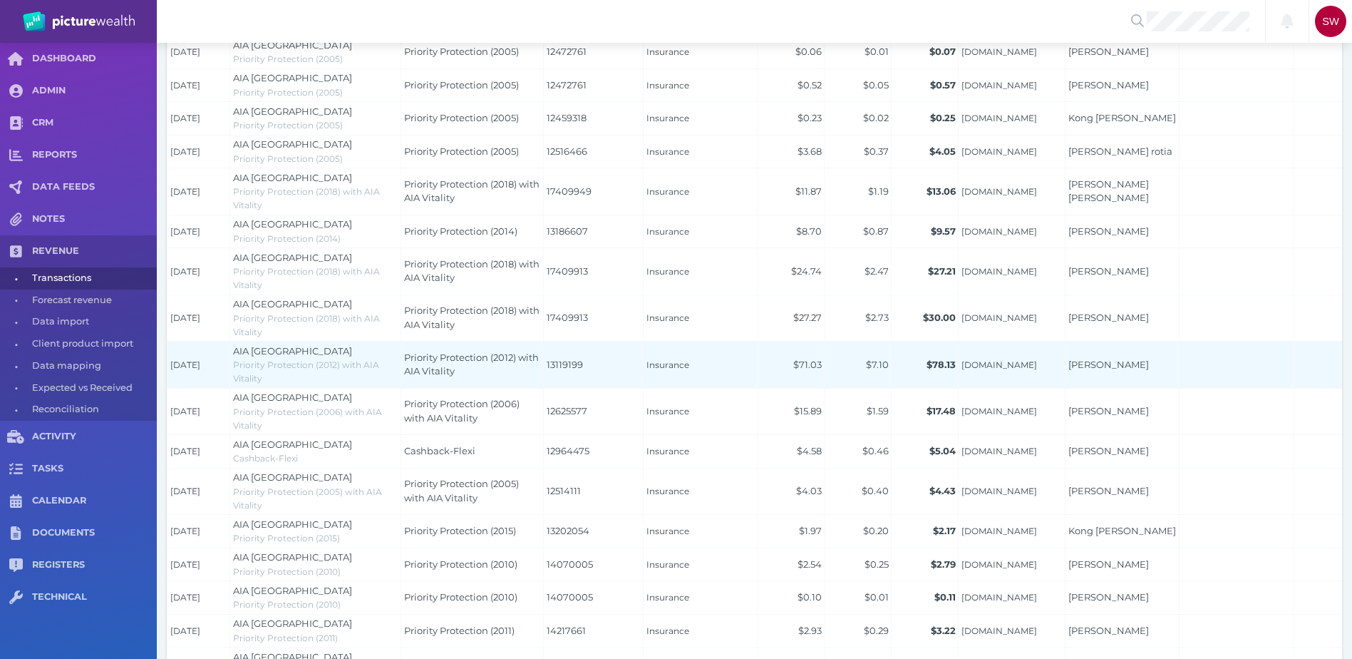
scroll to position [612, 0]
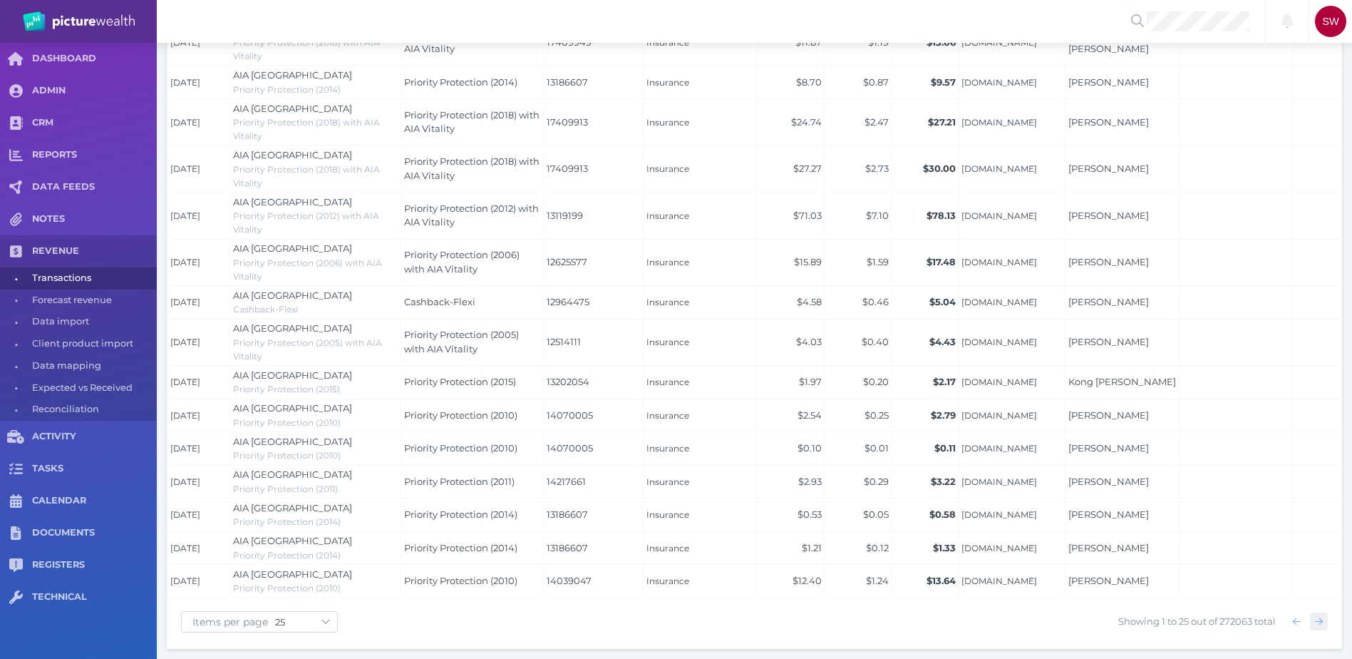
click at [1320, 625] on icon "button" at bounding box center [1319, 621] width 8 height 9
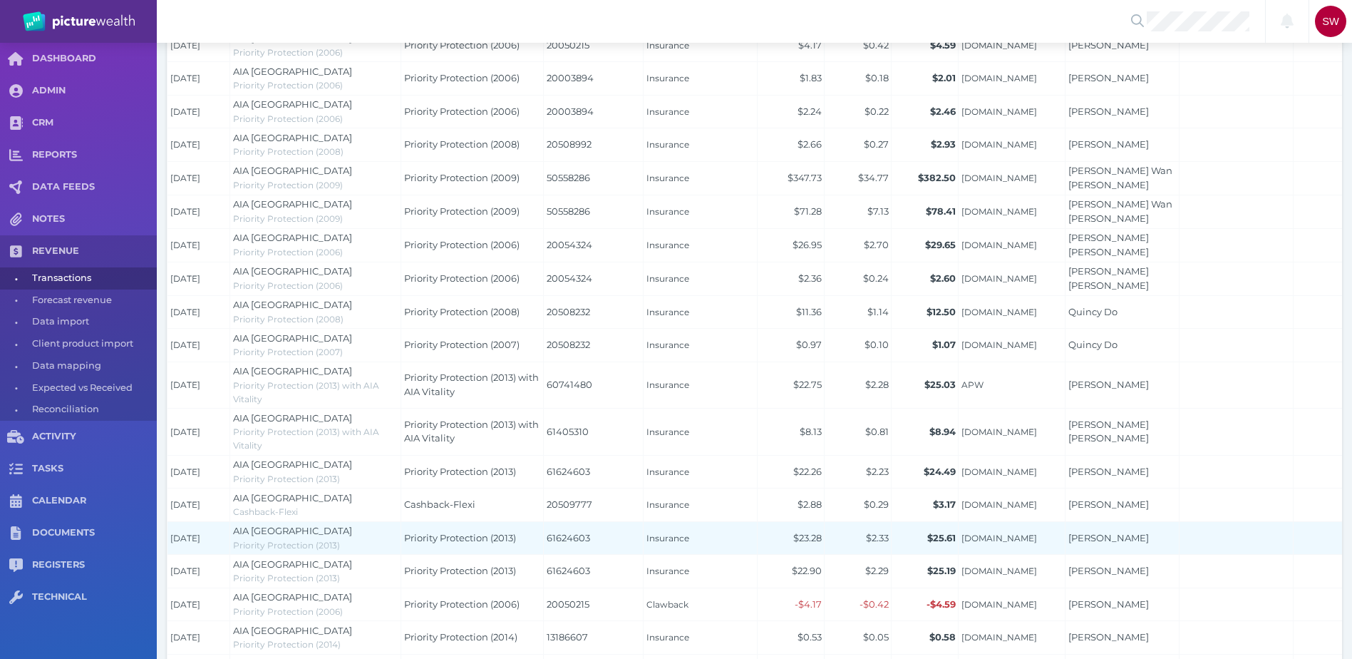
scroll to position [585, 0]
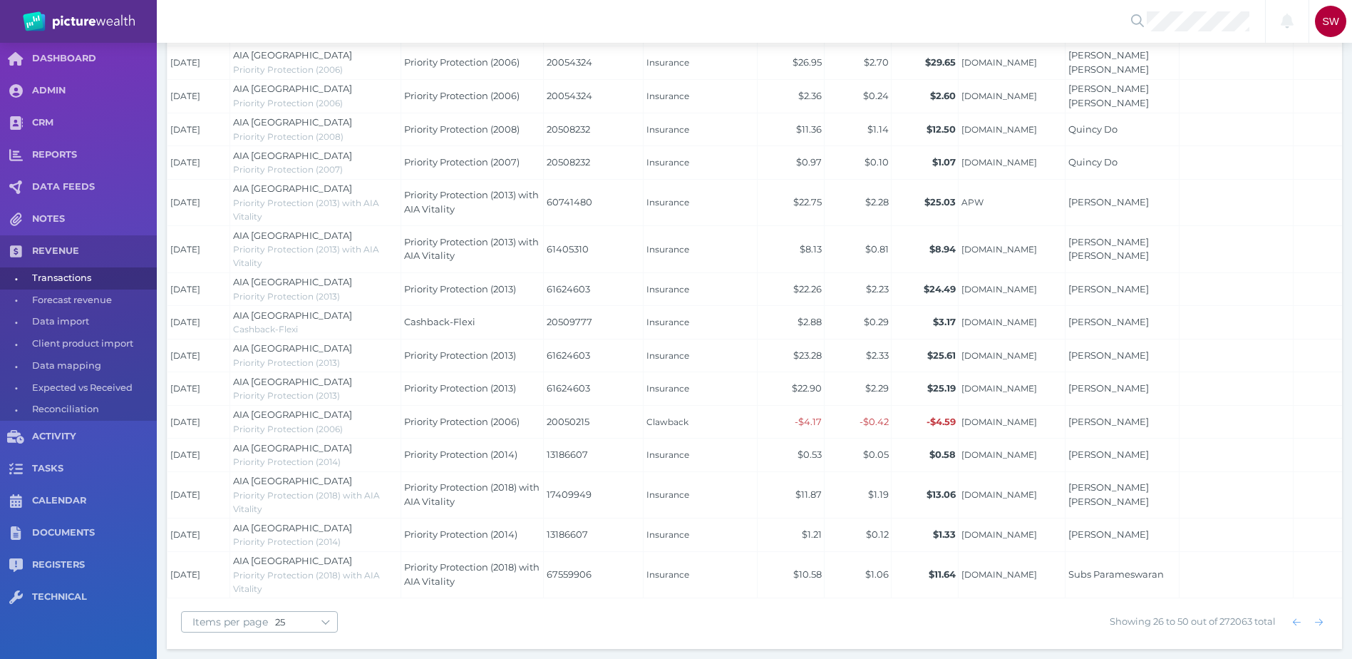
click at [287, 613] on span "10 25 50 100" at bounding box center [306, 622] width 62 height 20
click at [292, 622] on select "10 25 50 100" at bounding box center [306, 621] width 62 height 11
click at [275, 616] on select "10 25 50 100" at bounding box center [306, 621] width 62 height 11
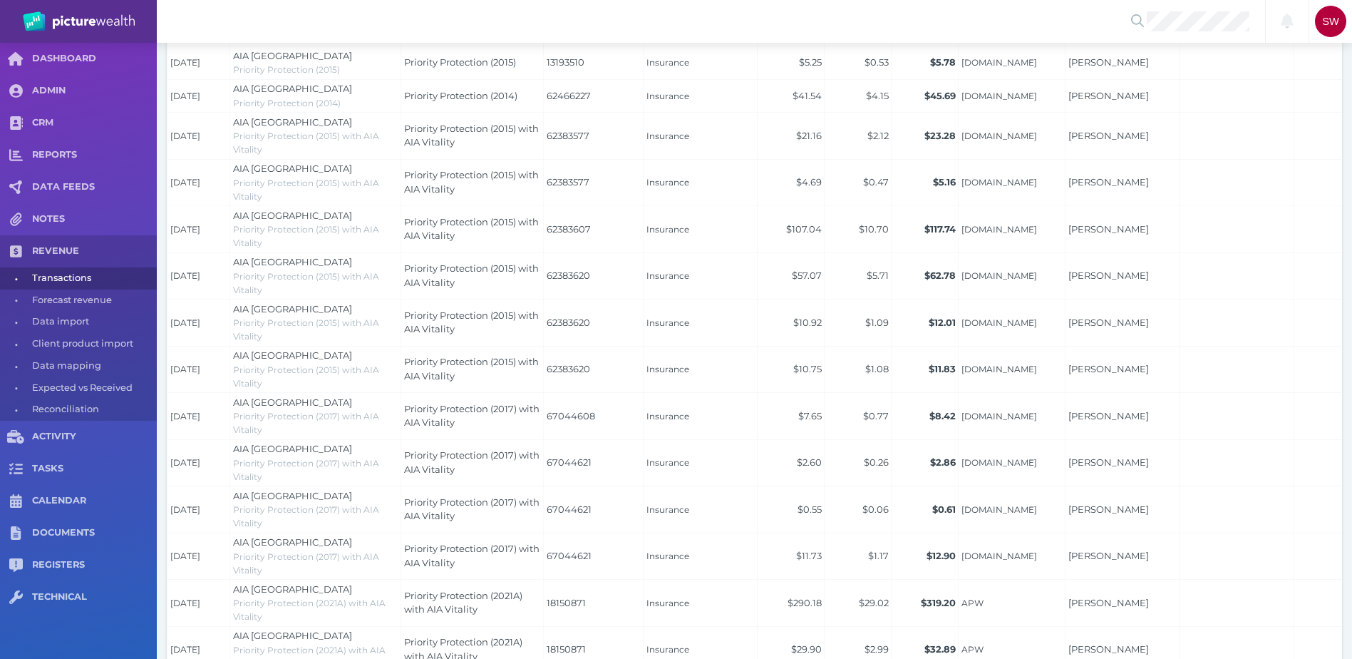
scroll to position [3777, 0]
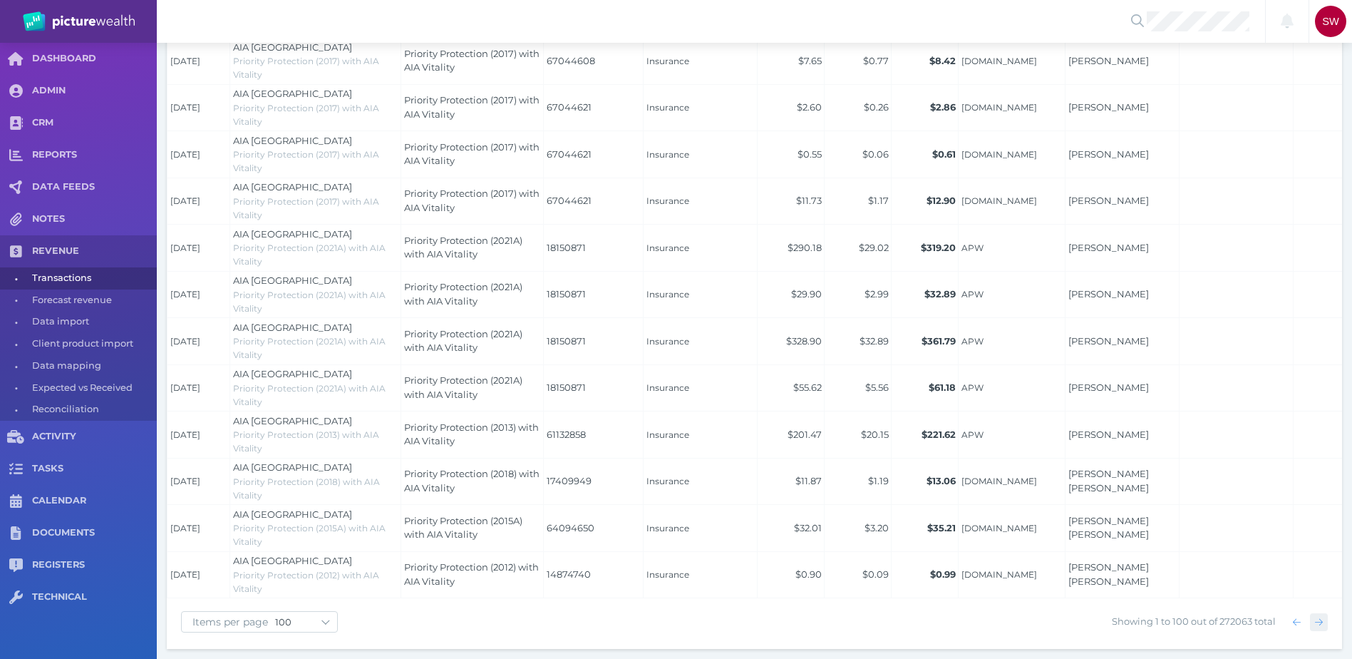
click at [1322, 618] on icon "button" at bounding box center [1319, 621] width 8 height 9
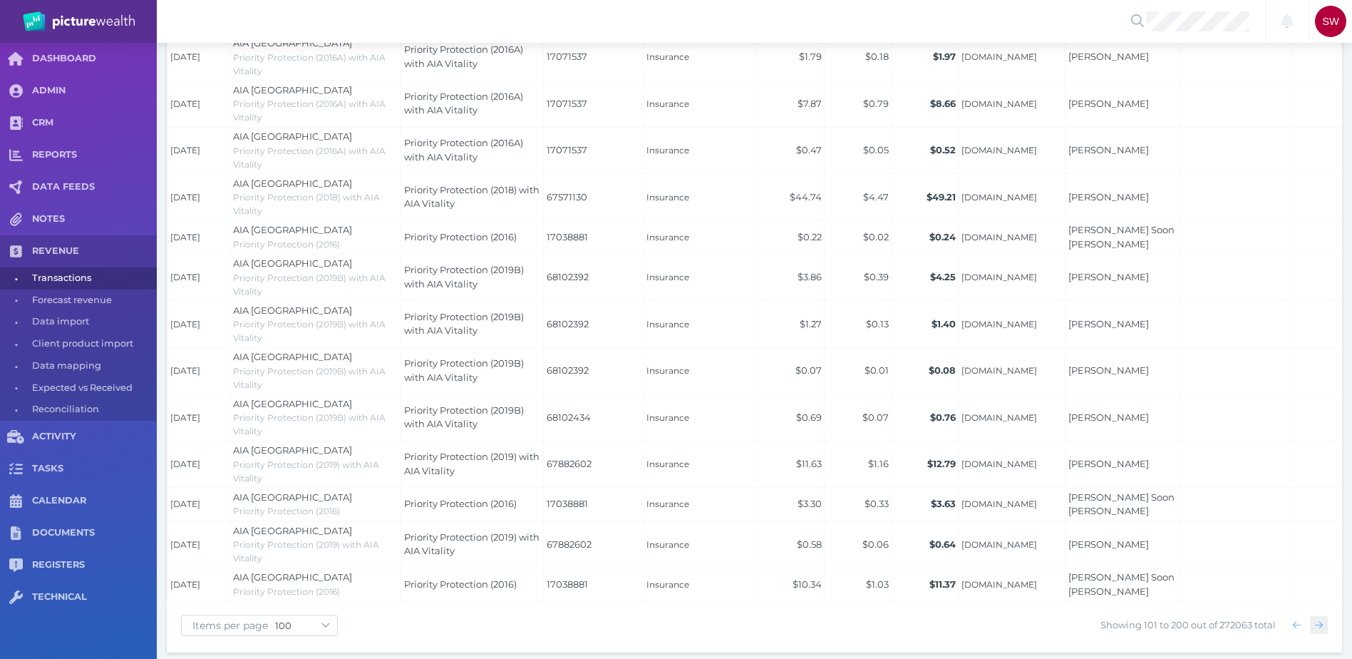
click at [1326, 631] on span "button" at bounding box center [1319, 625] width 21 height 11
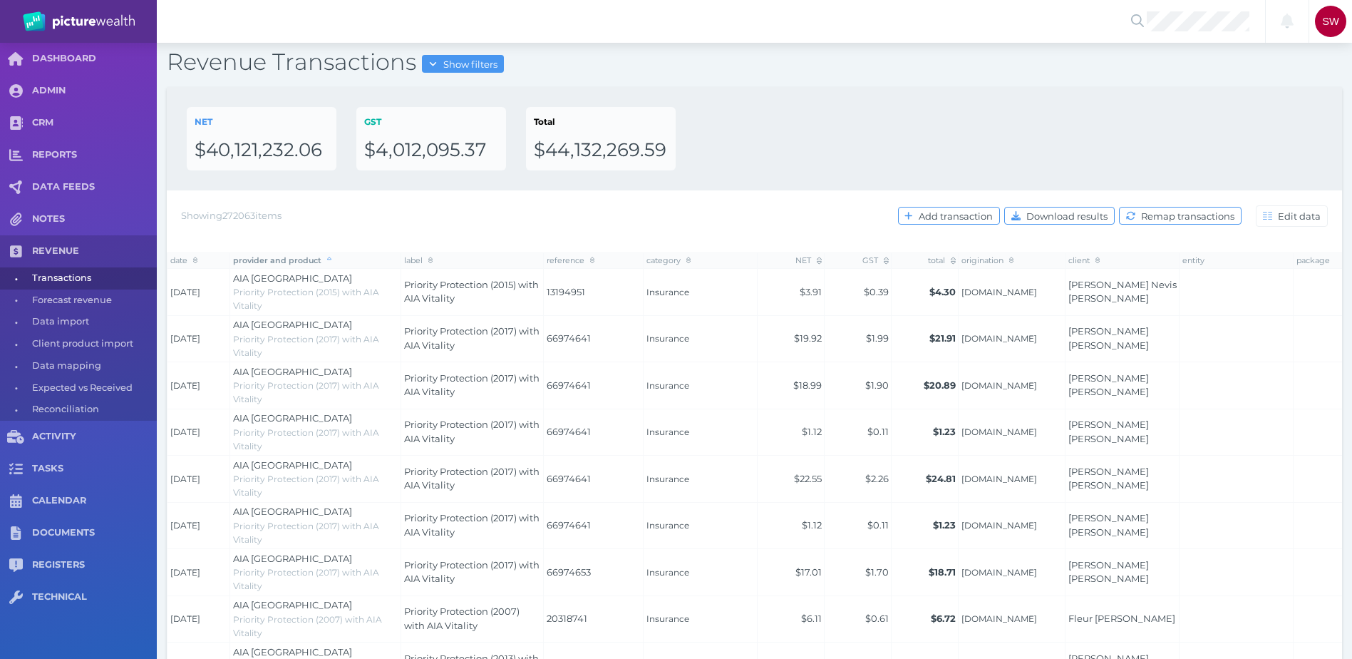
scroll to position [11, 0]
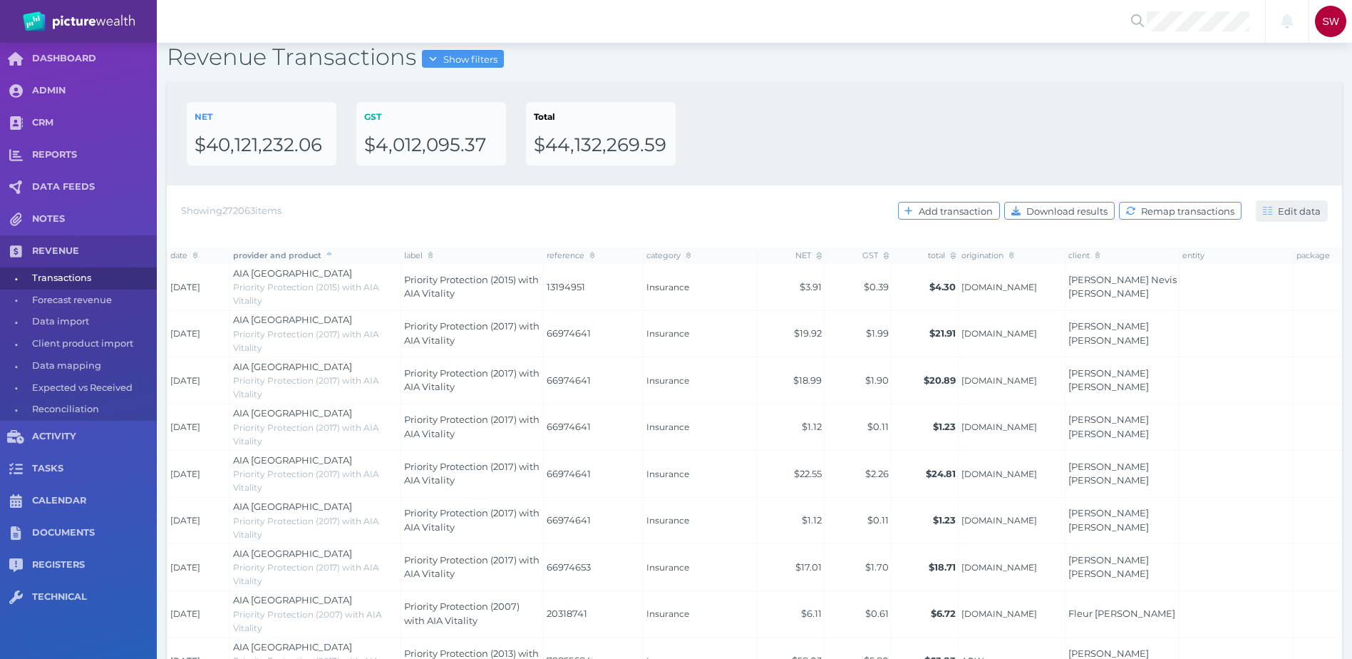
click at [1284, 217] on button "Edit data" at bounding box center [1292, 210] width 72 height 21
click at [1228, 143] on div "NET $40,121,232.06 GST $4,012,095.37 Total $44,132,269.59" at bounding box center [755, 133] width 1136 height 63
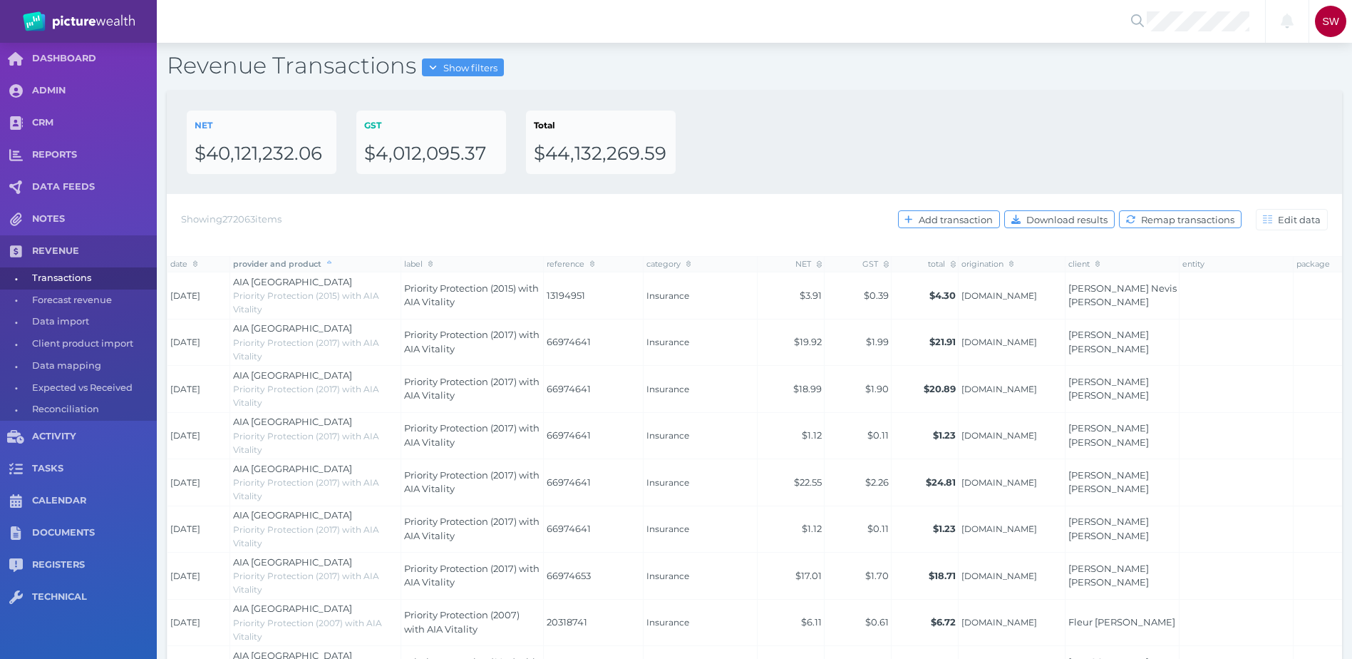
scroll to position [0, 0]
click at [195, 263] on icon at bounding box center [197, 266] width 5 height 8
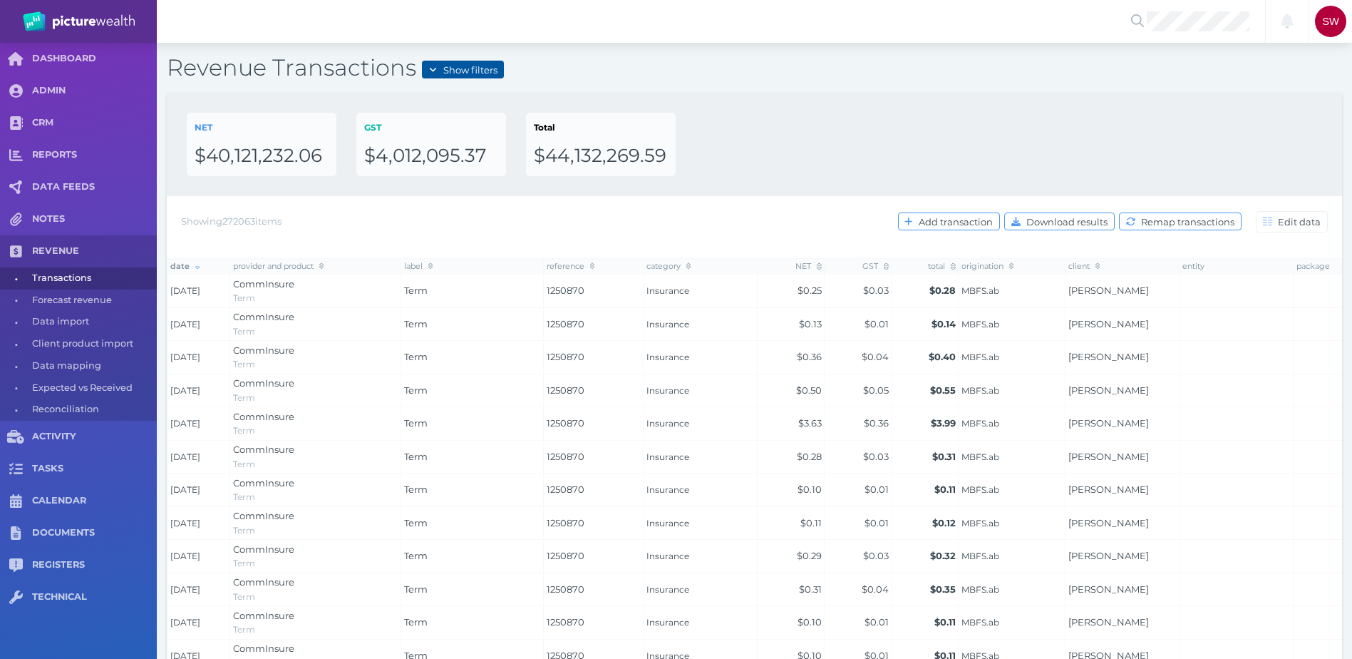
click at [463, 71] on span "Show filters" at bounding box center [471, 69] width 63 height 11
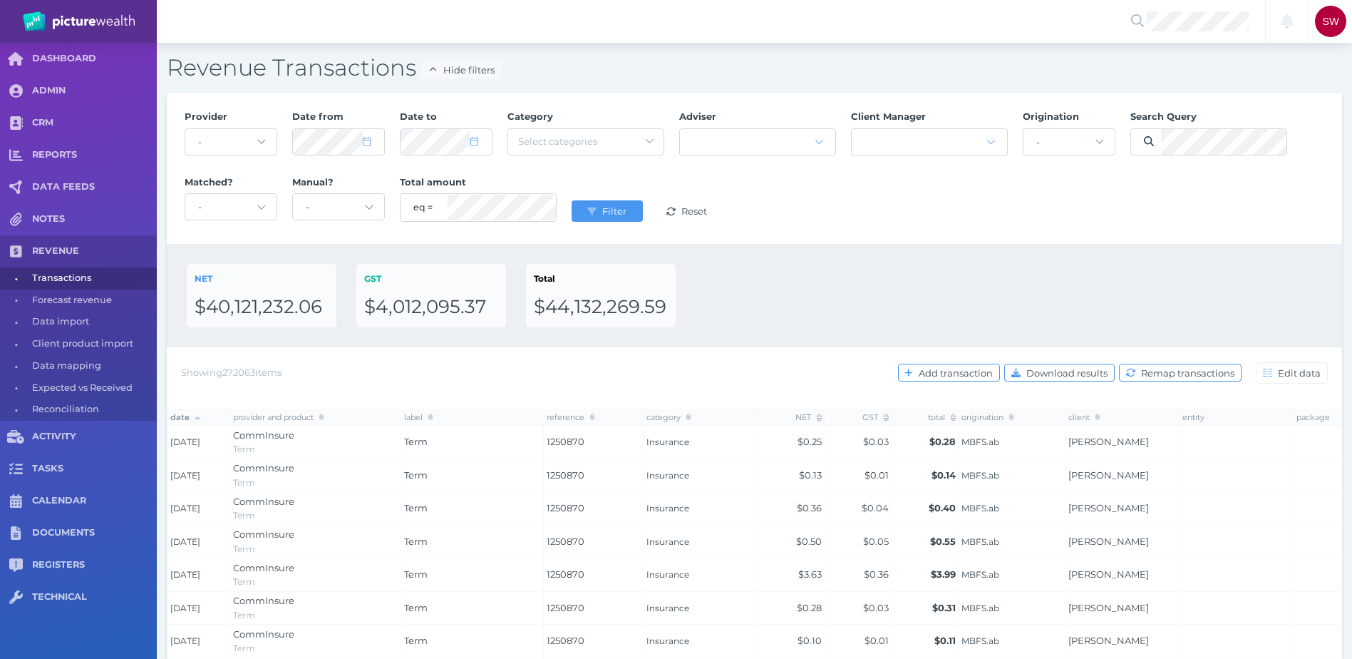
scroll to position [3152, 0]
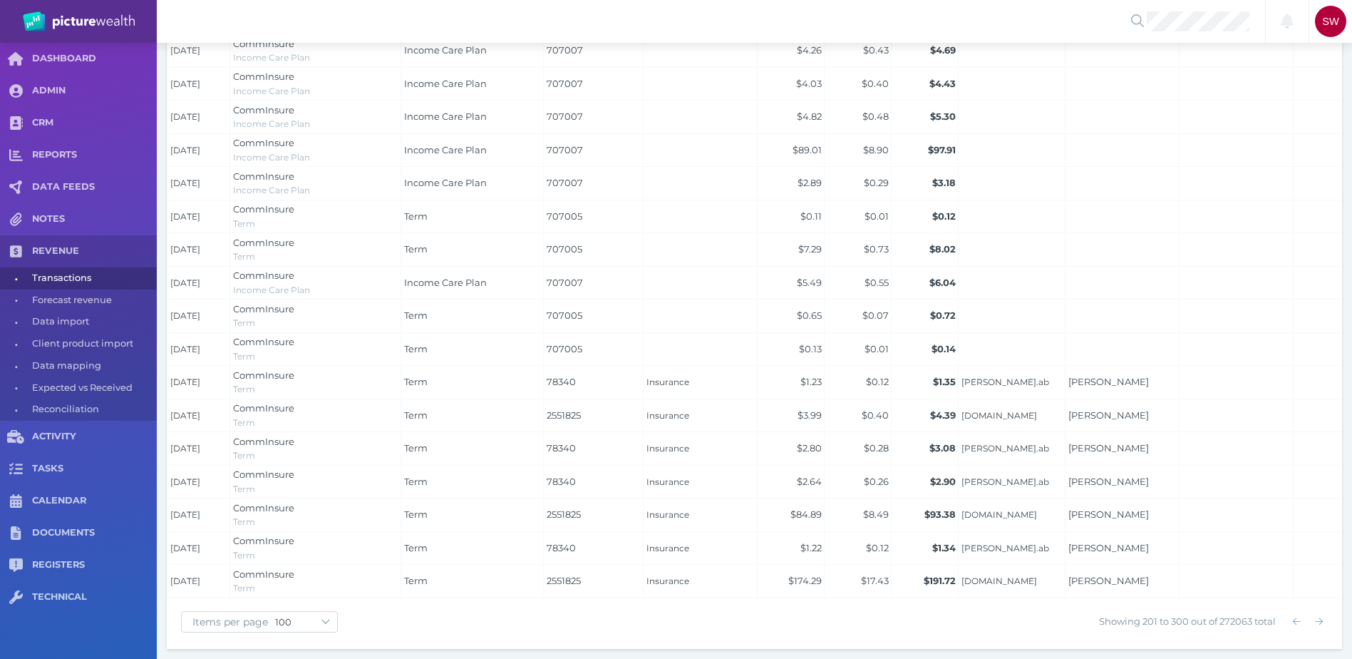
drag, startPoint x: 995, startPoint y: 369, endPoint x: 977, endPoint y: 694, distance: 326.2
click at [313, 618] on select "10 25 50 100" at bounding box center [306, 621] width 62 height 11
select select "25"
click at [275, 616] on select "10 25 50 100" at bounding box center [306, 621] width 62 height 11
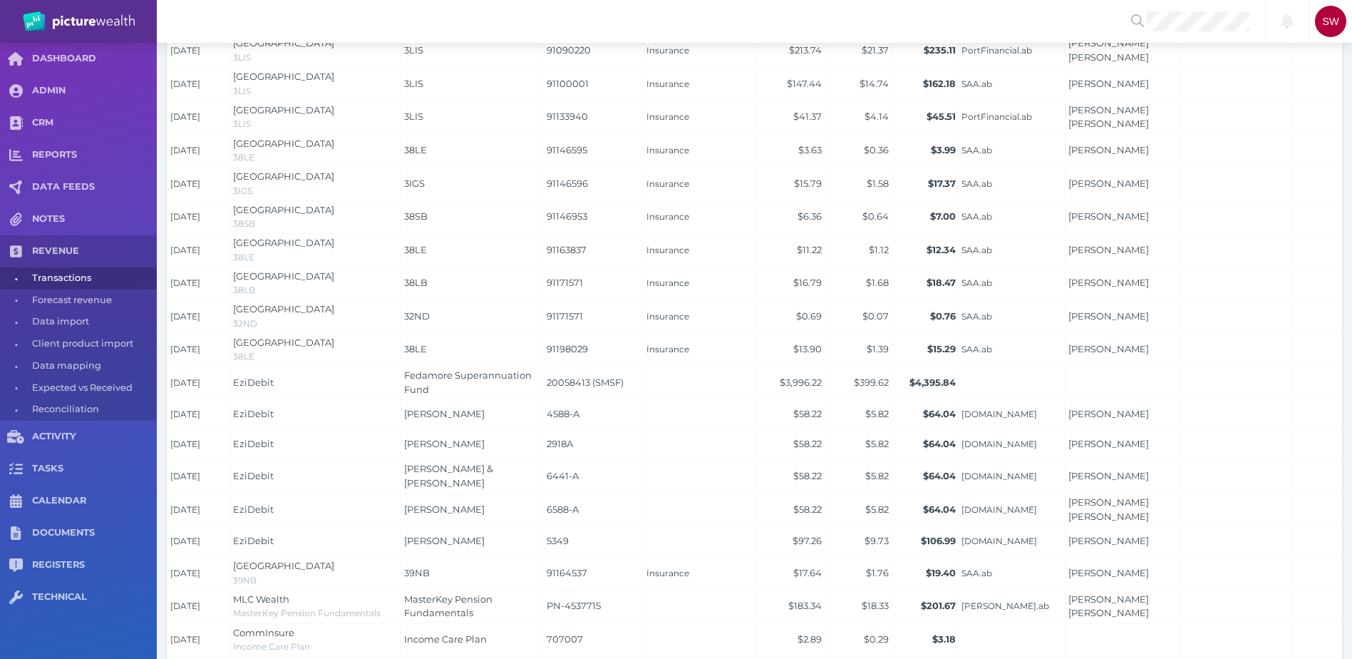
scroll to position [0, 0]
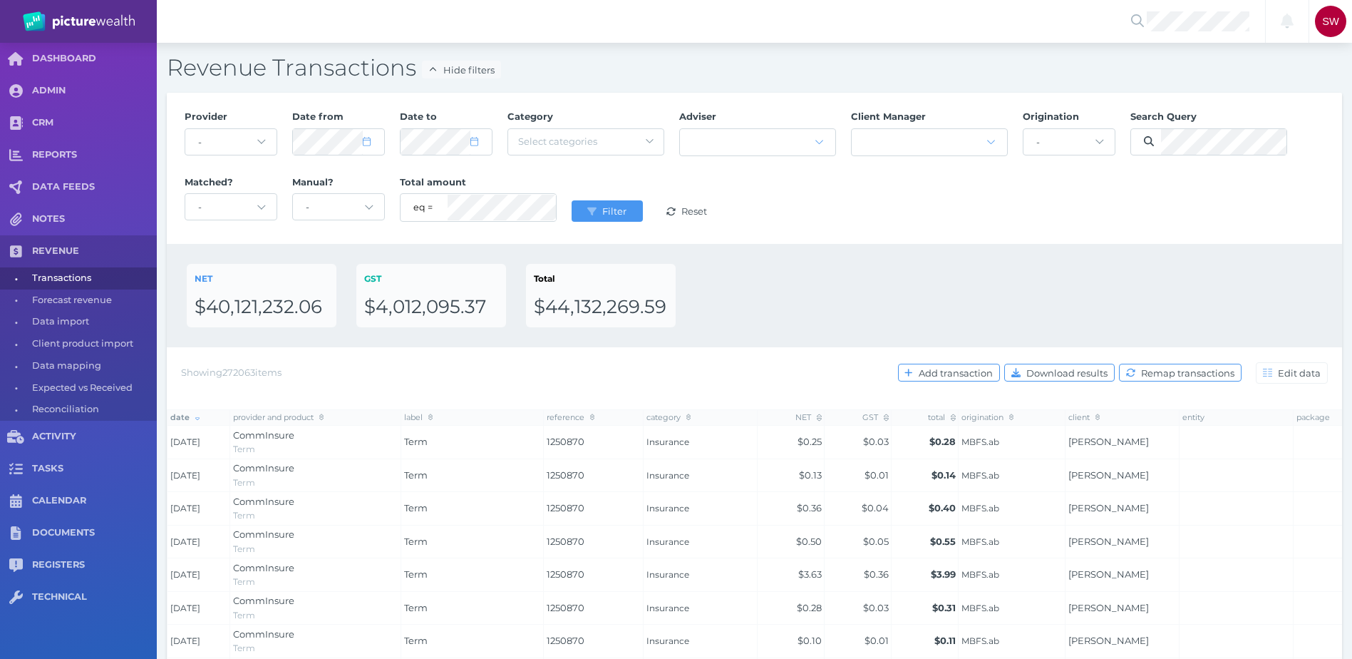
drag, startPoint x: 488, startPoint y: 485, endPoint x: 473, endPoint y: 277, distance: 208.7
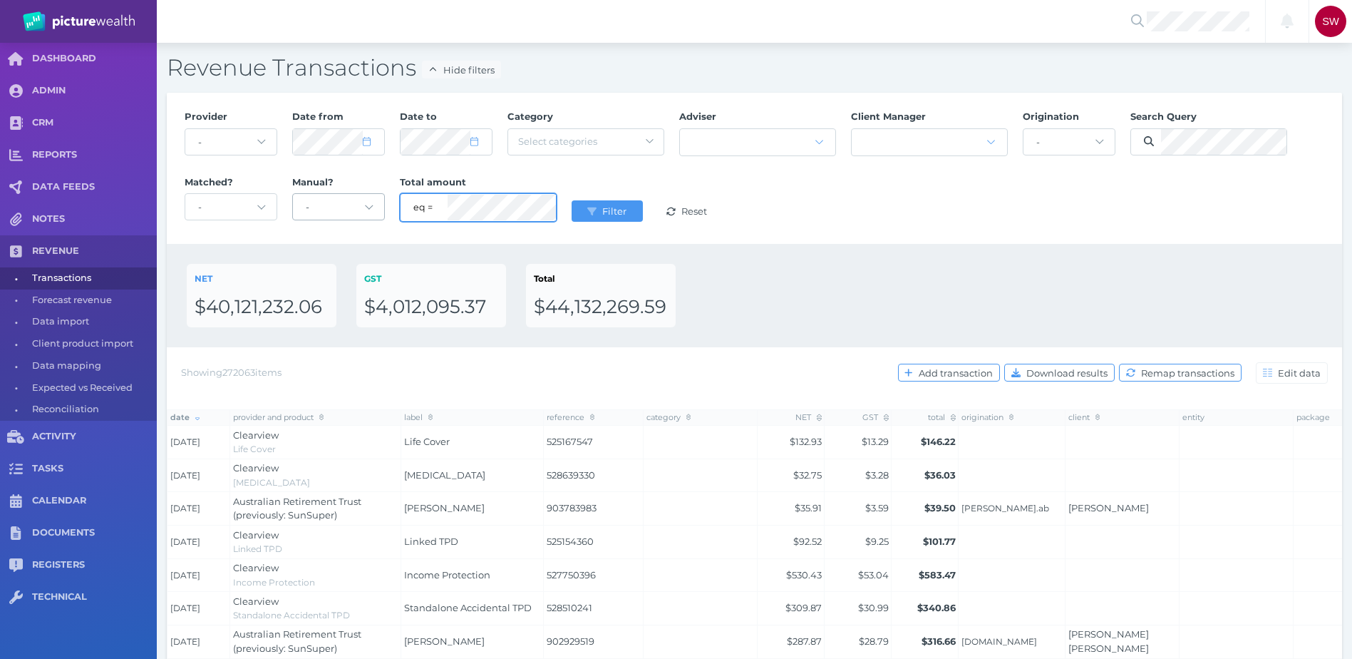
click at [399, 201] on div "Total amount eq = neq != lt < gt >" at bounding box center [478, 201] width 172 height 66
select select "8"
select select "2025"
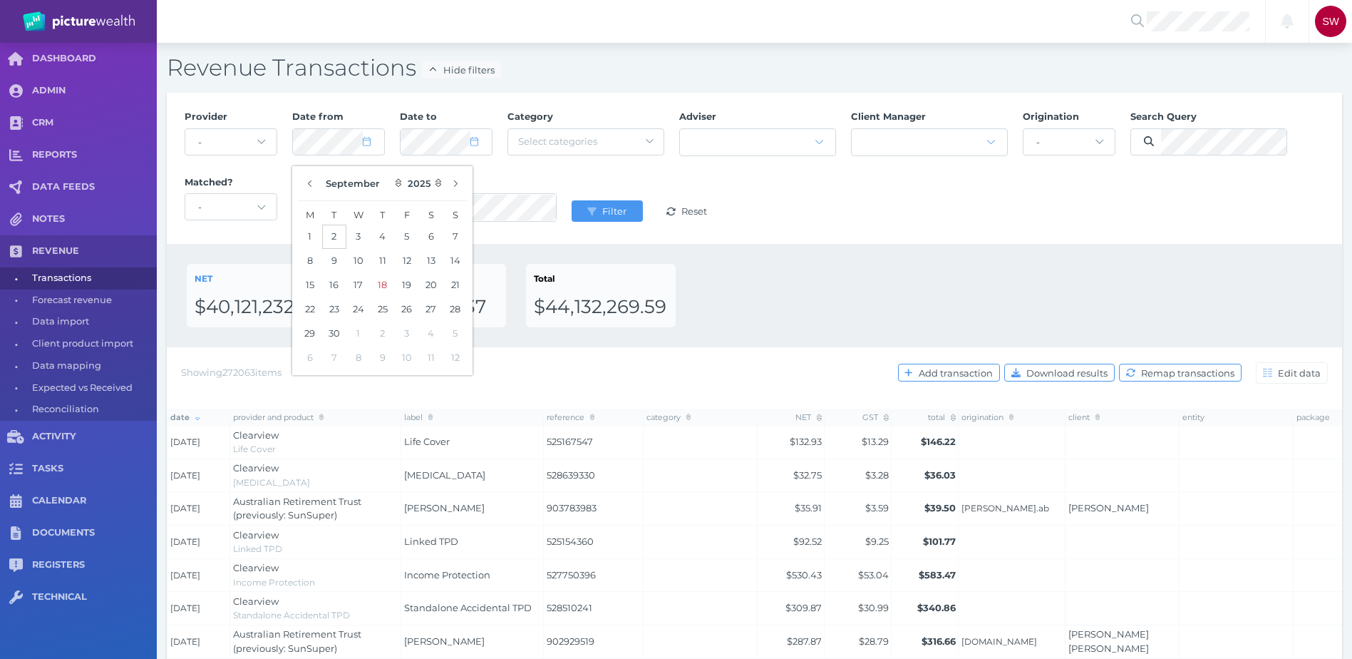
click at [336, 235] on button "2" at bounding box center [334, 237] width 24 height 24
select select "8"
select select "2025"
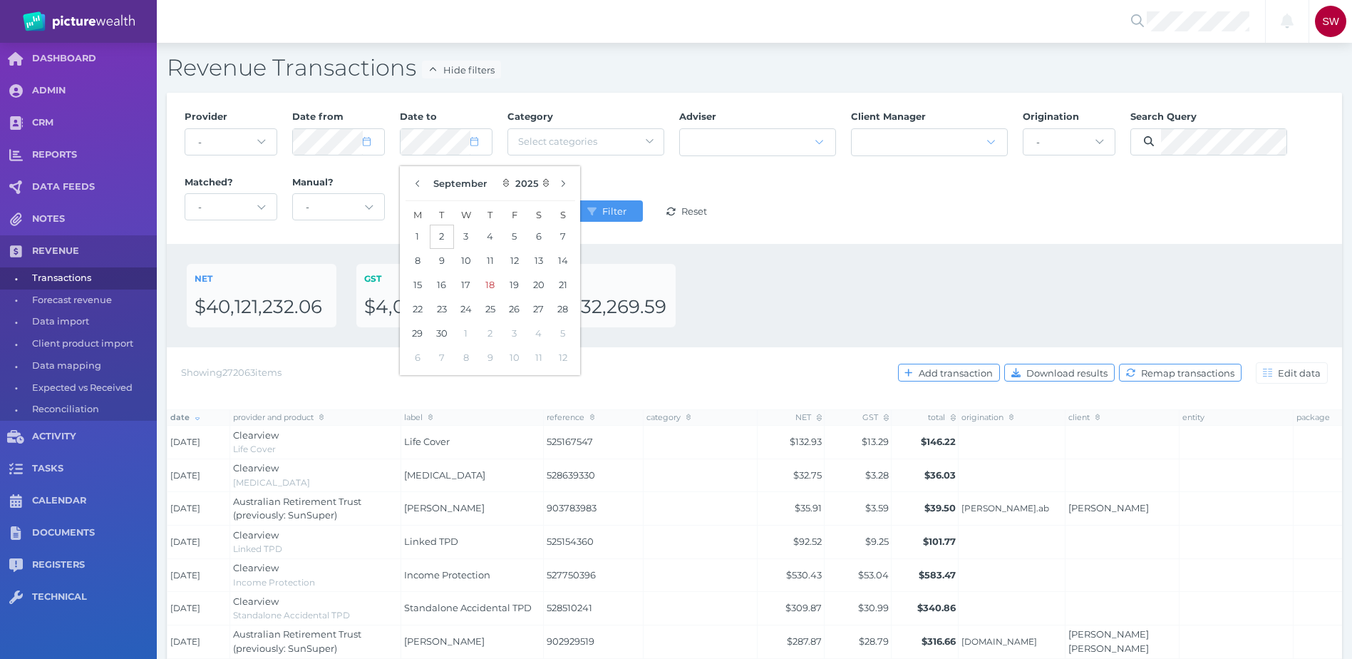
click at [444, 240] on button "2" at bounding box center [442, 237] width 24 height 24
click at [952, 213] on div "Provider - Acuity Fee Revenue Acuity Trustee Advocate Private Wealth Pty Ltd AI…" at bounding box center [755, 168] width 1156 height 131
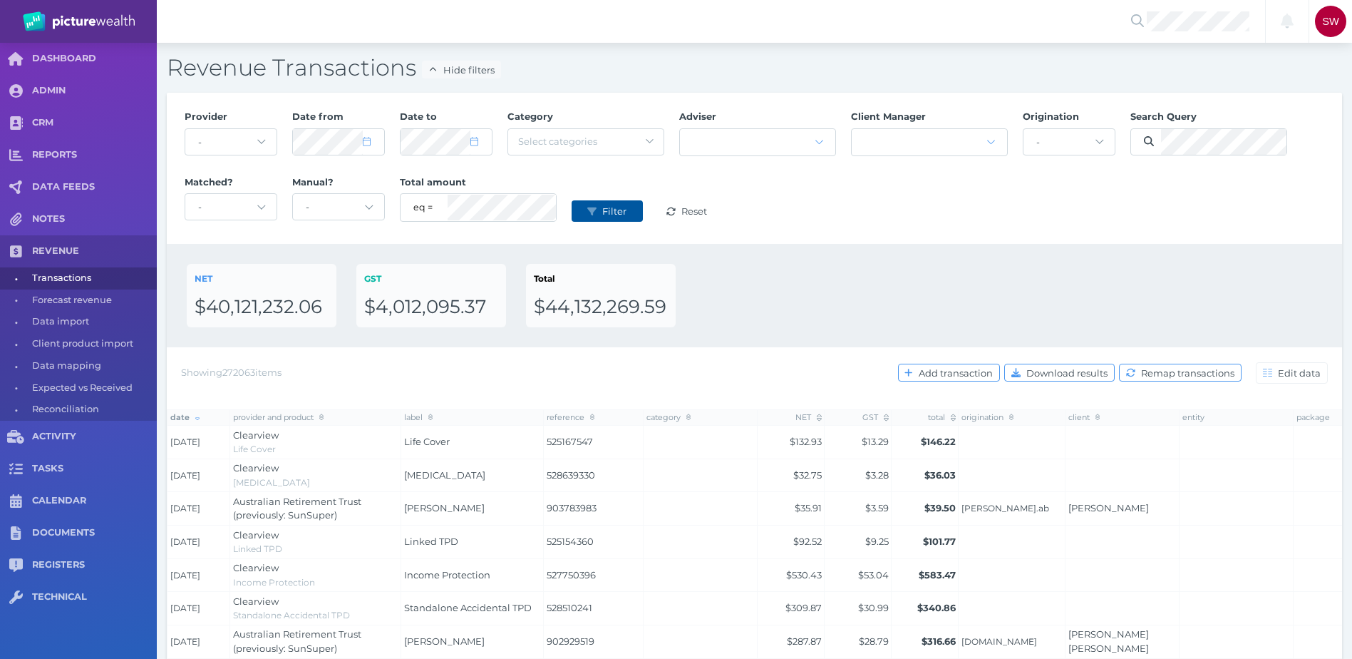
click at [612, 214] on span "Filter" at bounding box center [617, 210] width 34 height 11
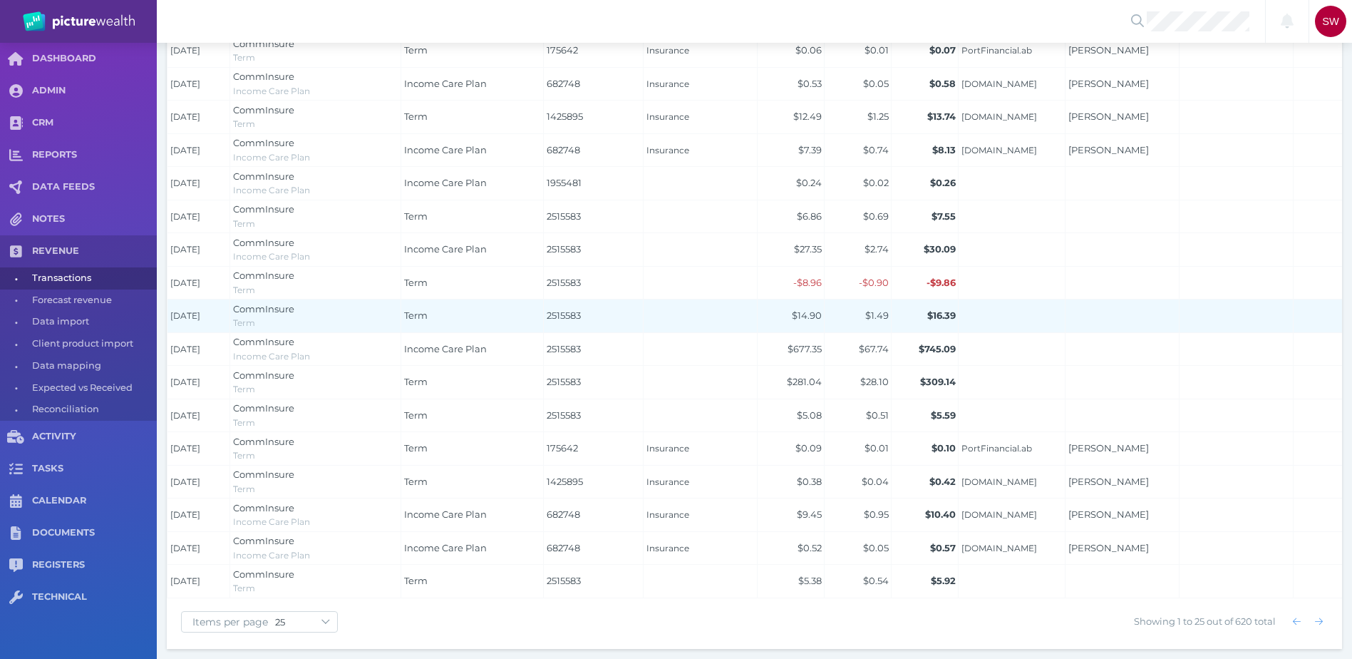
scroll to position [667, 0]
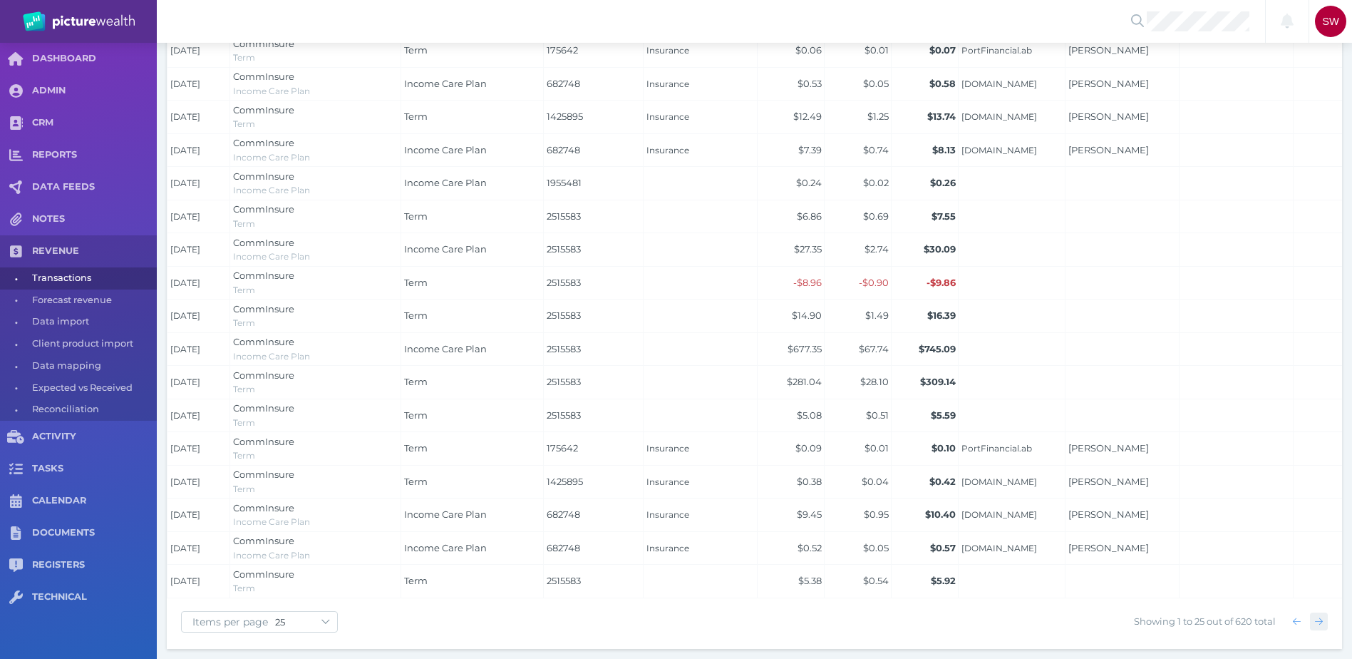
click at [1320, 617] on icon "button" at bounding box center [1319, 621] width 8 height 9
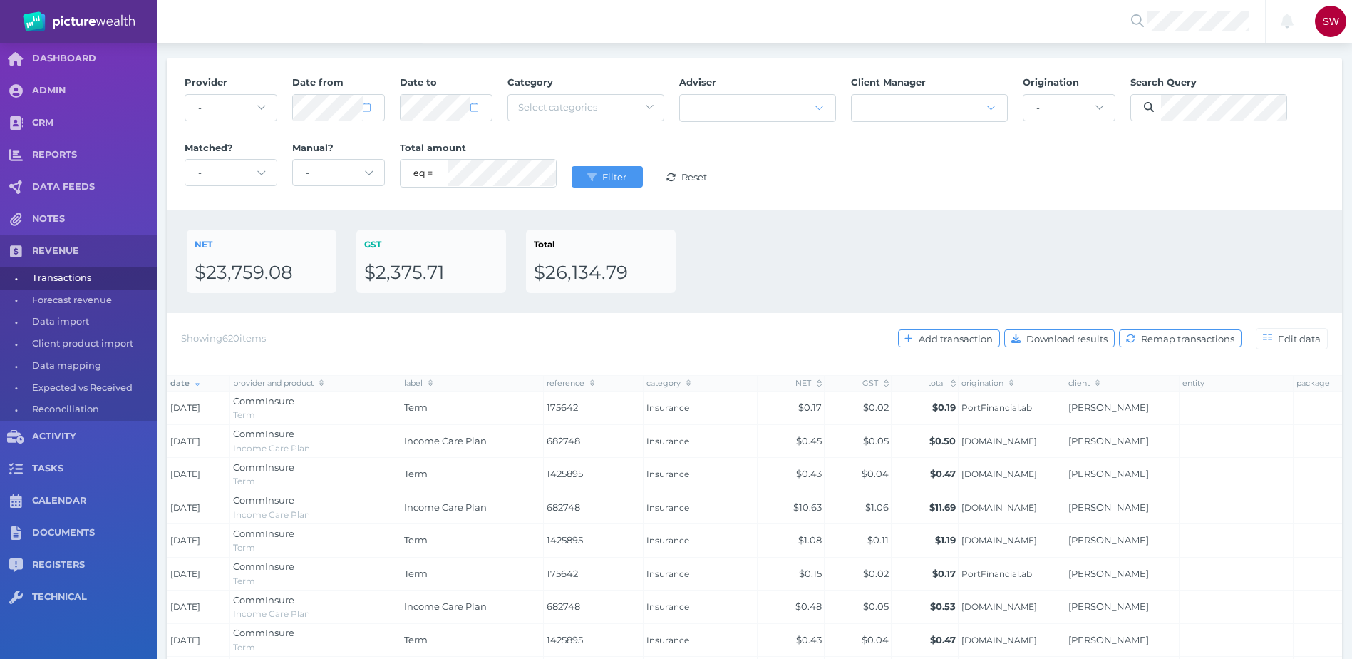
scroll to position [0, 0]
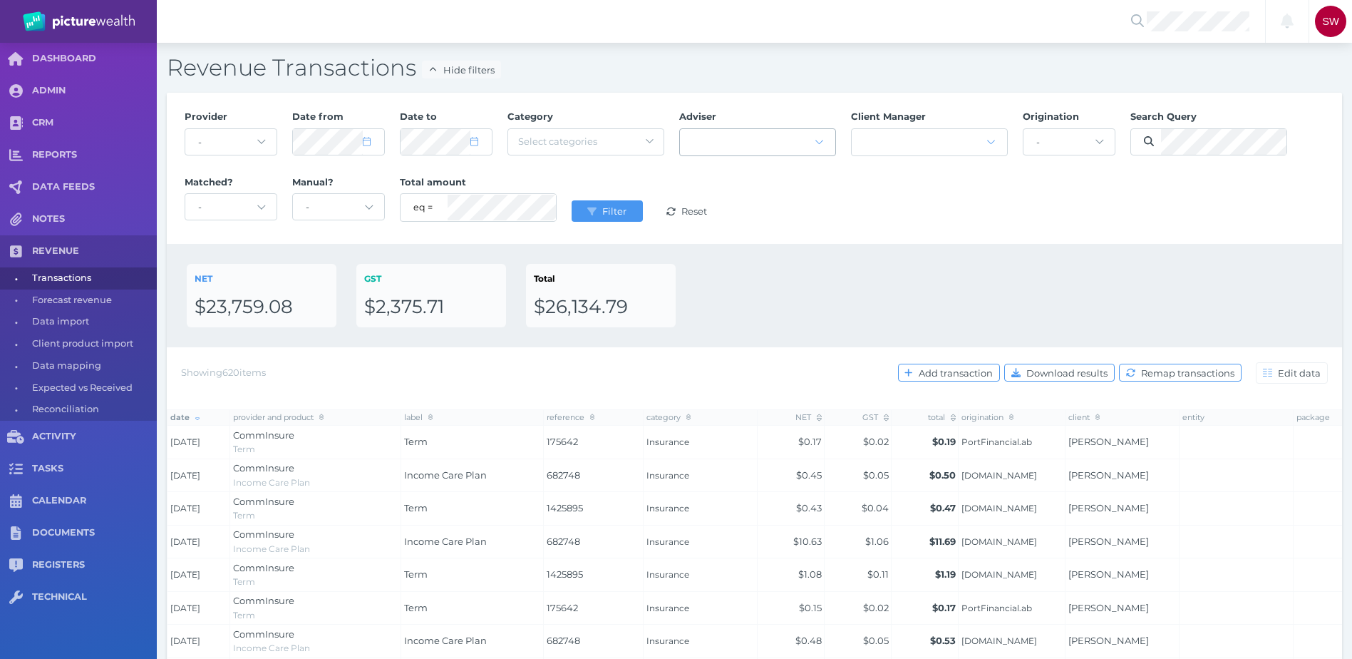
click at [724, 136] on div at bounding box center [757, 142] width 155 height 12
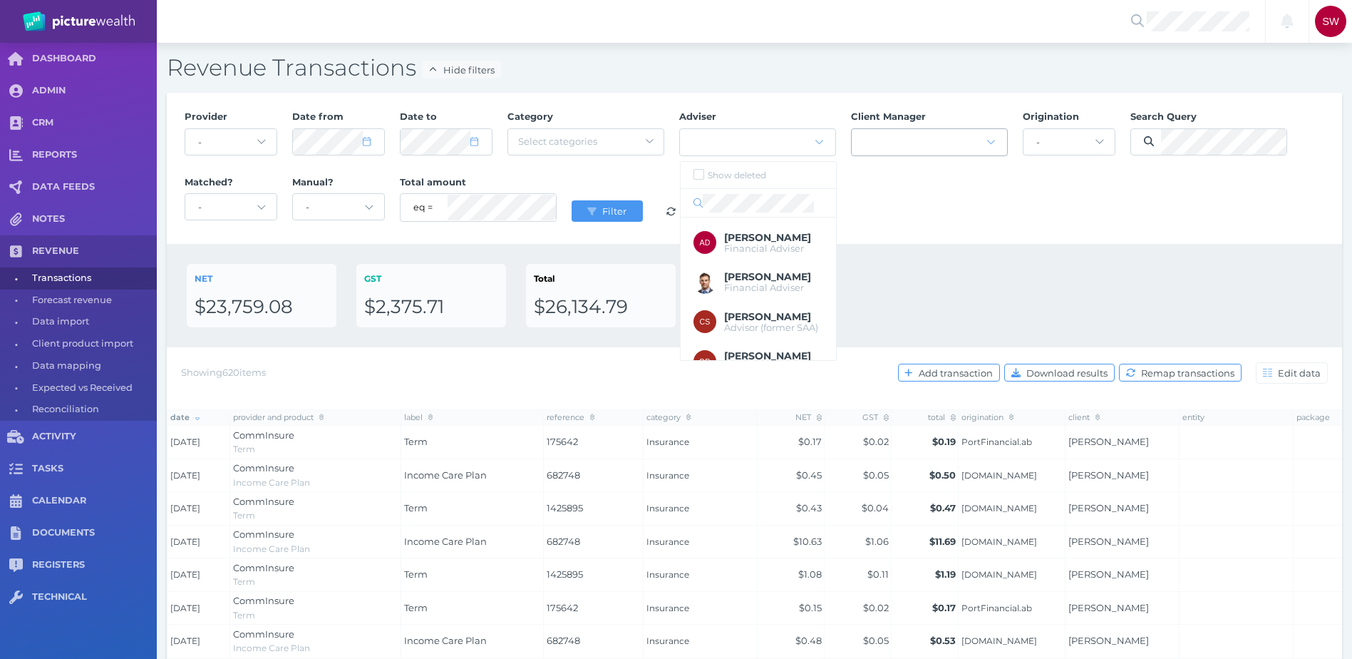
click at [888, 138] on div at bounding box center [919, 141] width 135 height 7
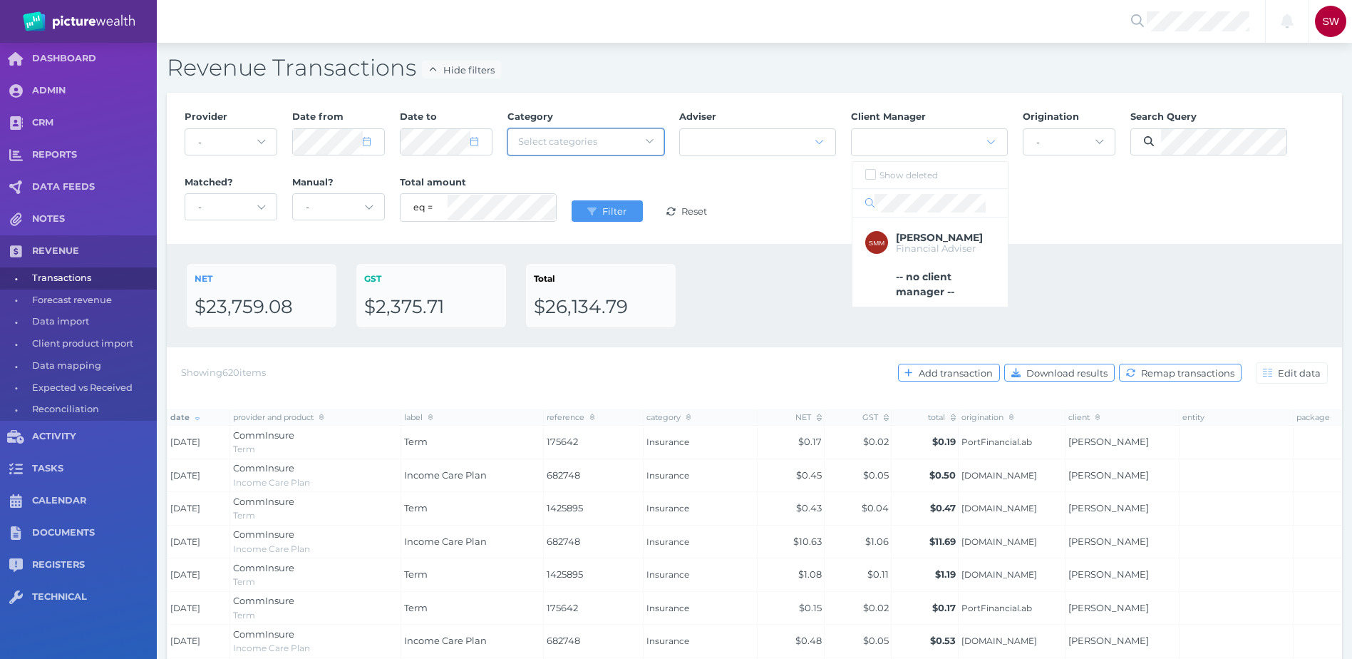
click at [607, 144] on span "Select categories" at bounding box center [569, 142] width 103 height 14
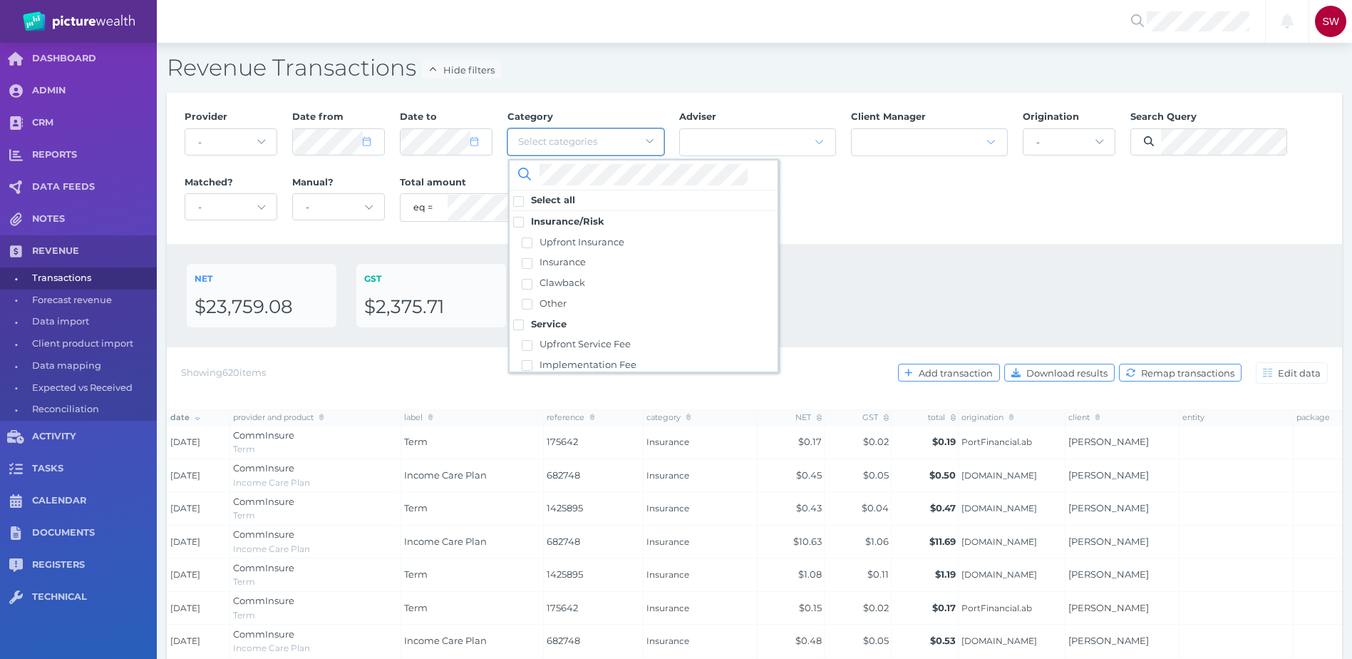
click at [607, 144] on span "Select categories" at bounding box center [569, 142] width 103 height 14
click at [975, 227] on div "Provider - Acuity Fee Revenue Acuity Trustee Advocate Private Wealth Pty Ltd AI…" at bounding box center [755, 168] width 1156 height 131
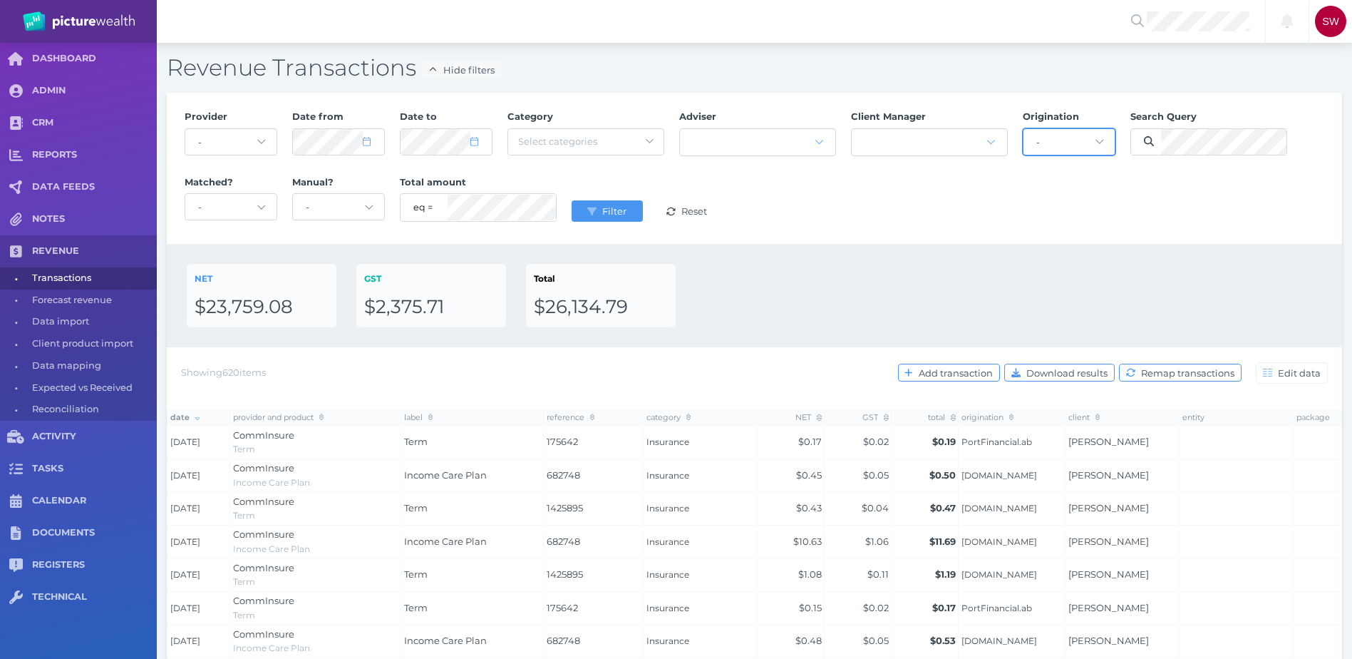
click at [1080, 138] on select "- AaronDuncombe.staff AdamMatthewsDRF.cm AdamMatthewsPDD.cm AmberDawson.staff A…" at bounding box center [1069, 142] width 91 height 26
click at [936, 134] on div at bounding box center [929, 142] width 155 height 26
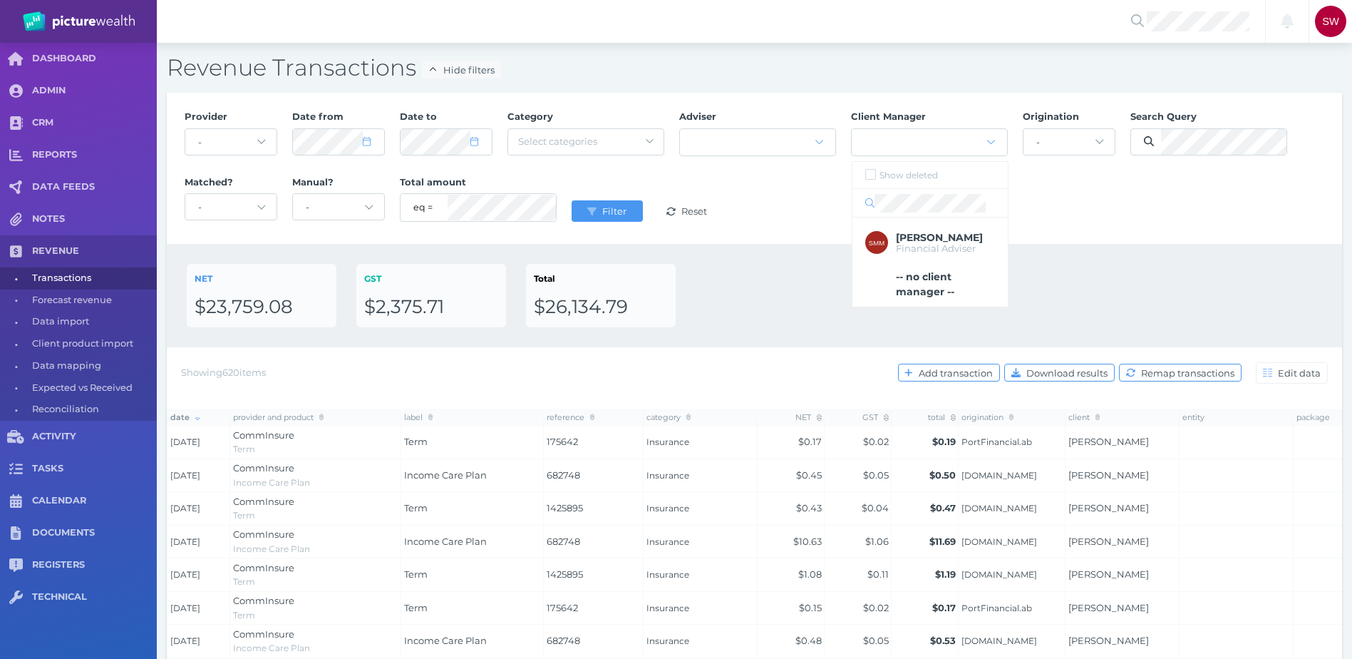
click at [1106, 250] on div "NET $23,759.08 GST $2,375.71 Total $26,134.79" at bounding box center [755, 295] width 1176 height 103
click at [1180, 155] on span at bounding box center [1209, 141] width 157 height 27
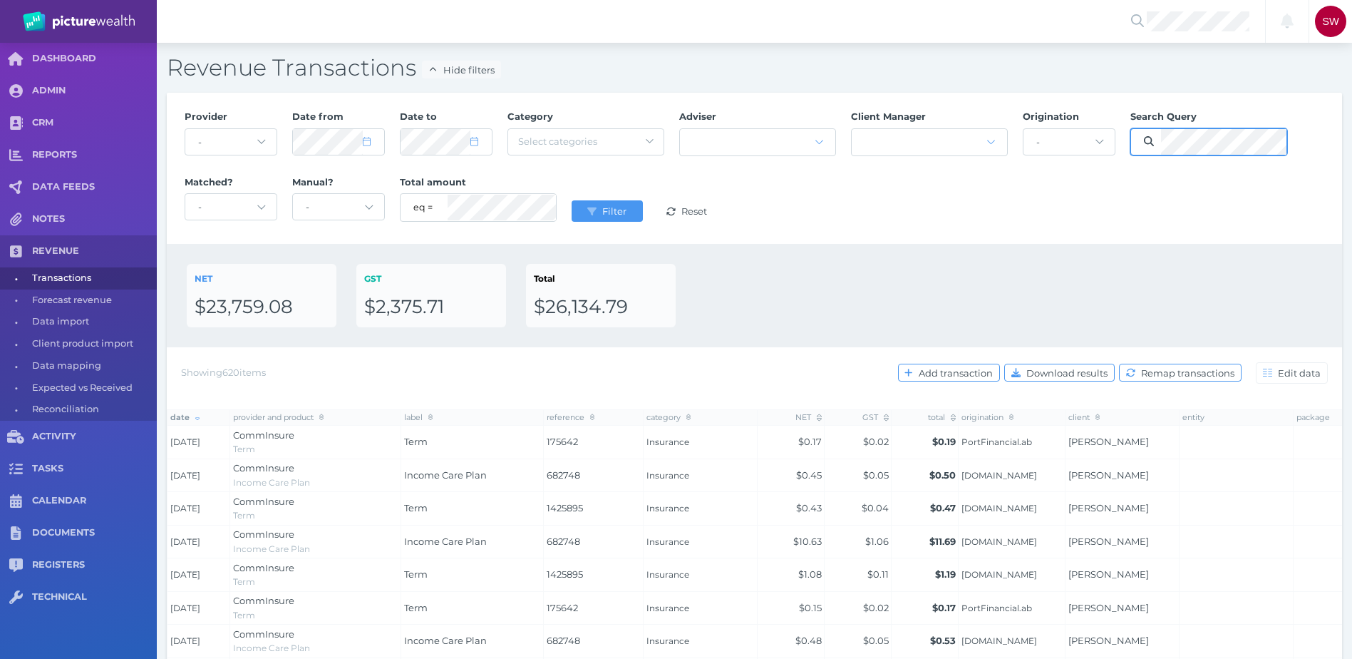
click at [572, 200] on button "Filter" at bounding box center [607, 210] width 71 height 21
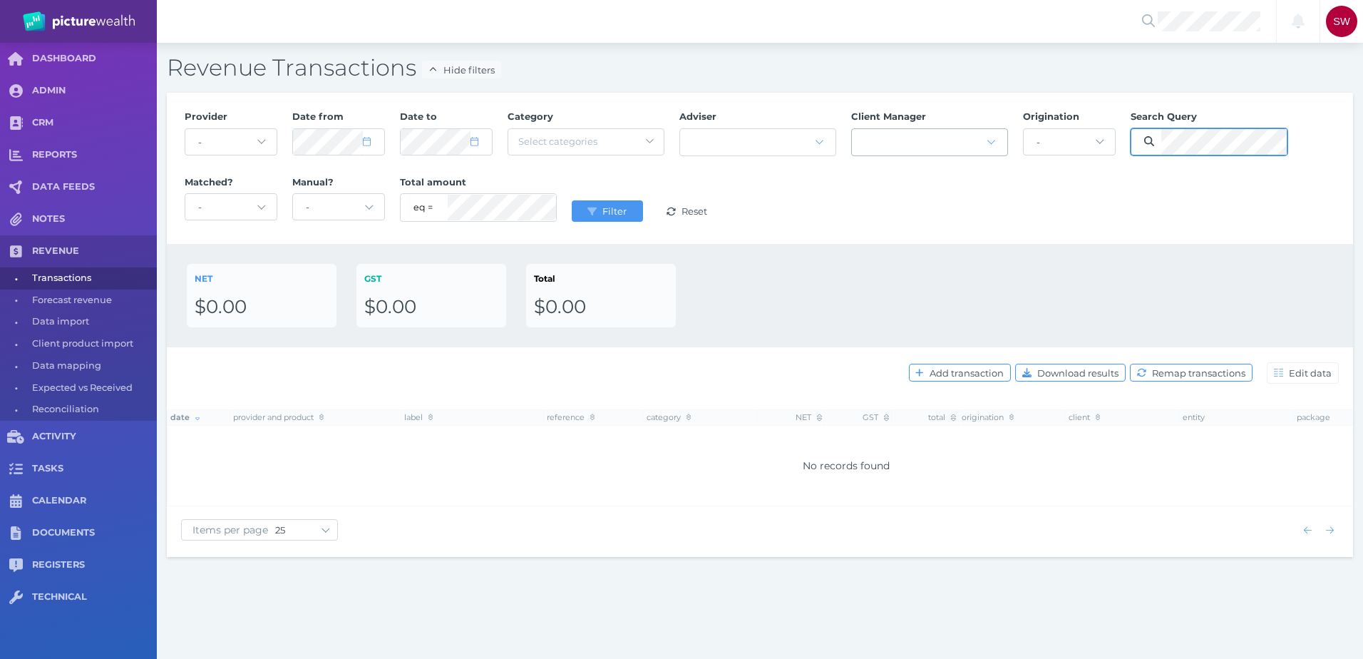
click at [936, 148] on div "Provider - Acuity Fee Revenue Acuity Trustee Advocate Private Wealth Pty Ltd AI…" at bounding box center [760, 168] width 1166 height 131
click at [572, 200] on button "Filter" at bounding box center [607, 210] width 71 height 21
click at [995, 137] on div "Provider - Acuity Fee Revenue Acuity Trustee Advocate Private Wealth Pty Ltd AI…" at bounding box center [760, 168] width 1166 height 131
click at [572, 200] on button "Filter" at bounding box center [607, 210] width 71 height 21
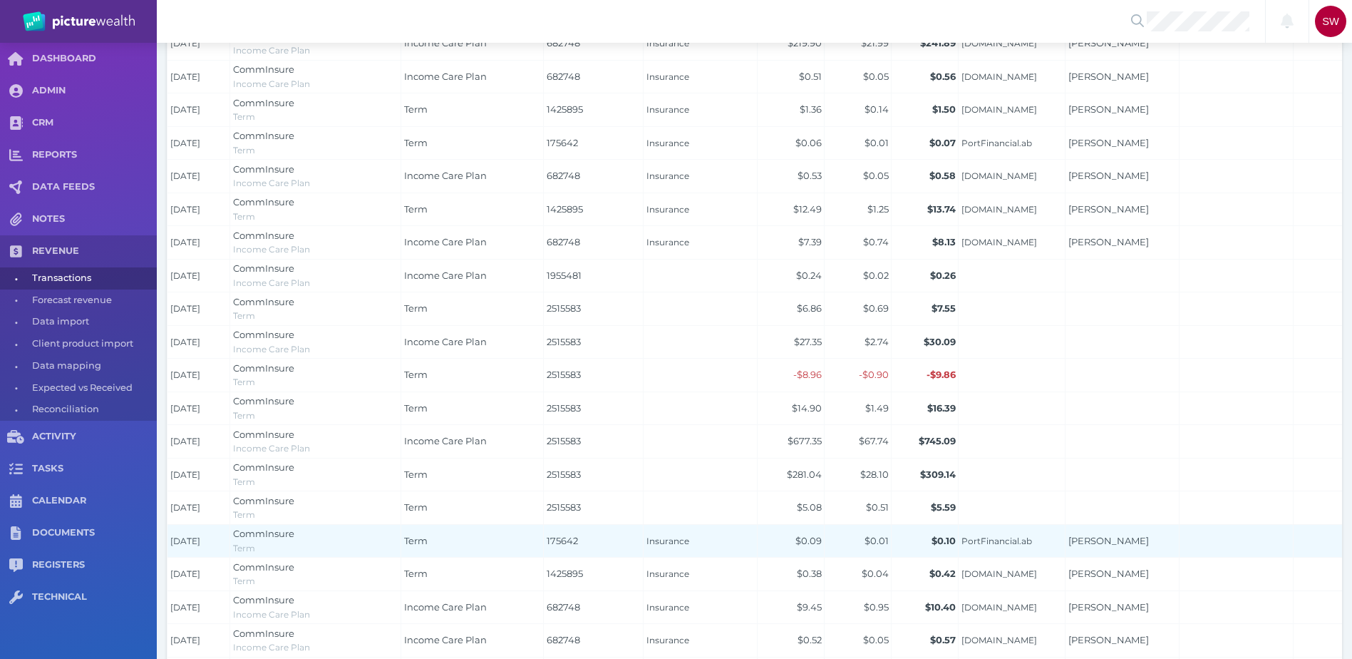
scroll to position [667, 0]
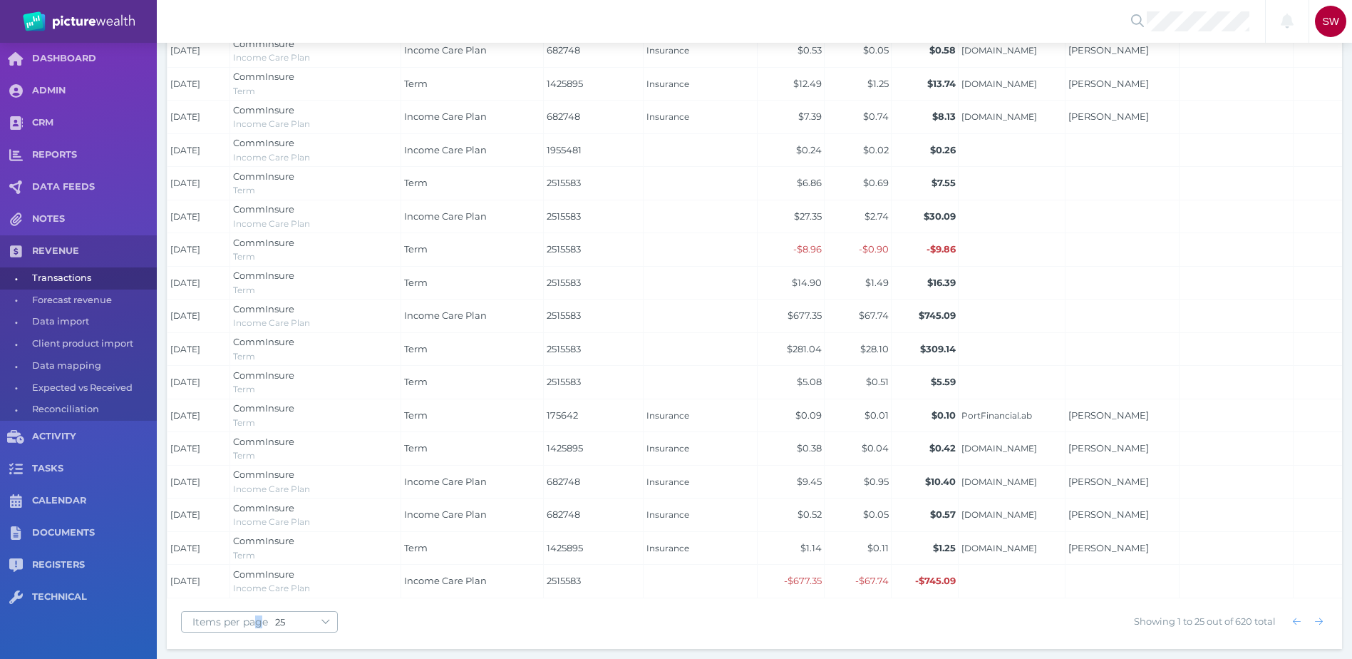
click at [259, 622] on span "Items per page" at bounding box center [228, 621] width 93 height 13
drag, startPoint x: 259, startPoint y: 622, endPoint x: 387, endPoint y: 611, distance: 128.1
click at [421, 602] on div "Items per page 10 25 50 100 Showing 1 to 25 out of 620 total" at bounding box center [755, 623] width 1176 height 51
click at [307, 617] on select "10 25 50 100" at bounding box center [306, 621] width 62 height 11
select select "100"
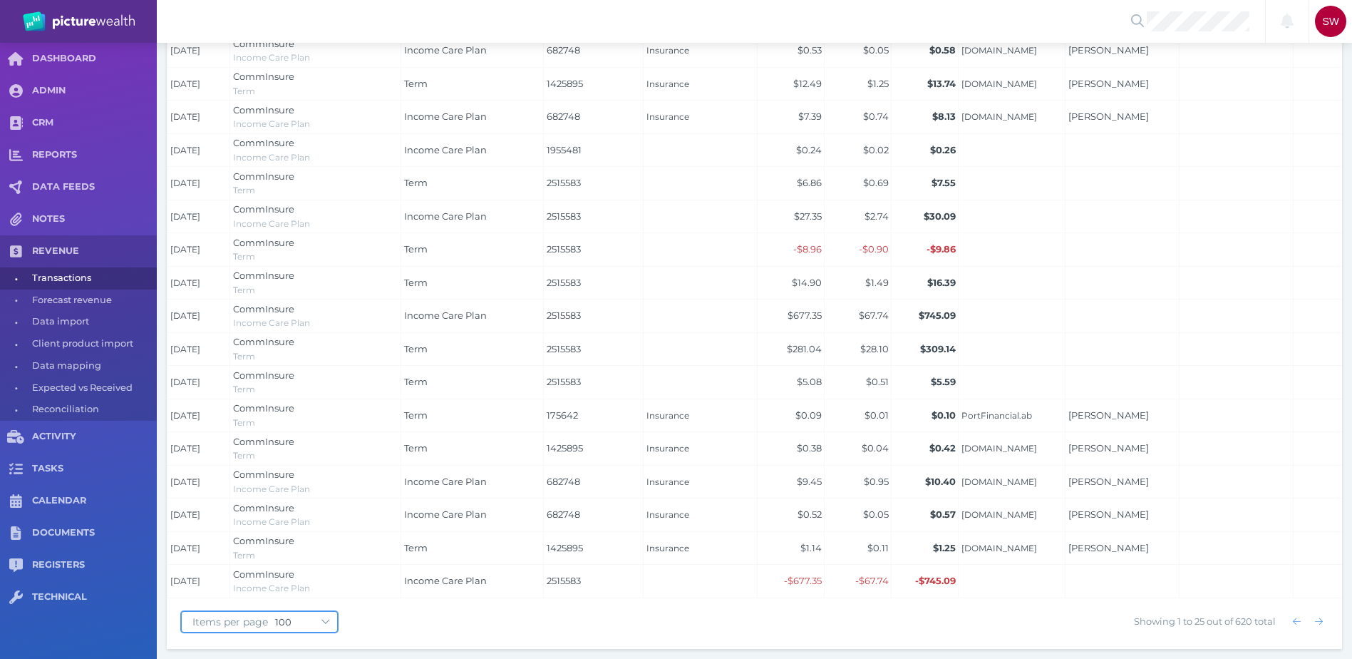
click at [275, 616] on select "10 25 50 100" at bounding box center [306, 621] width 62 height 11
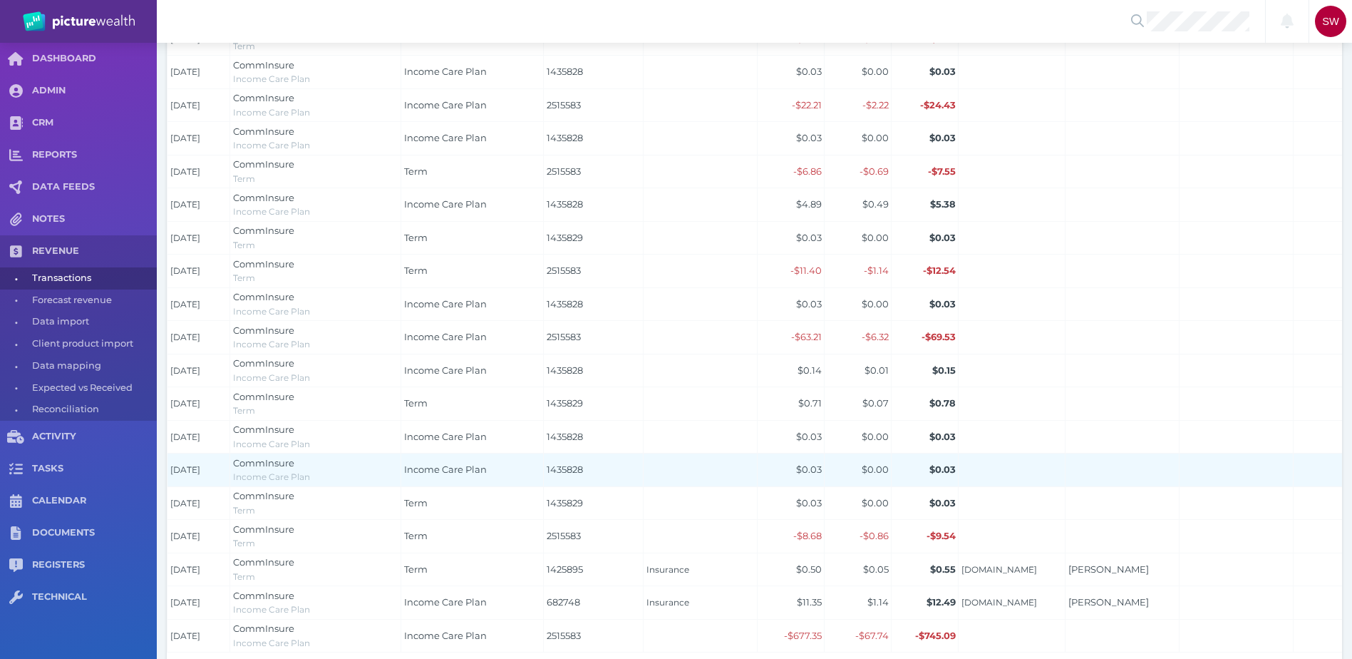
scroll to position [3153, 0]
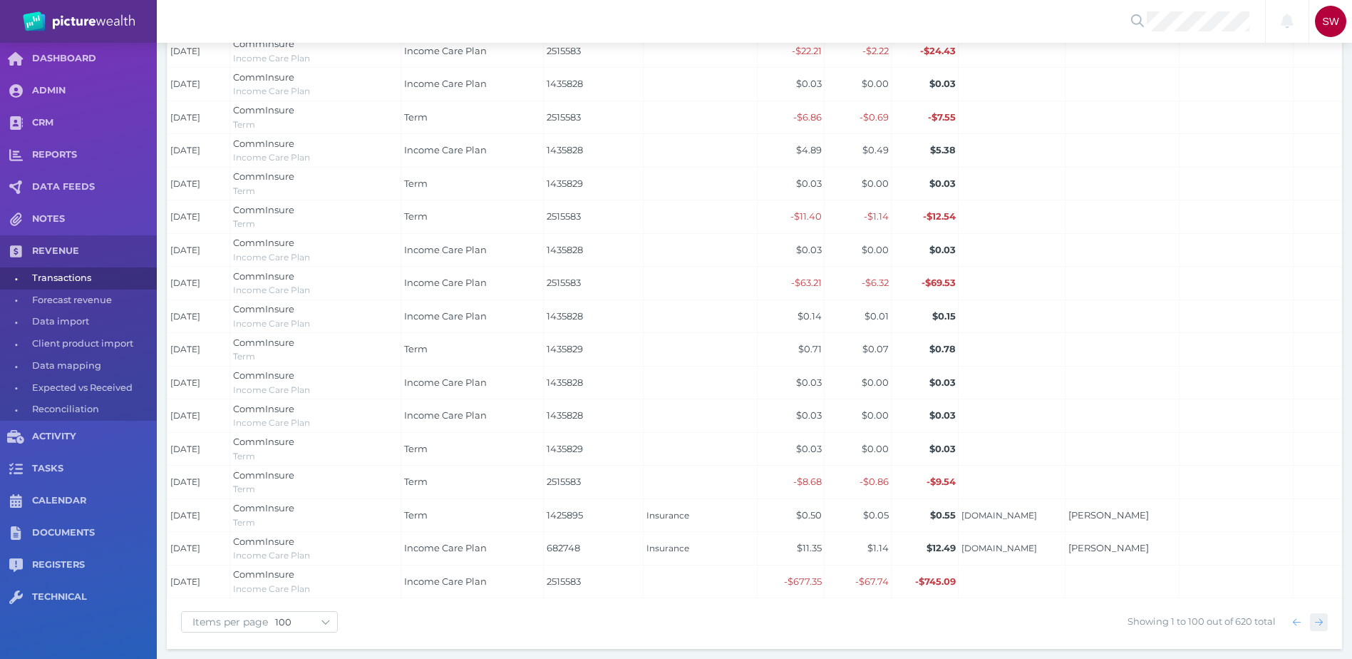
click at [1312, 621] on span "button" at bounding box center [1319, 621] width 21 height 11
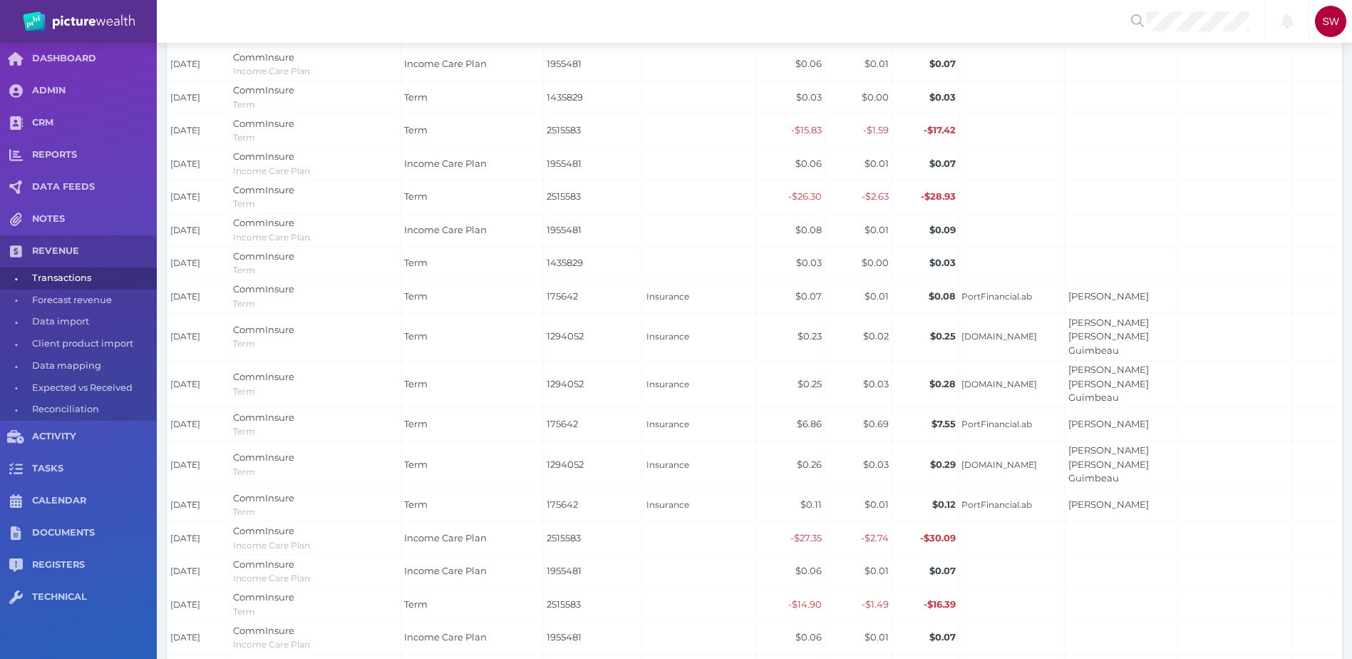
scroll to position [3157, 0]
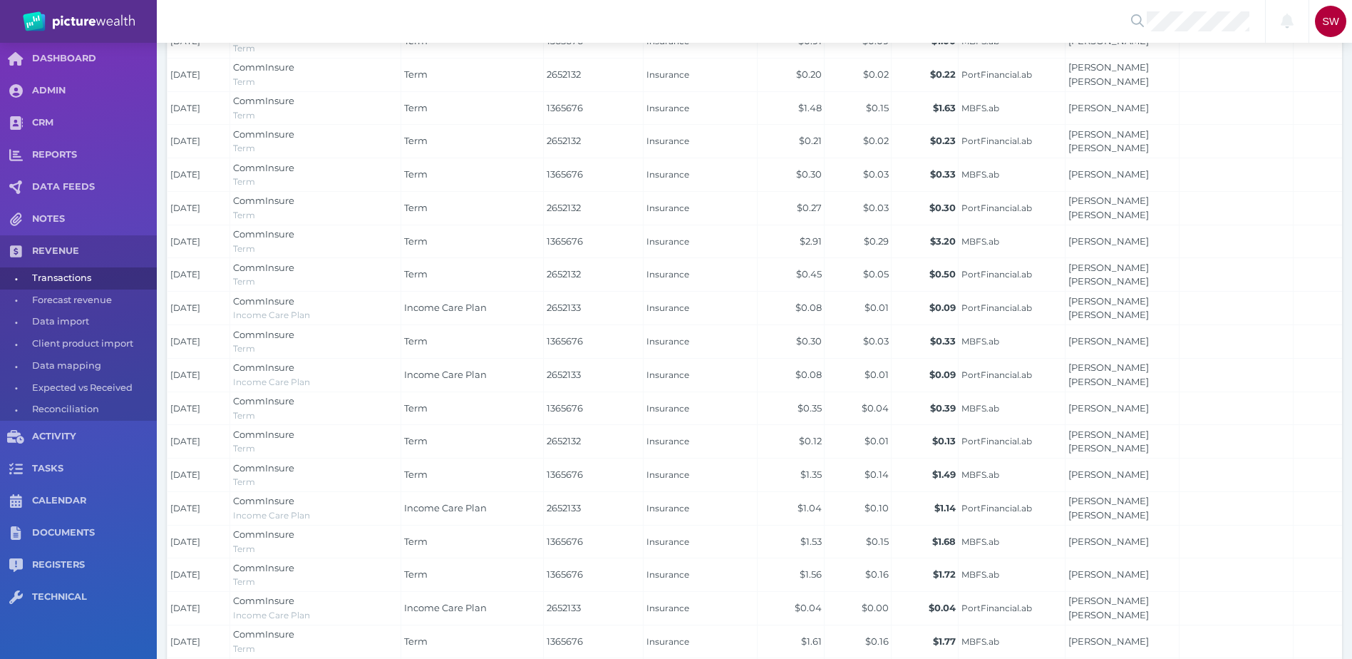
scroll to position [3172, 0]
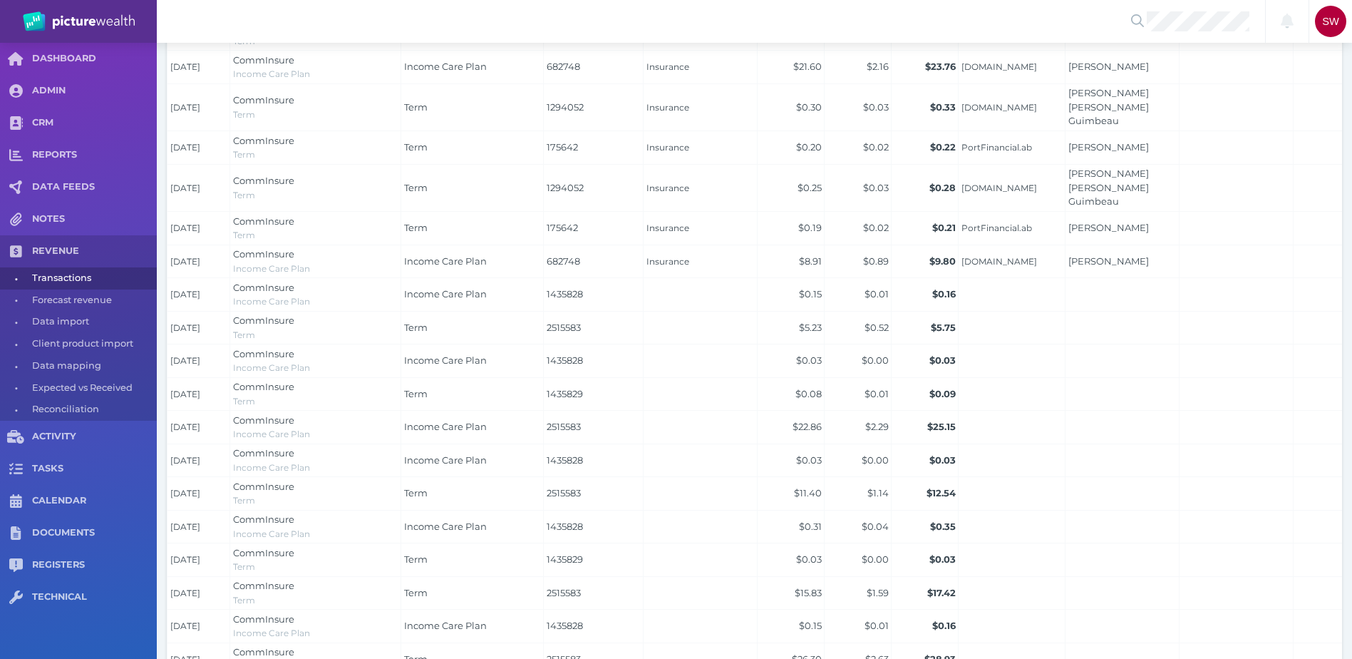
scroll to position [3155, 0]
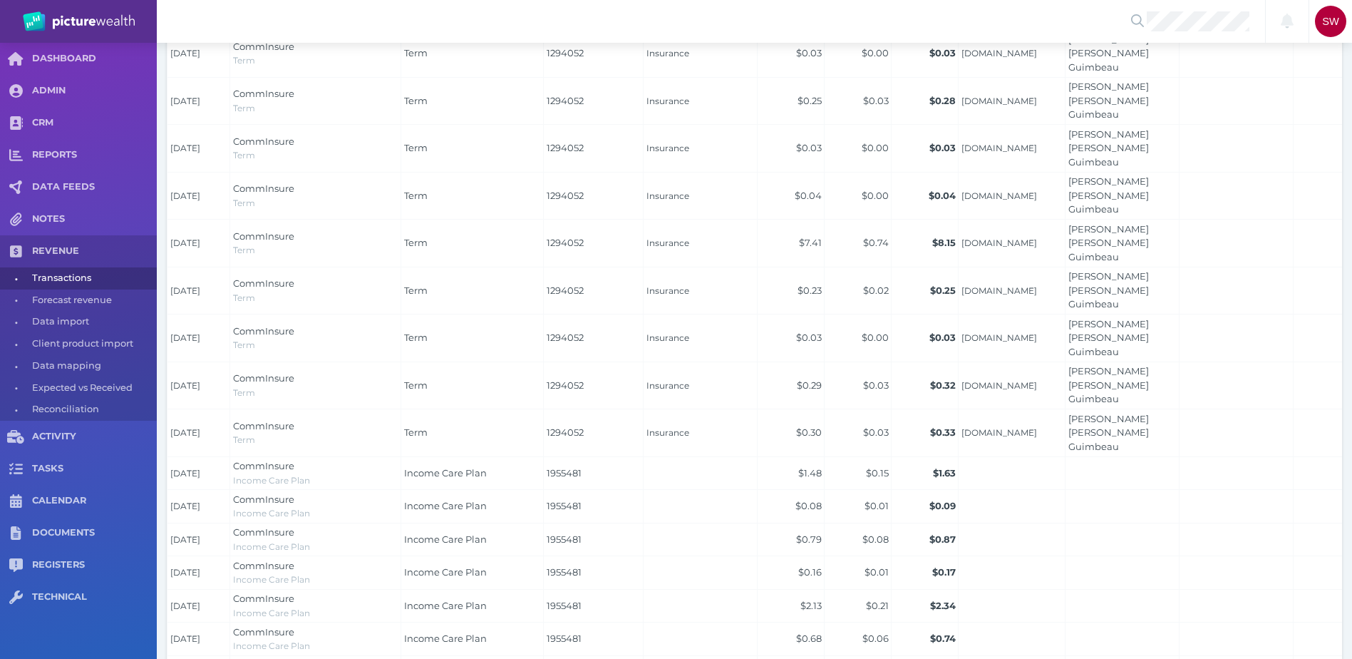
scroll to position [3162, 0]
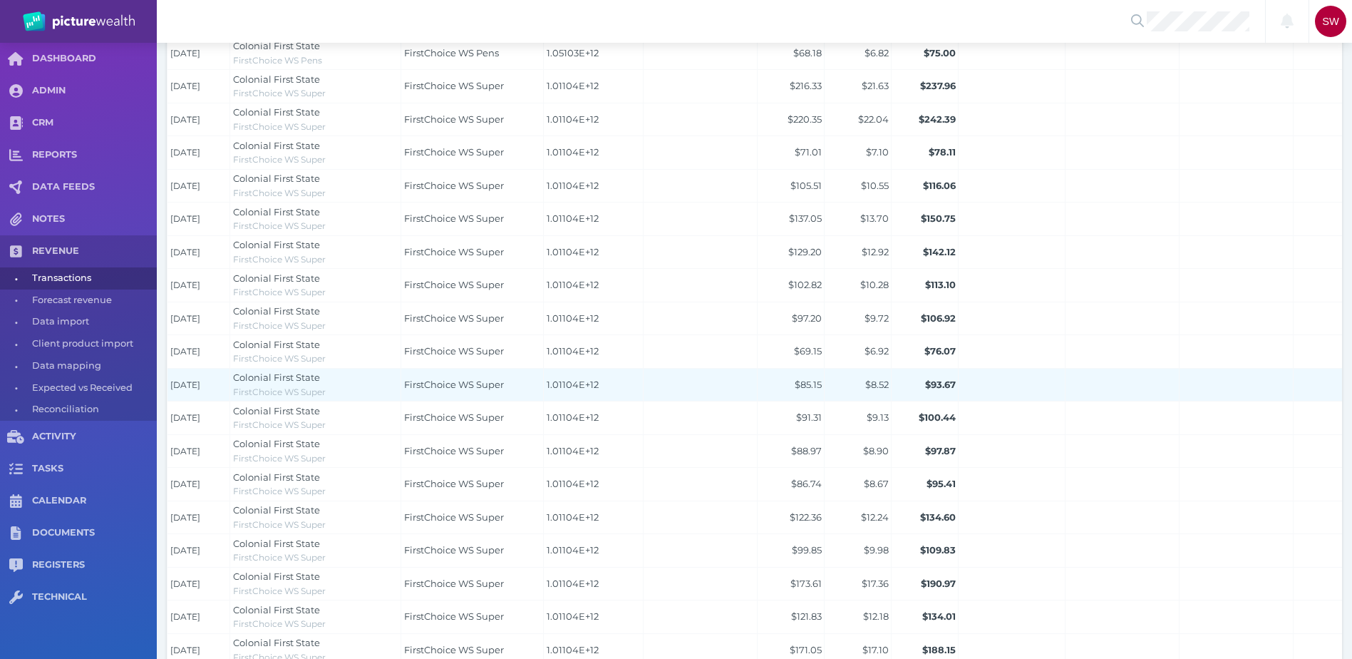
scroll to position [1727, 0]
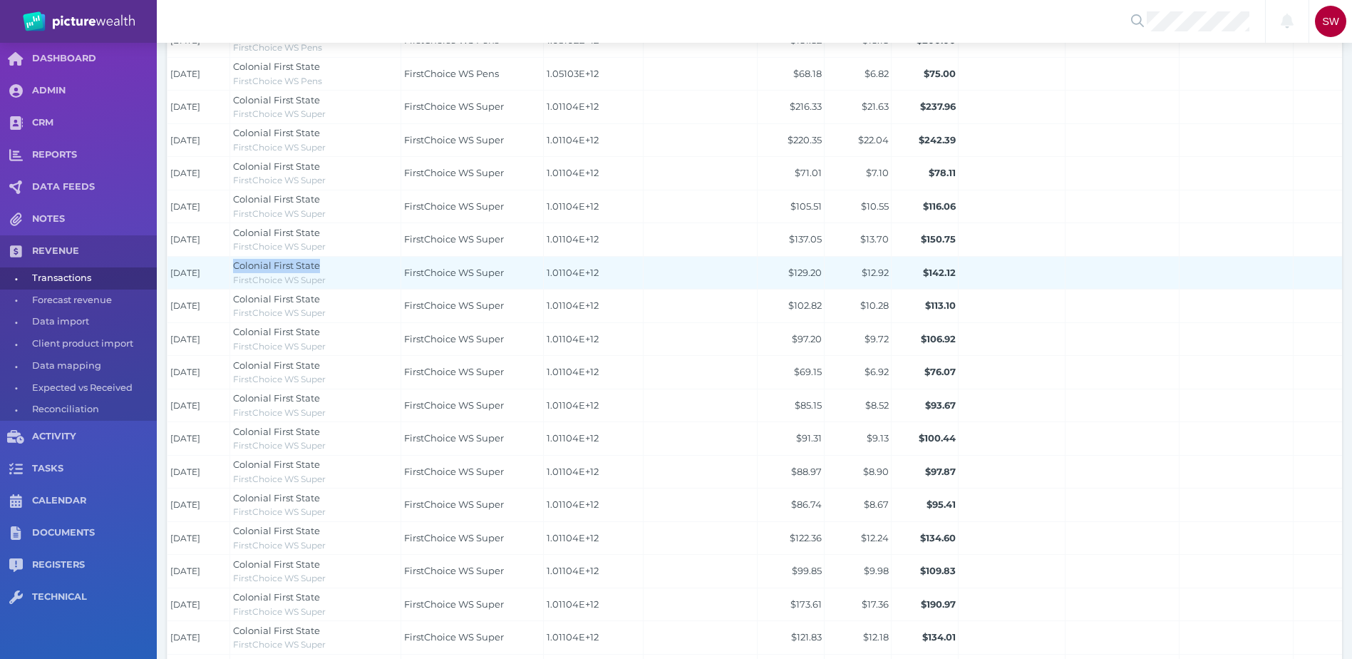
drag, startPoint x: 321, startPoint y: 263, endPoint x: 235, endPoint y: 264, distance: 86.3
click at [235, 264] on div "Colonial First State" at bounding box center [315, 266] width 165 height 14
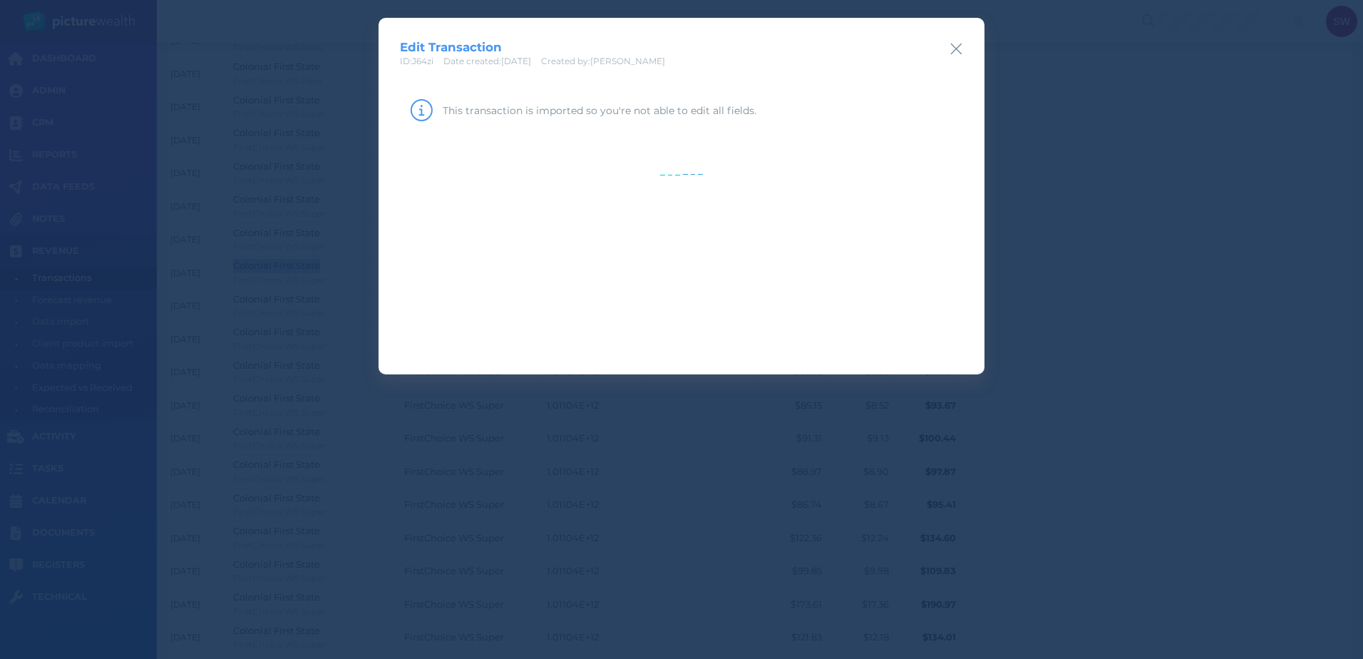
drag, startPoint x: 235, startPoint y: 264, endPoint x: 247, endPoint y: 267, distance: 12.5
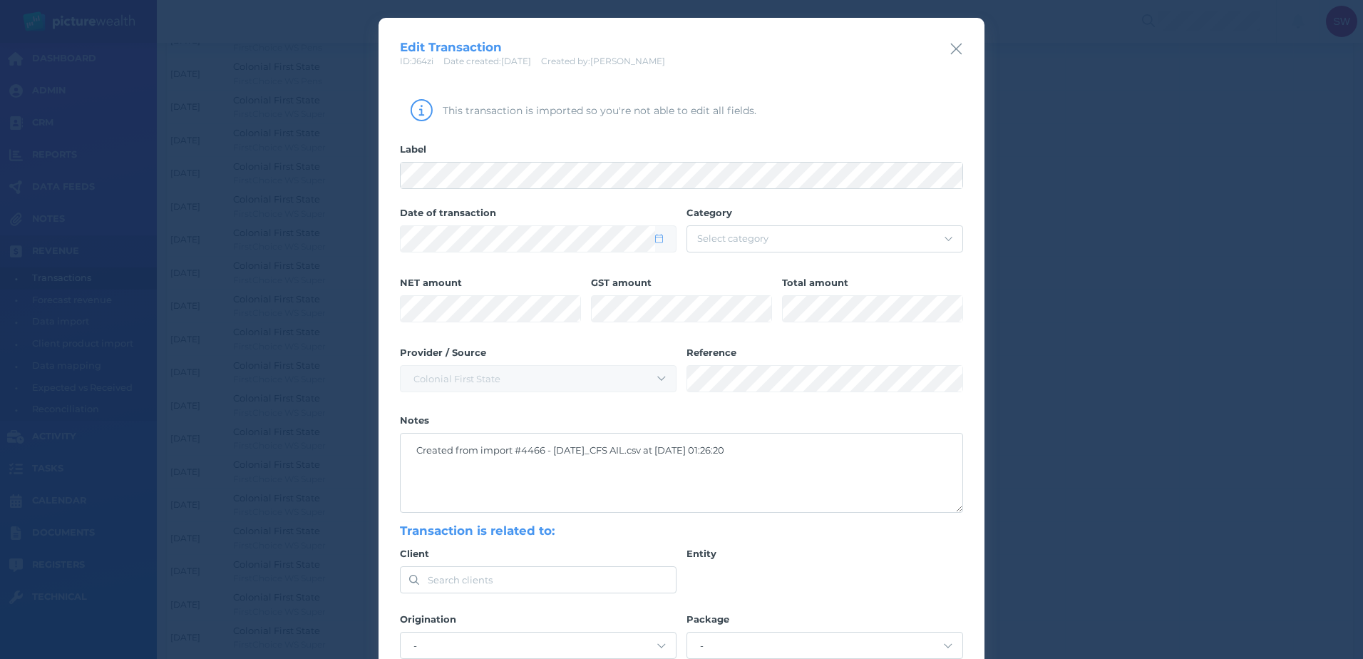
drag, startPoint x: 247, startPoint y: 267, endPoint x: 942, endPoint y: 56, distance: 726.4
click at [950, 57] on icon "button" at bounding box center [957, 49] width 14 height 18
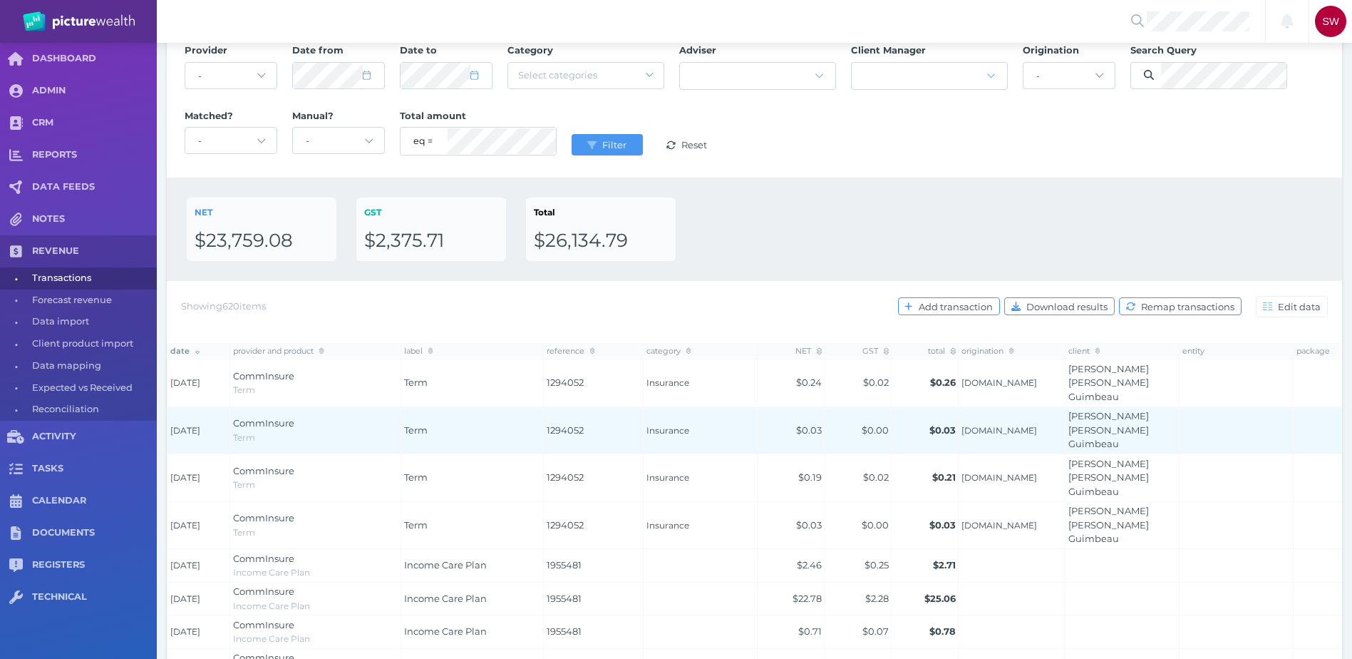
scroll to position [0, 0]
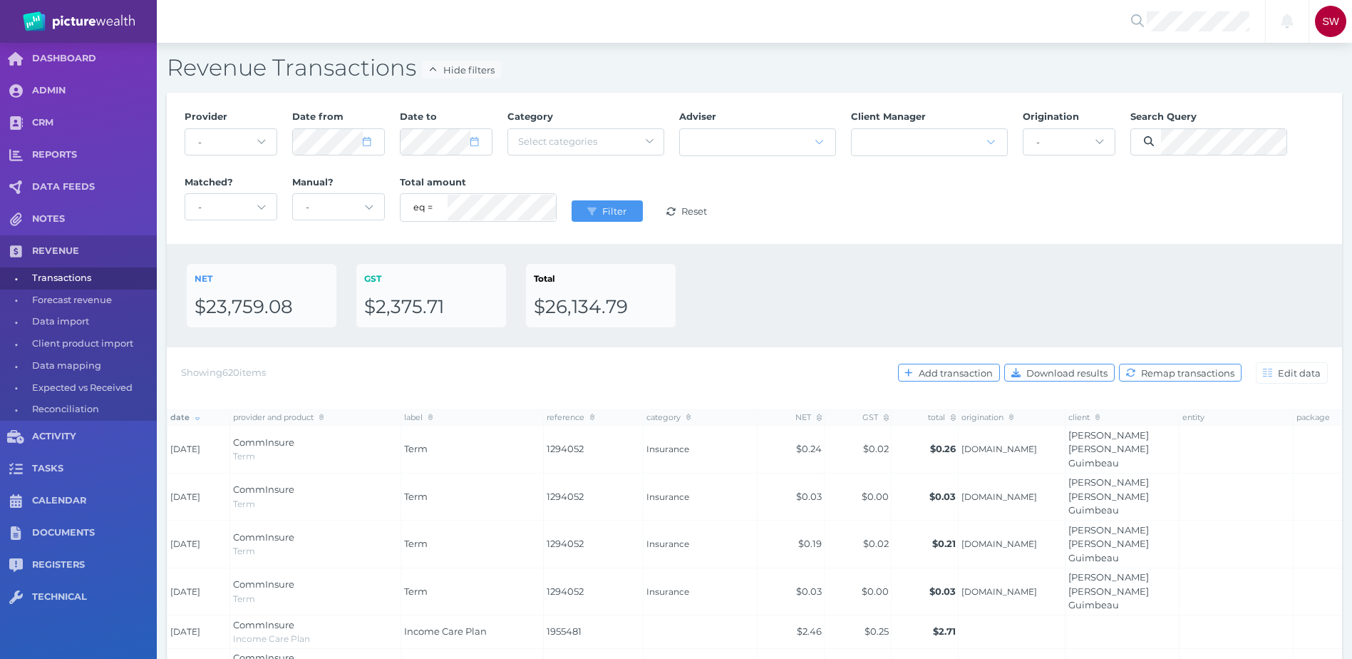
select select "100"
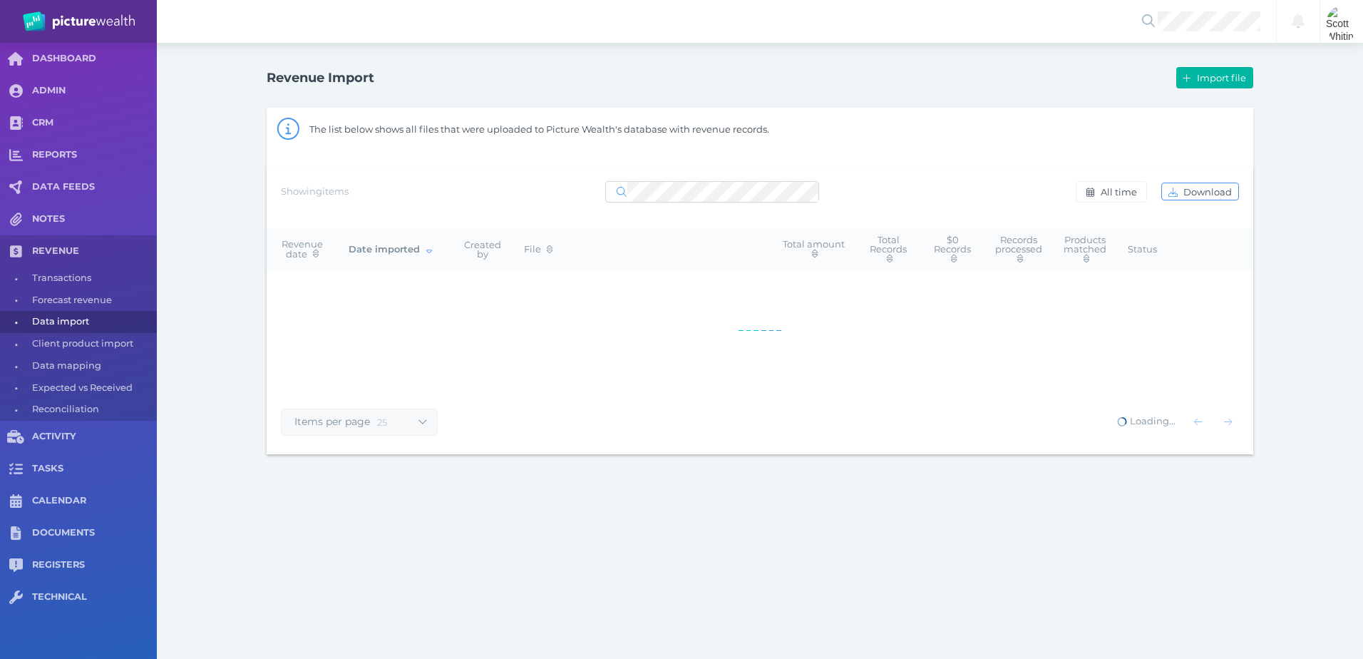
select select "25"
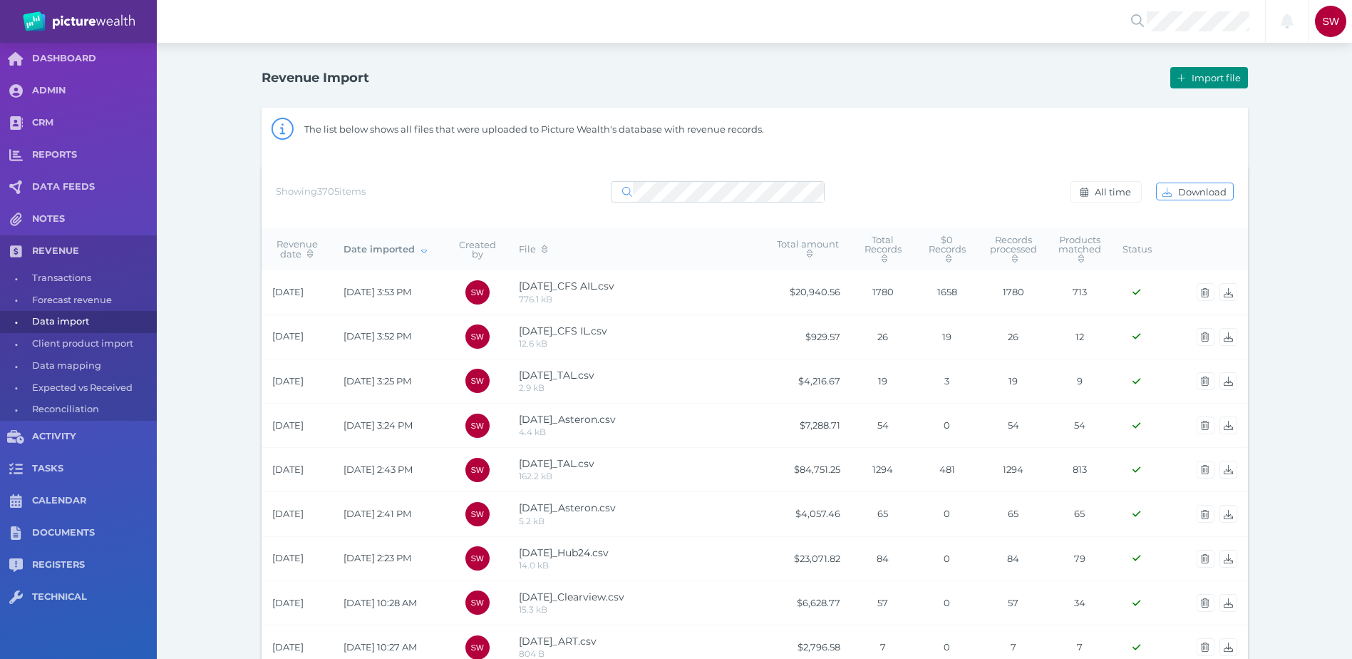
click at [1183, 78] on icon "button" at bounding box center [1182, 77] width 8 height 9
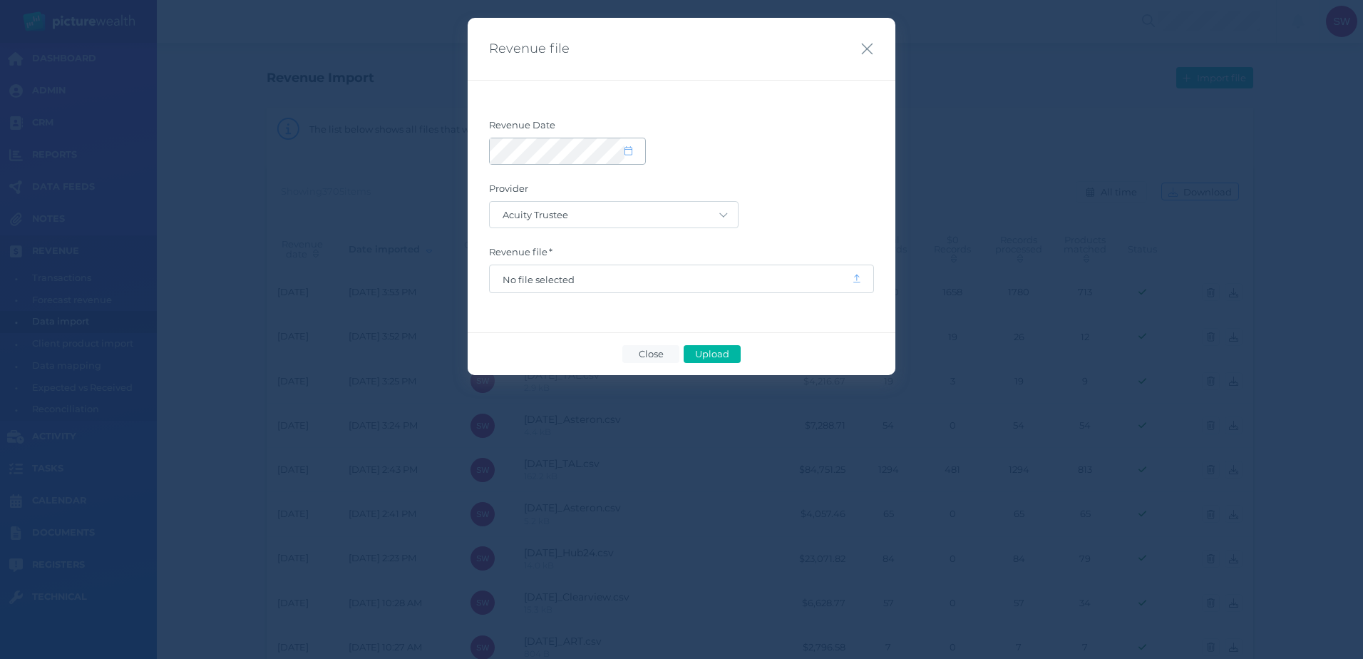
click at [639, 153] on span at bounding box center [635, 151] width 21 height 12
select select "8"
select select "2025"
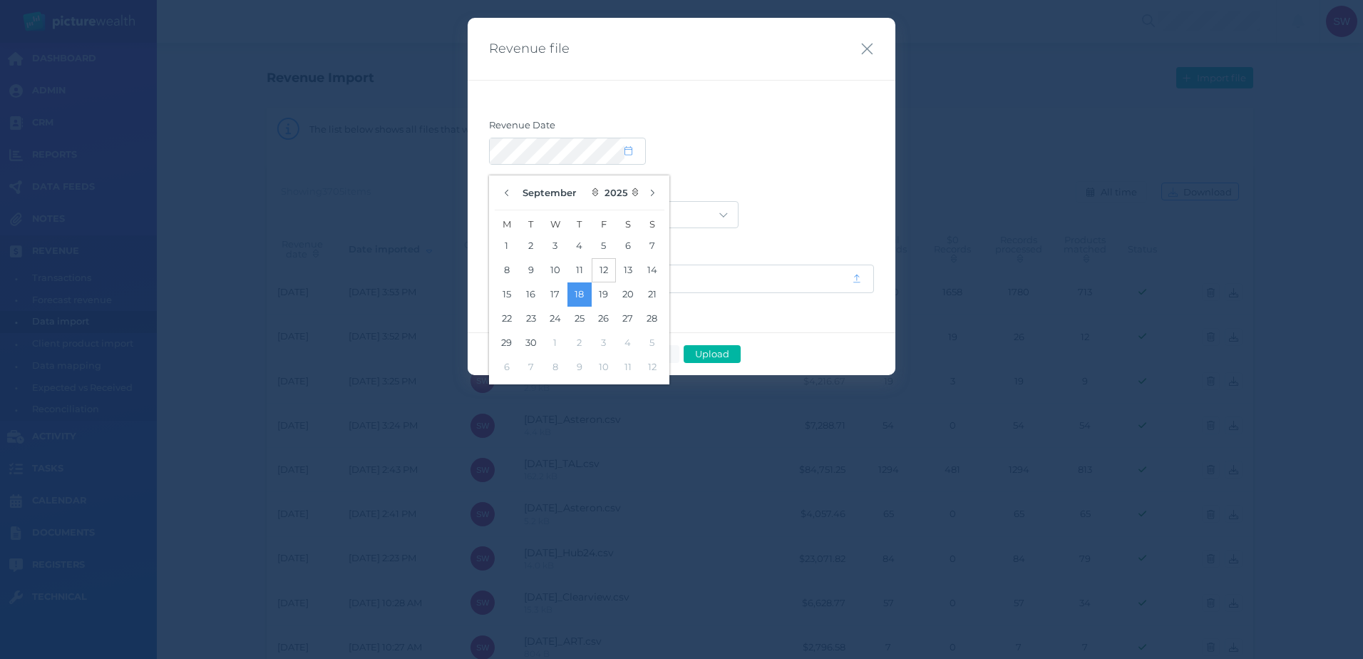
drag, startPoint x: 581, startPoint y: 266, endPoint x: 595, endPoint y: 257, distance: 16.0
click at [582, 265] on button "11" at bounding box center [579, 270] width 24 height 24
click at [815, 184] on label "Provider" at bounding box center [681, 192] width 385 height 19
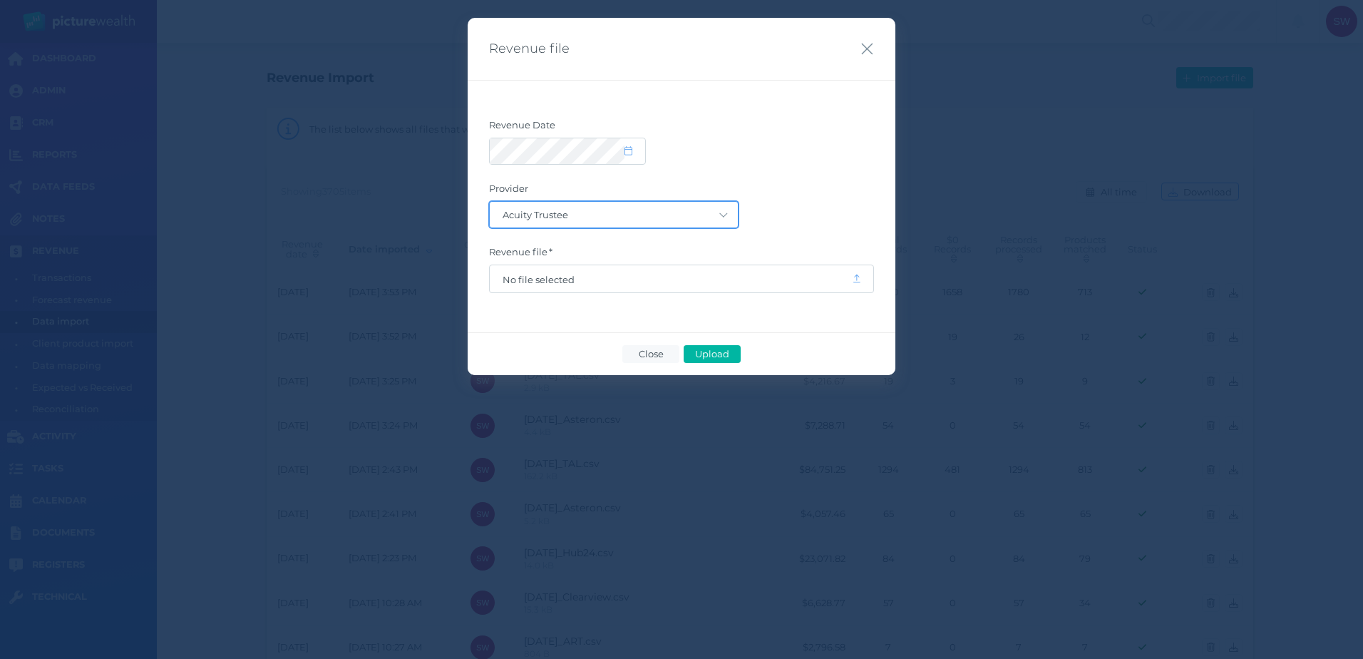
click at [708, 209] on select "Acuity Trustee AIA Australia AMG Super AMP ASGARD Asteron Life Australian Retir…" at bounding box center [614, 215] width 248 height 26
select select "57"
click at [490, 202] on select "Acuity Trustee AIA Australia AMG Super AMP ASGARD Asteron Life Australian Retir…" at bounding box center [614, 215] width 248 height 26
click at [672, 283] on span "No file selected" at bounding box center [671, 279] width 336 height 11
click at [719, 350] on span "Upload" at bounding box center [712, 353] width 46 height 11
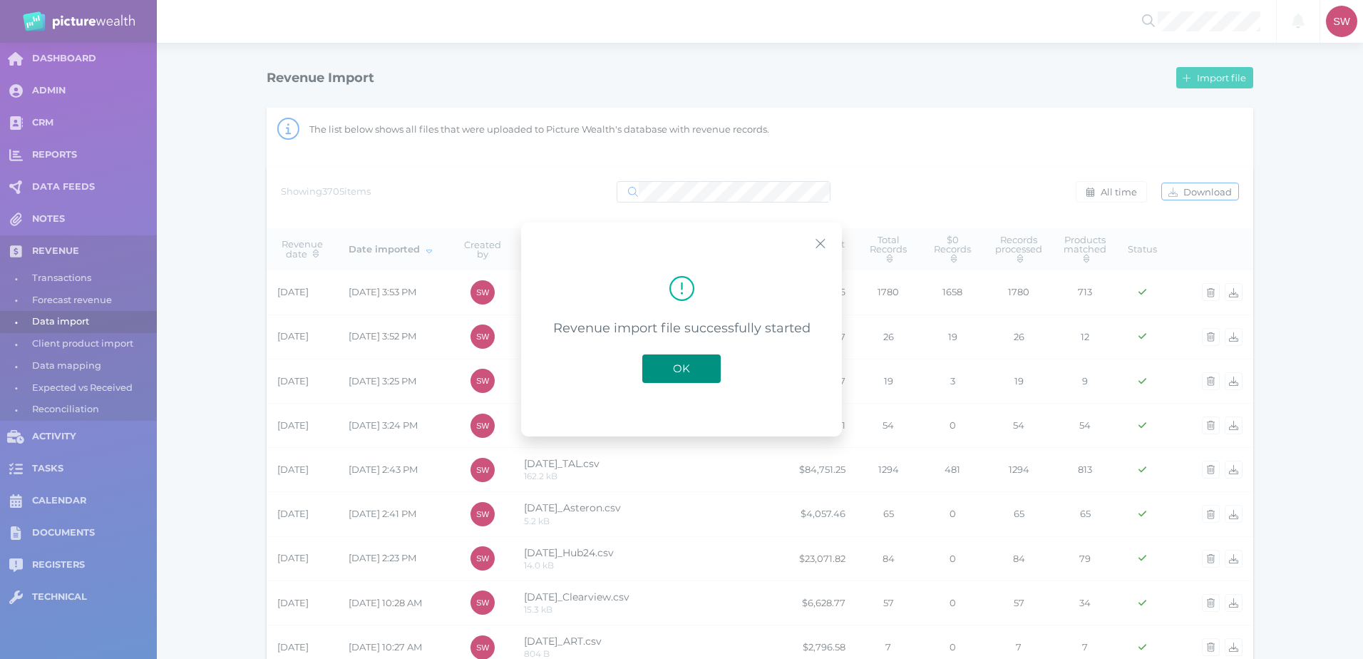
click at [691, 365] on span "OK" at bounding box center [681, 368] width 31 height 14
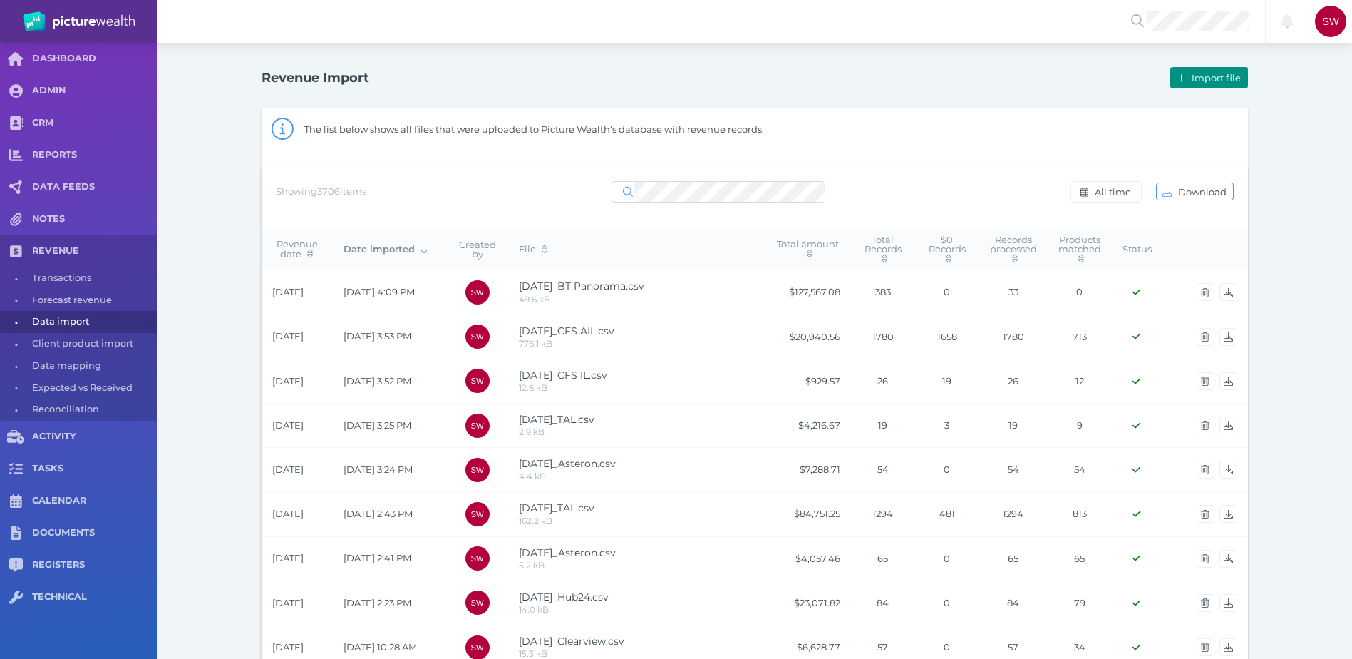
click at [1187, 77] on span "button" at bounding box center [1179, 77] width 17 height 11
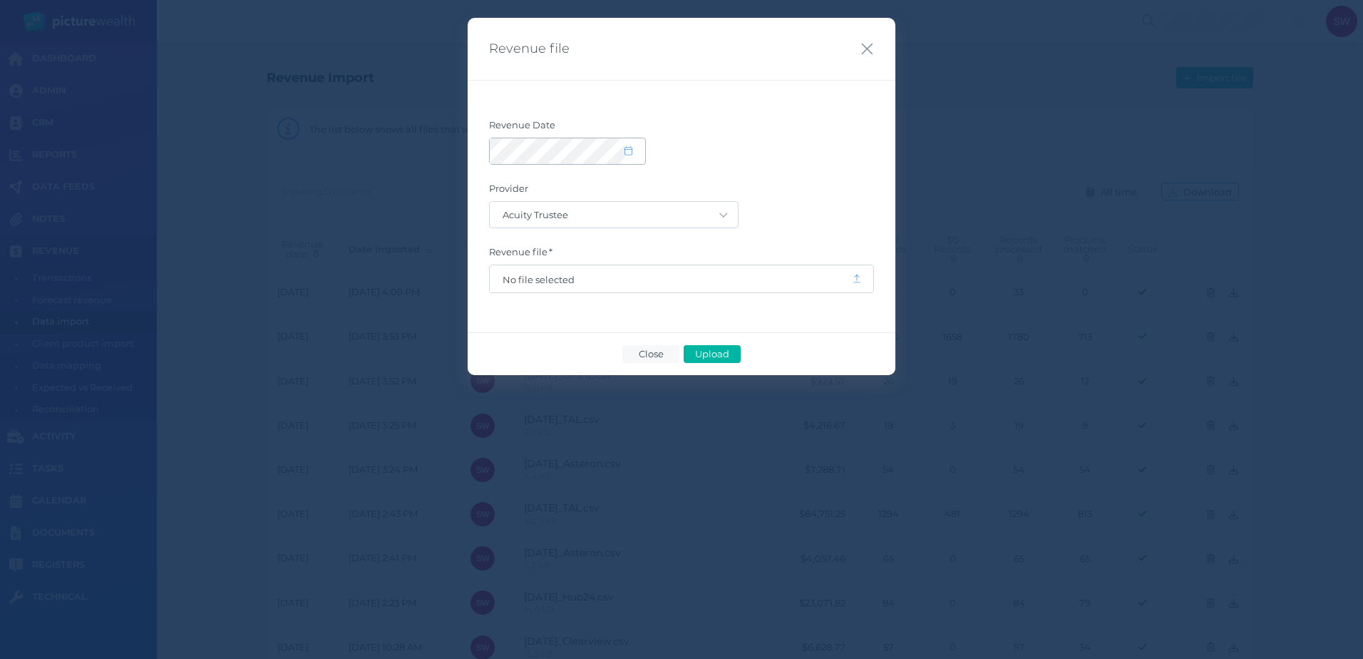
click at [636, 155] on span at bounding box center [635, 151] width 21 height 12
select select "8"
select select "2025"
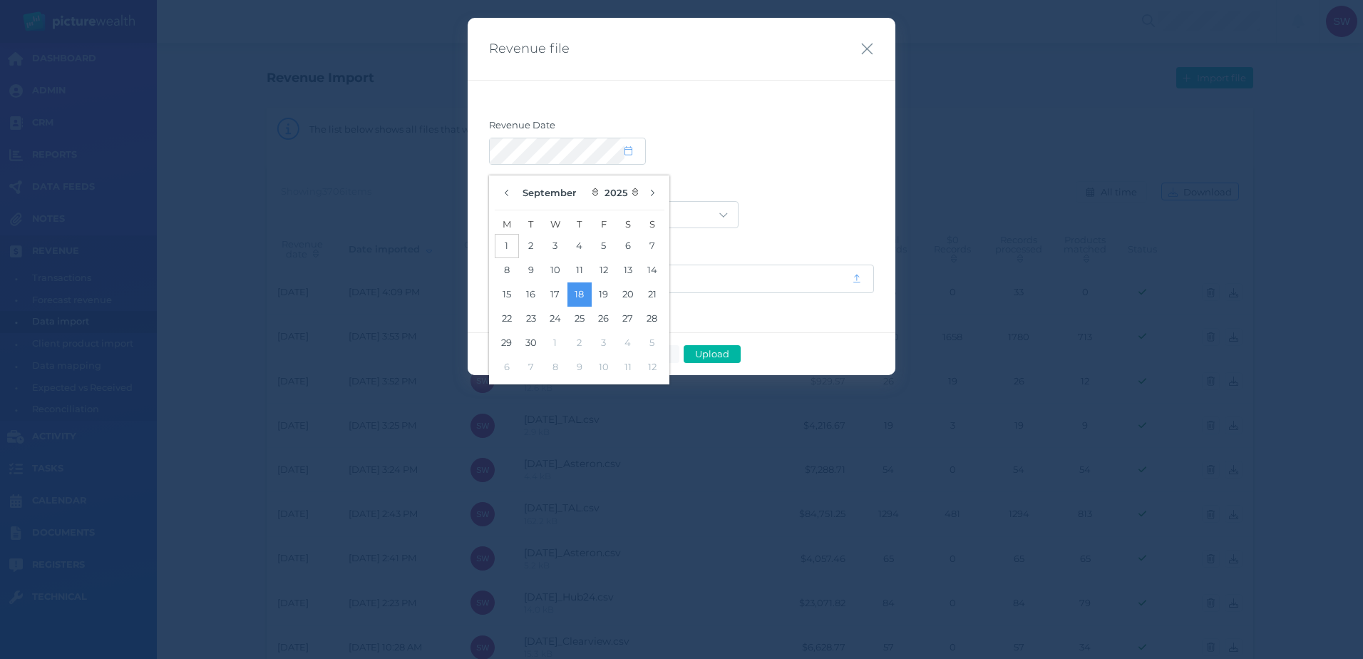
click at [501, 243] on button "1" at bounding box center [507, 246] width 24 height 24
click at [702, 155] on div at bounding box center [681, 151] width 385 height 27
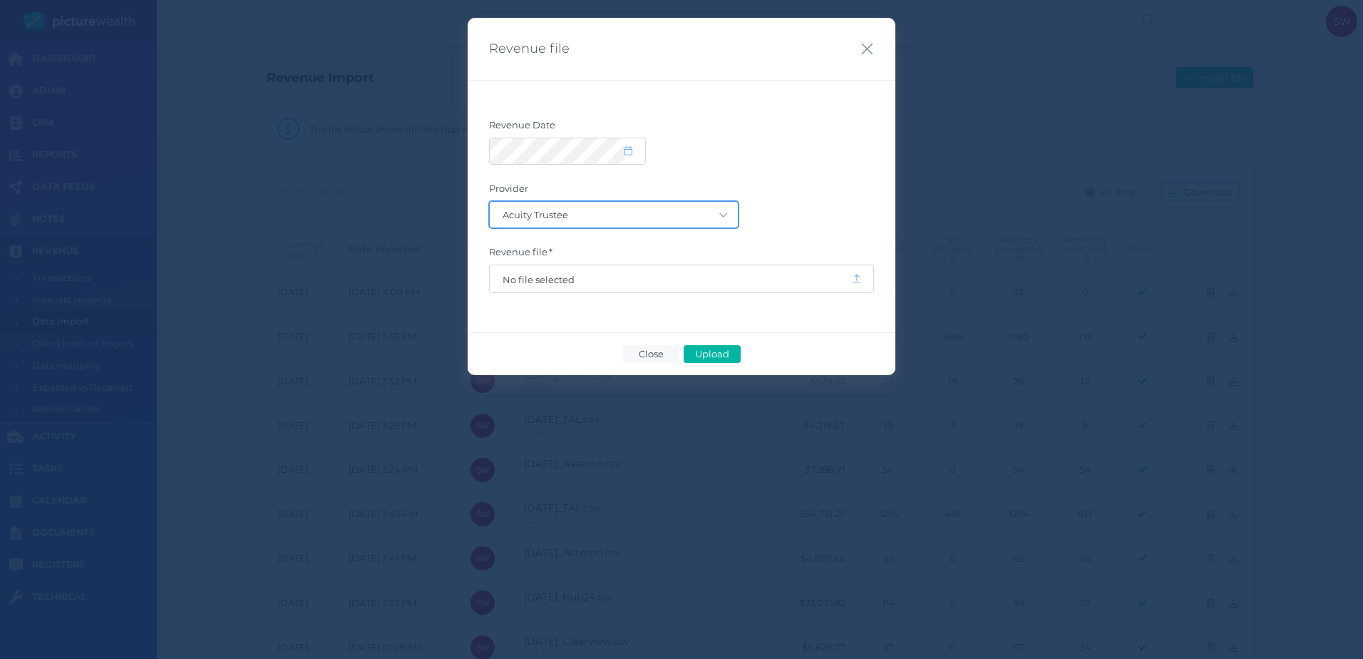
click at [694, 207] on select "Acuity Trustee AIA Australia AMG Super AMP ASGARD Asteron Life Australian Retir…" at bounding box center [614, 215] width 248 height 26
select select "57"
click at [490, 202] on select "Acuity Trustee AIA Australia AMG Super AMP ASGARD Asteron Life Australian Retir…" at bounding box center [614, 215] width 248 height 26
click at [689, 281] on span "No file selected" at bounding box center [671, 279] width 336 height 11
click at [727, 352] on span "Upload" at bounding box center [712, 353] width 46 height 11
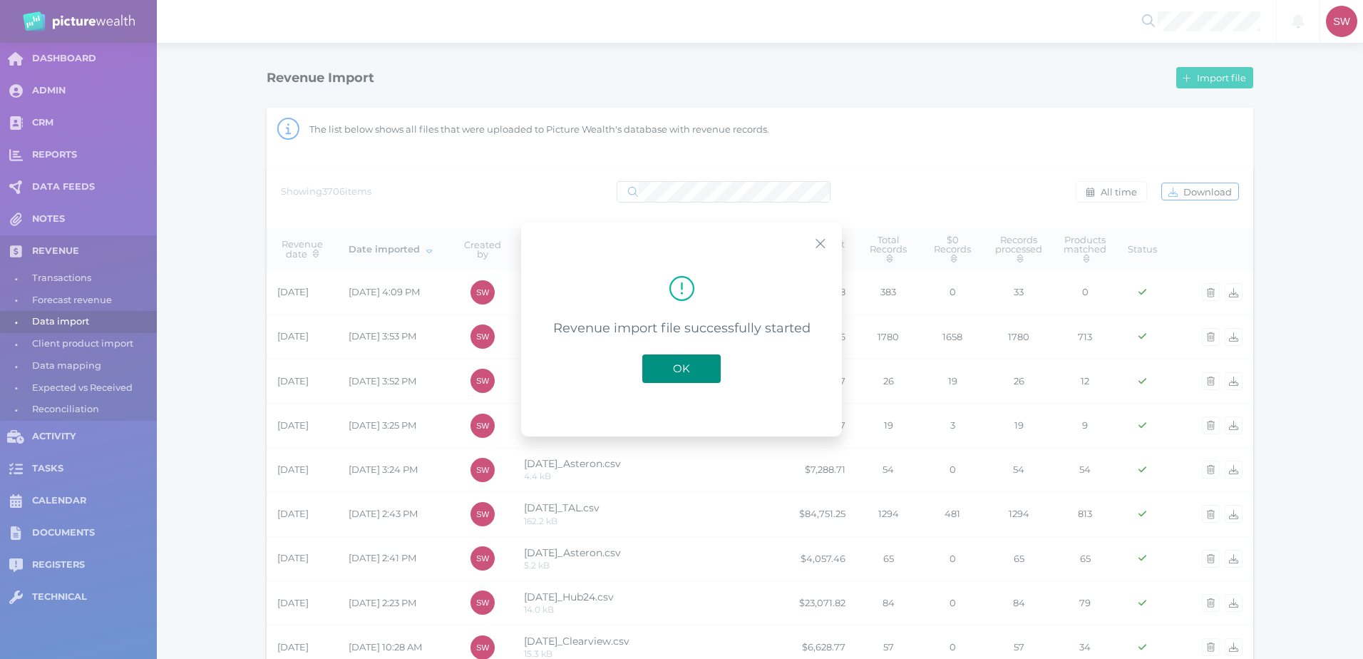
click at [700, 366] on button "OK" at bounding box center [681, 368] width 78 height 29
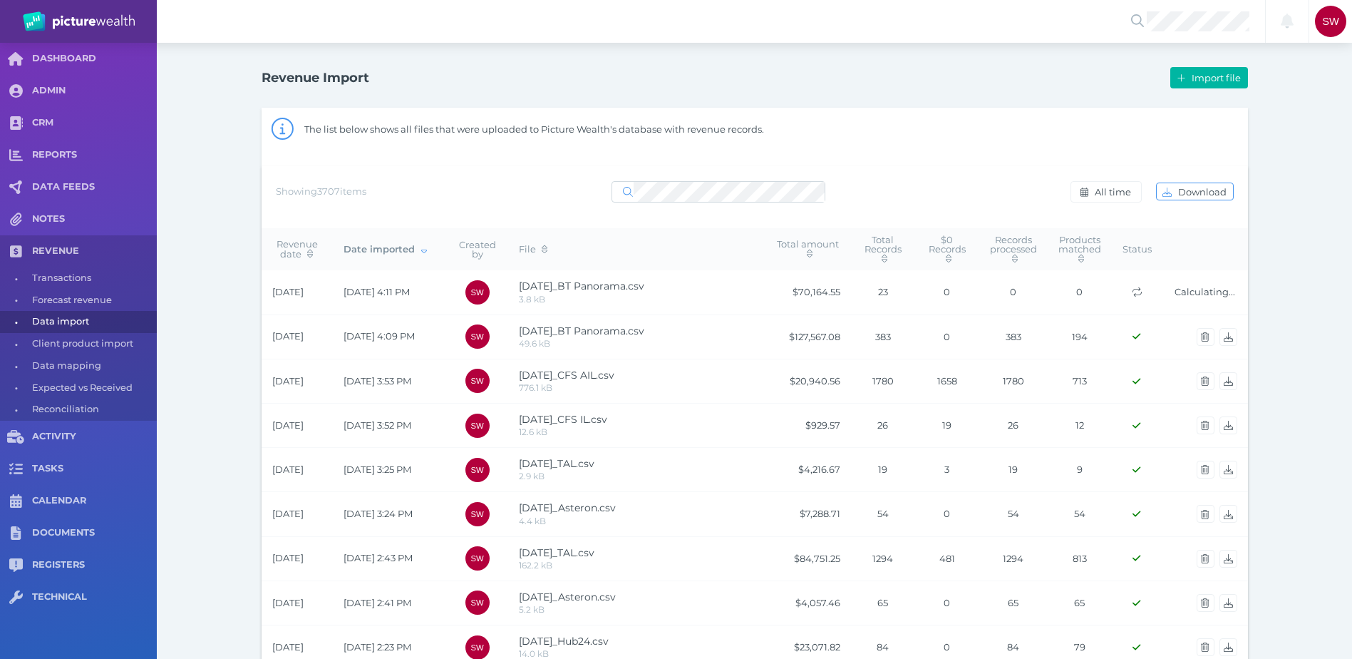
click at [1211, 81] on span "Import file" at bounding box center [1218, 77] width 58 height 11
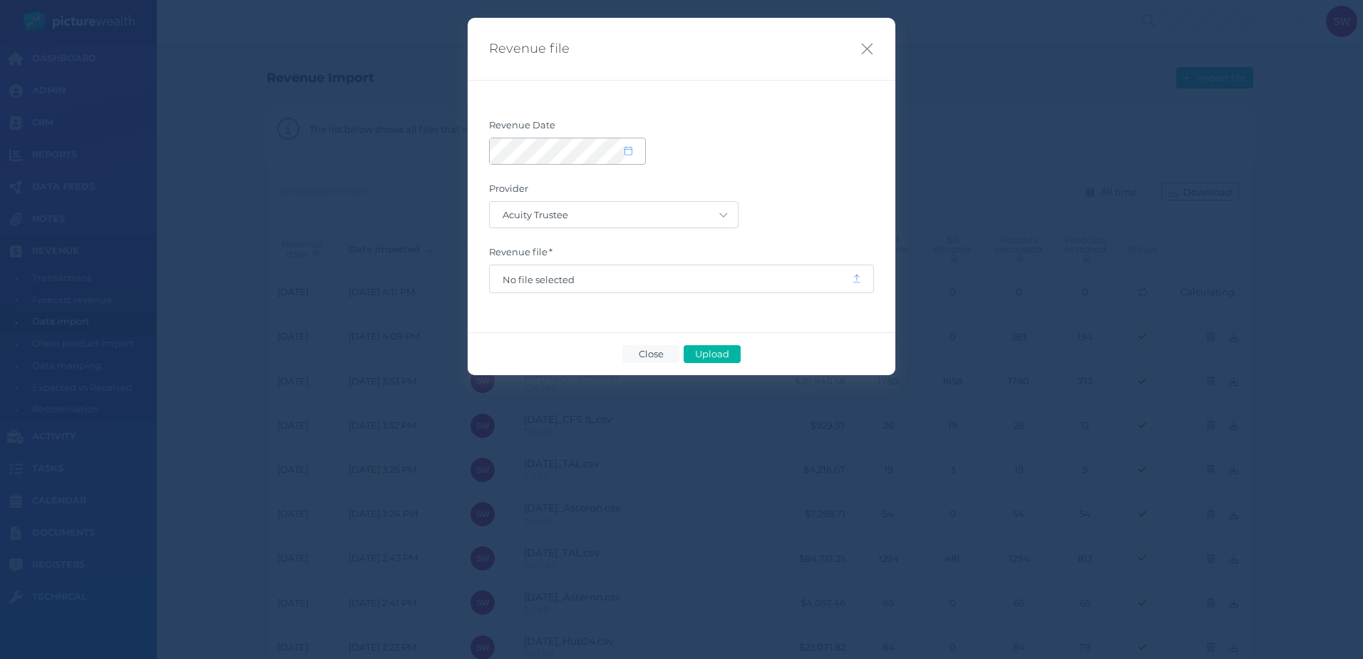
click at [627, 149] on icon at bounding box center [629, 150] width 8 height 9
select select "8"
select select "2025"
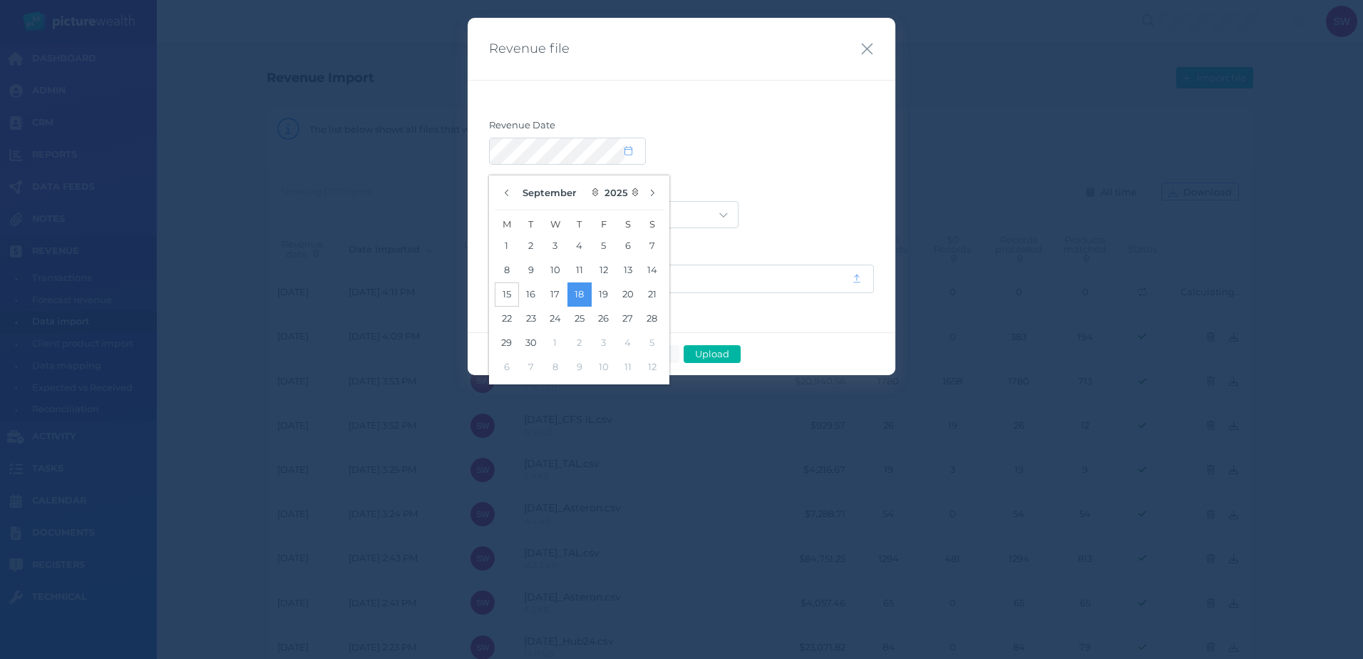
click at [514, 297] on button "15" at bounding box center [507, 294] width 24 height 24
click at [793, 150] on div at bounding box center [681, 151] width 385 height 27
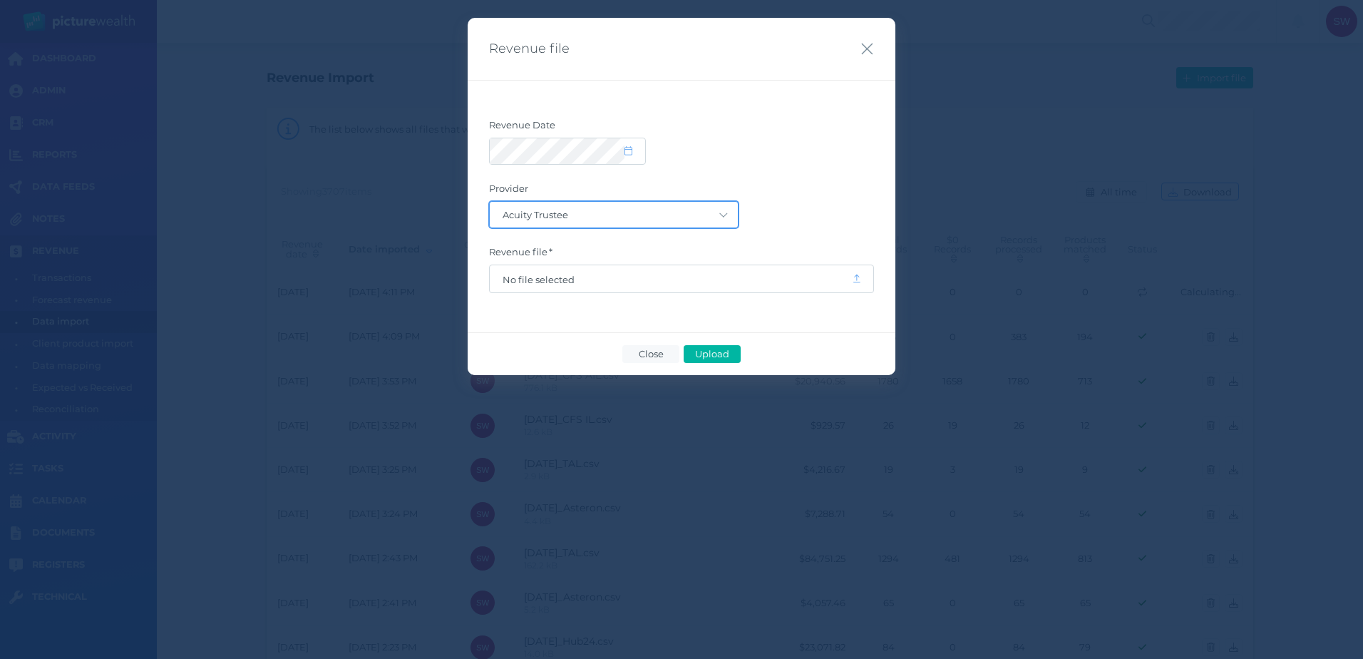
click at [719, 212] on select "Acuity Trustee AIA Australia AMG Super AMP ASGARD Asteron Life Australian Retir…" at bounding box center [614, 215] width 248 height 26
select select "81"
click at [490, 202] on select "Acuity Trustee AIA Australia AMG Super AMP ASGARD Asteron Life Australian Retir…" at bounding box center [614, 215] width 248 height 26
click at [657, 283] on span "No file selected" at bounding box center [671, 279] width 336 height 11
click at [729, 354] on span "Upload" at bounding box center [712, 353] width 46 height 11
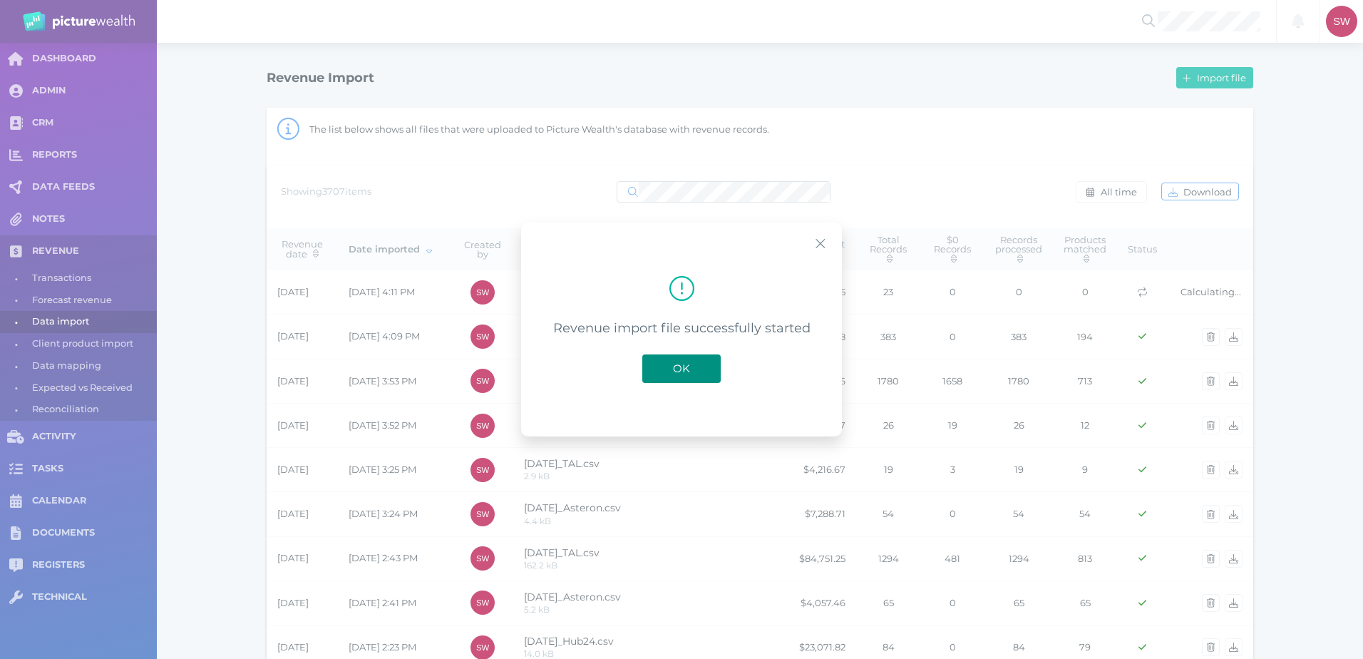
click at [694, 374] on span "OK" at bounding box center [681, 368] width 31 height 14
